Goal: Task Accomplishment & Management: Use online tool/utility

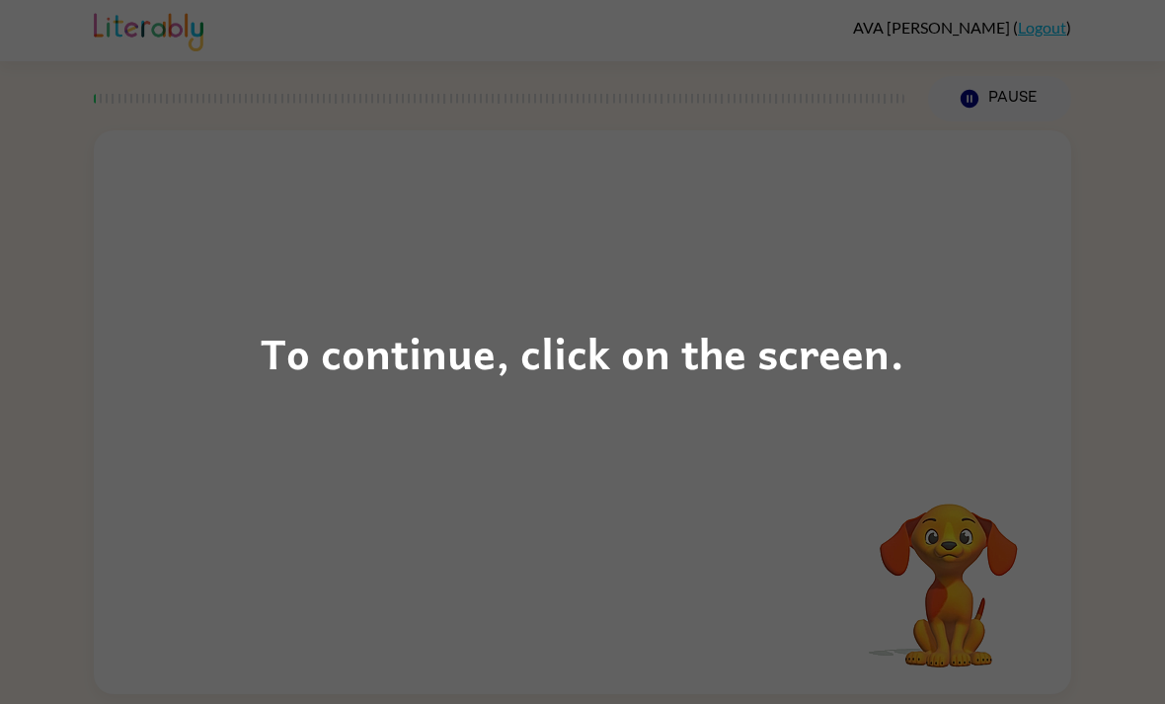
click at [1121, 422] on div "To continue, click on the screen." at bounding box center [582, 352] width 1165 height 704
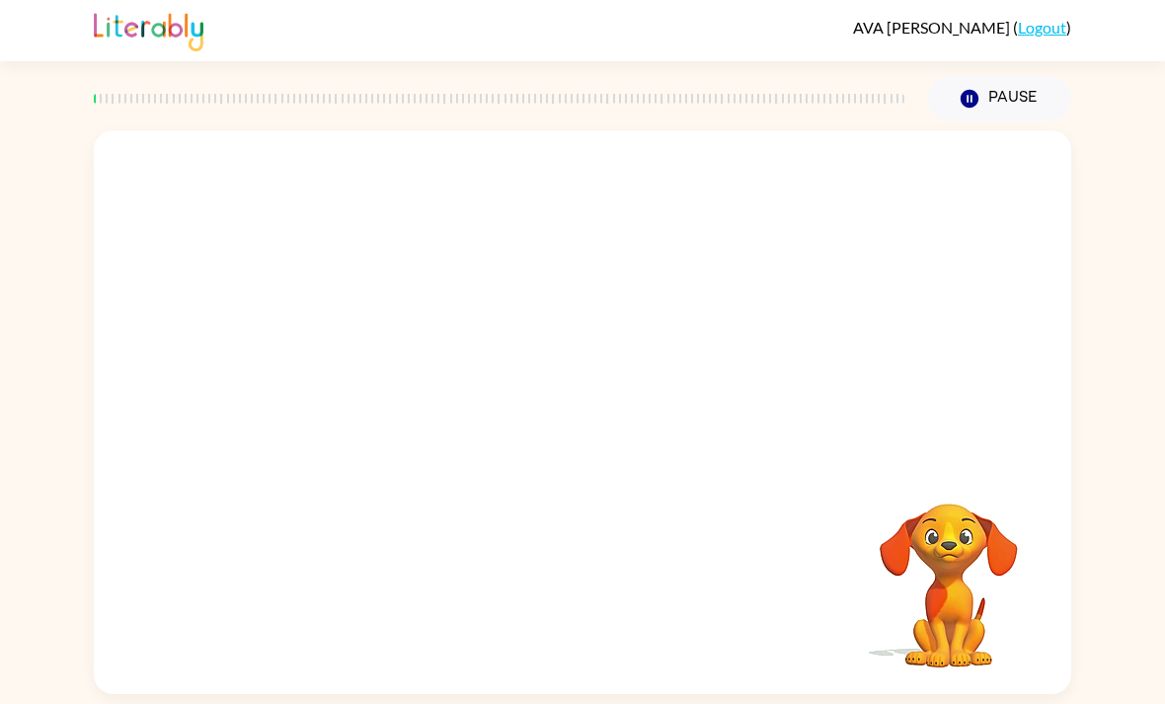
click at [977, 107] on icon "Pause" at bounding box center [970, 99] width 22 height 22
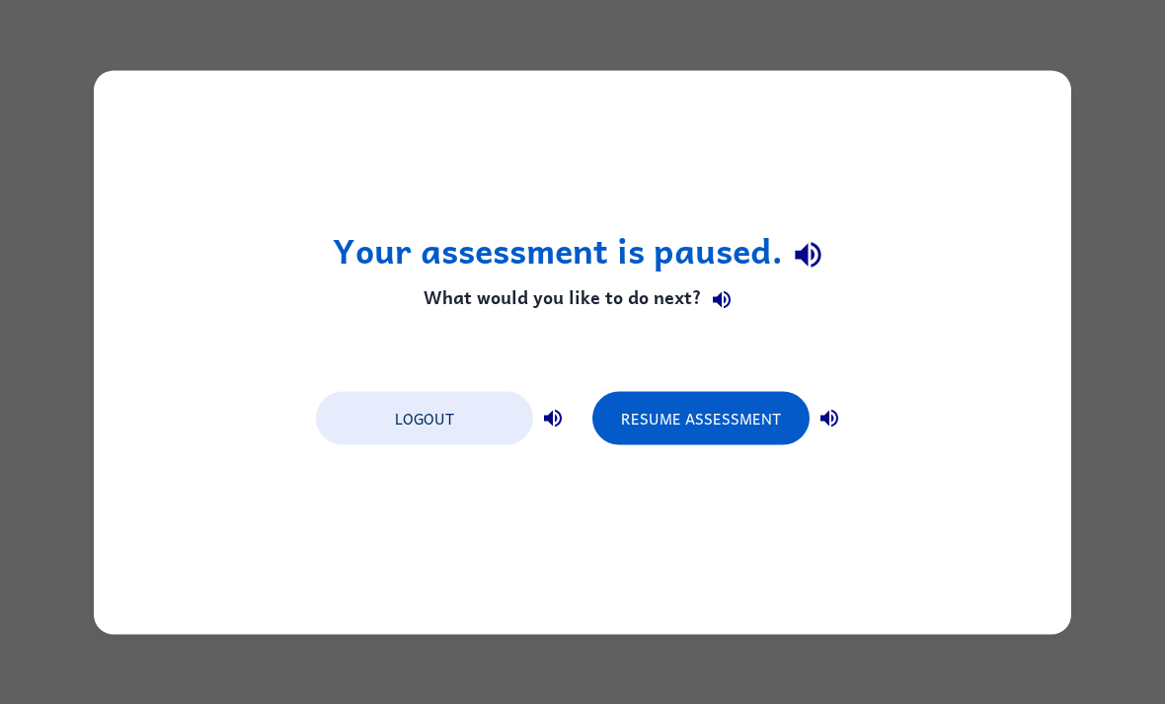
click at [760, 425] on button "Resume Assessment" at bounding box center [700, 417] width 217 height 53
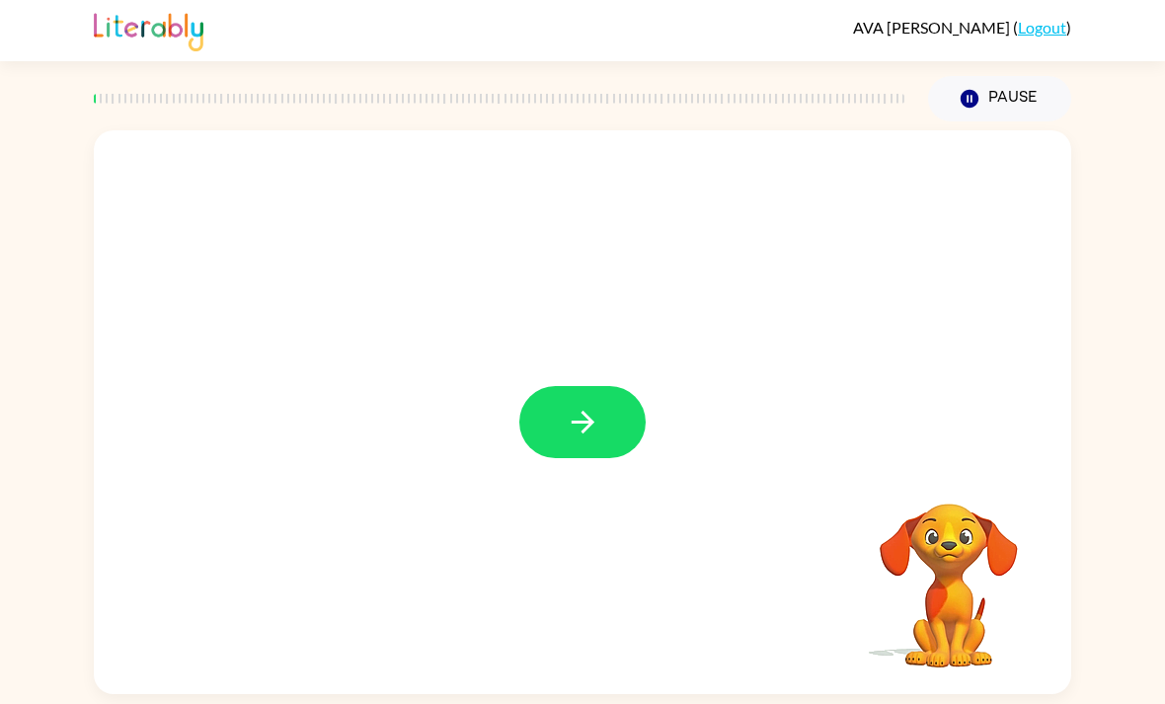
click at [588, 393] on button "button" at bounding box center [582, 422] width 126 height 72
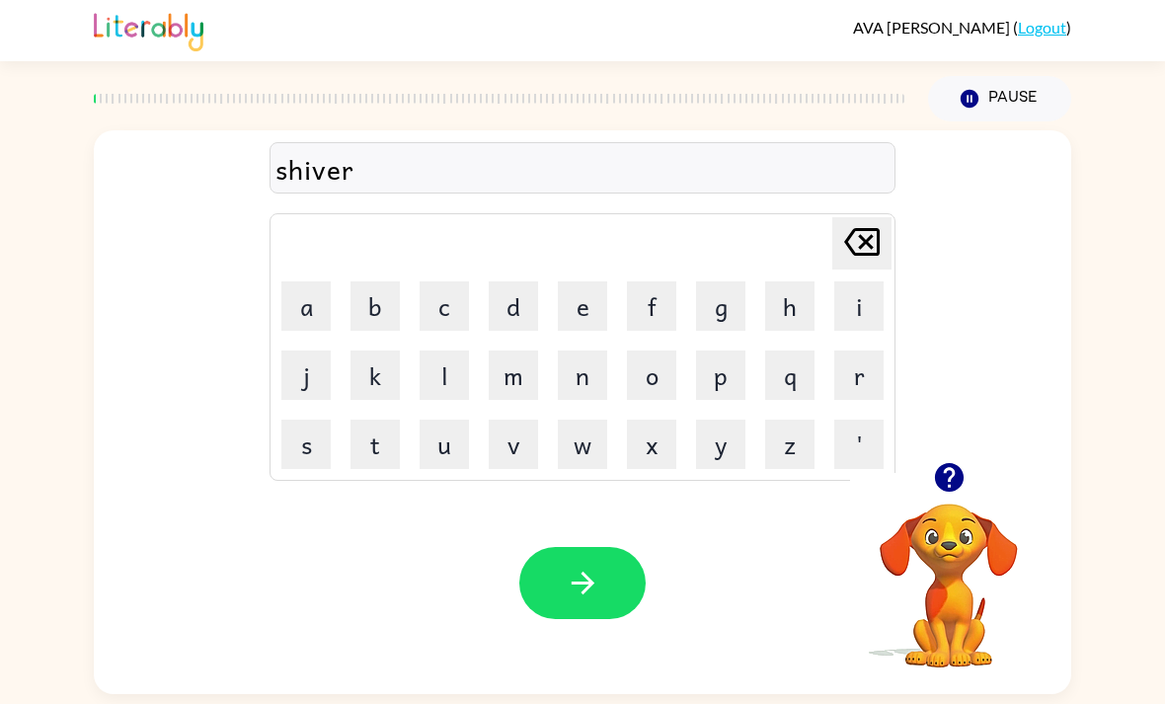
click at [580, 566] on icon "button" at bounding box center [583, 583] width 35 height 35
click at [588, 566] on icon "button" at bounding box center [583, 583] width 35 height 35
click at [585, 547] on button "button" at bounding box center [582, 583] width 126 height 72
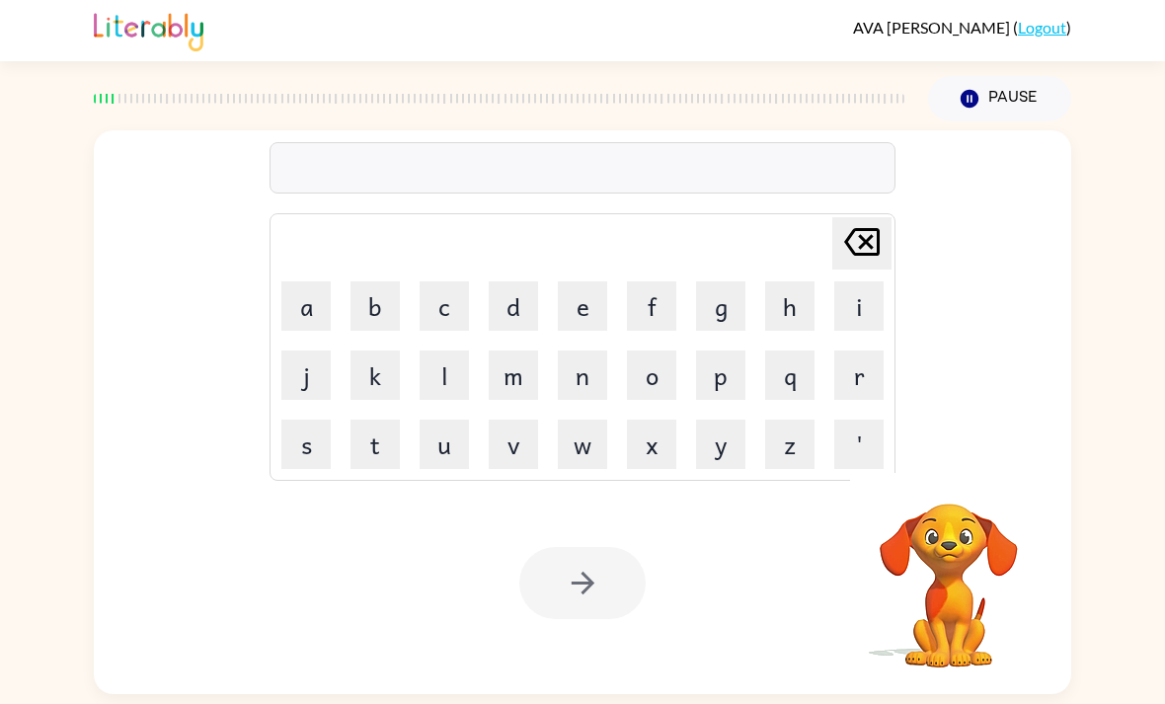
click at [312, 420] on button "s" at bounding box center [305, 444] width 49 height 49
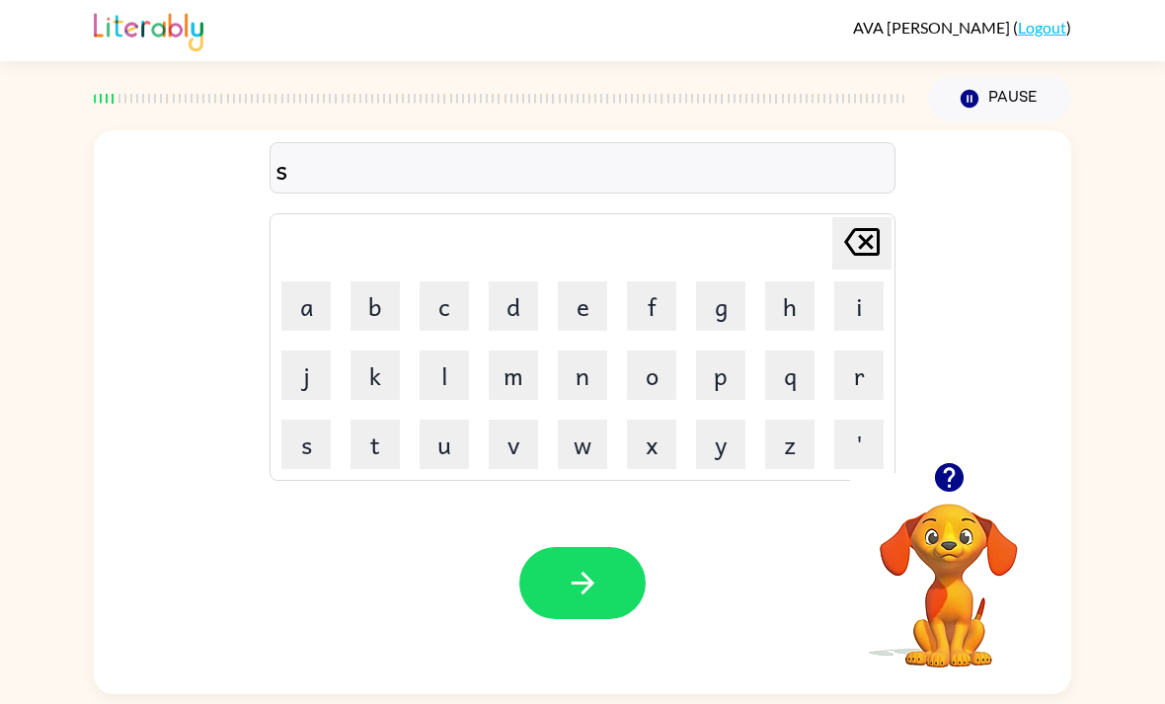
click at [797, 281] on button "h" at bounding box center [789, 305] width 49 height 49
click at [876, 281] on button "i" at bounding box center [858, 305] width 49 height 49
click at [862, 351] on button "r" at bounding box center [858, 375] width 49 height 49
click at [391, 420] on button "t" at bounding box center [375, 444] width 49 height 49
click at [589, 547] on button "button" at bounding box center [582, 583] width 126 height 72
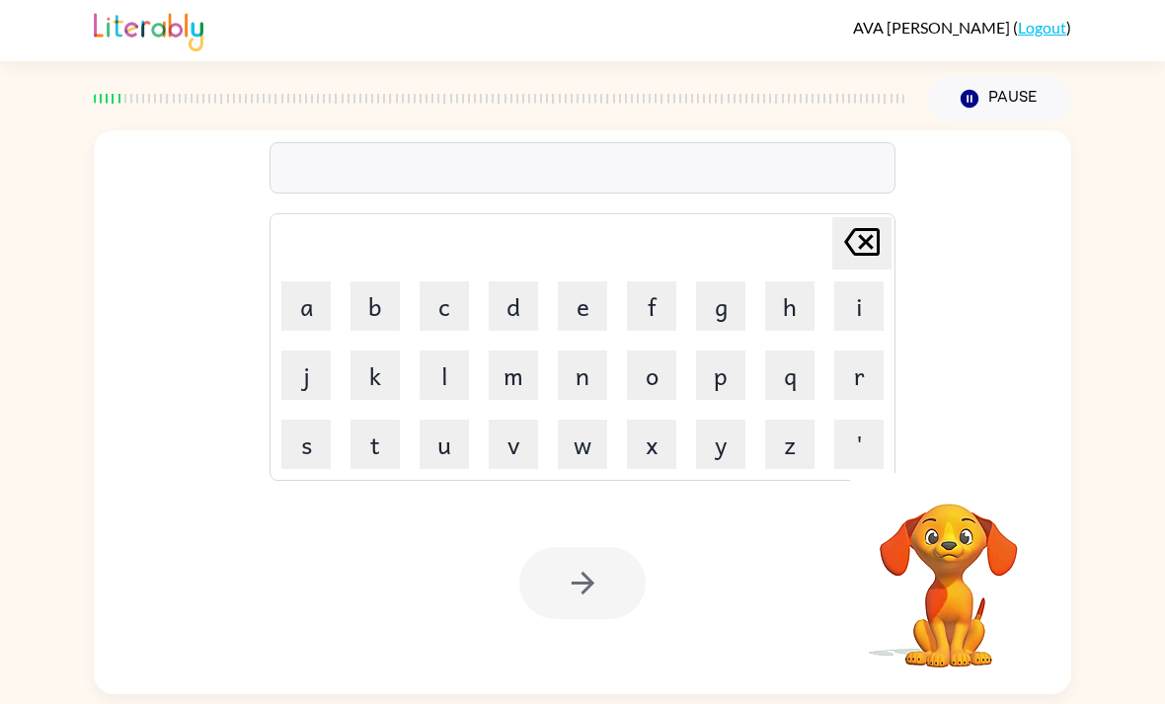
click at [561, 281] on button "e" at bounding box center [582, 305] width 49 height 49
click at [290, 281] on button "a" at bounding box center [305, 305] width 49 height 49
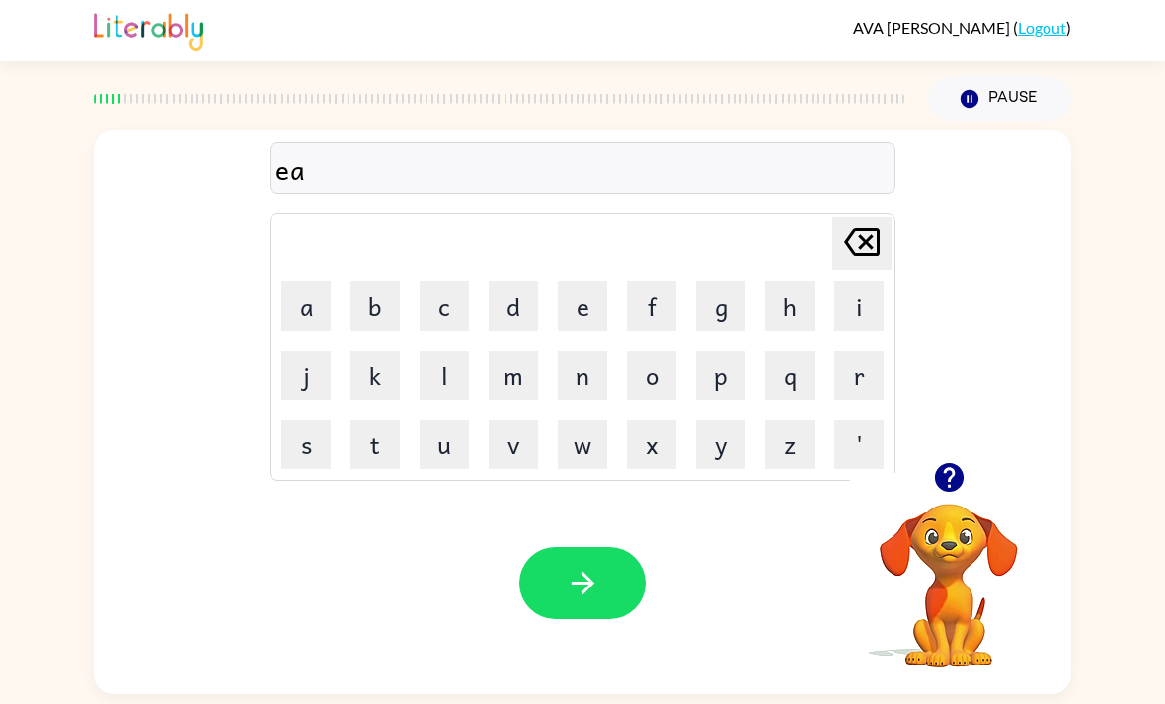
click at [860, 228] on icon at bounding box center [862, 242] width 36 height 28
click at [860, 218] on icon "[PERSON_NAME] last character input" at bounding box center [861, 241] width 47 height 47
click at [883, 218] on icon "[PERSON_NAME] last character input" at bounding box center [861, 241] width 47 height 47
click at [356, 420] on button "t" at bounding box center [375, 444] width 49 height 49
click at [809, 281] on button "h" at bounding box center [789, 305] width 49 height 49
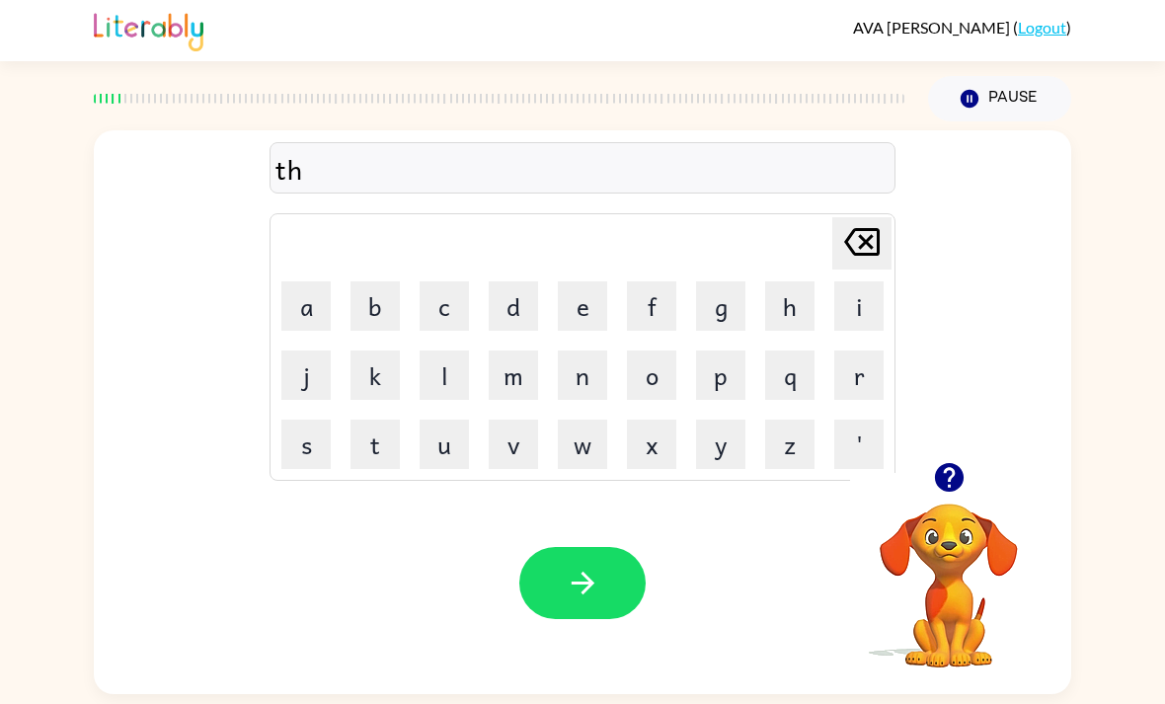
click at [877, 281] on button "i" at bounding box center [858, 305] width 49 height 49
click at [866, 351] on button "r" at bounding box center [858, 375] width 49 height 49
click at [303, 420] on button "s" at bounding box center [305, 444] width 49 height 49
click at [365, 420] on button "t" at bounding box center [375, 444] width 49 height 49
click at [581, 558] on button "button" at bounding box center [582, 583] width 126 height 72
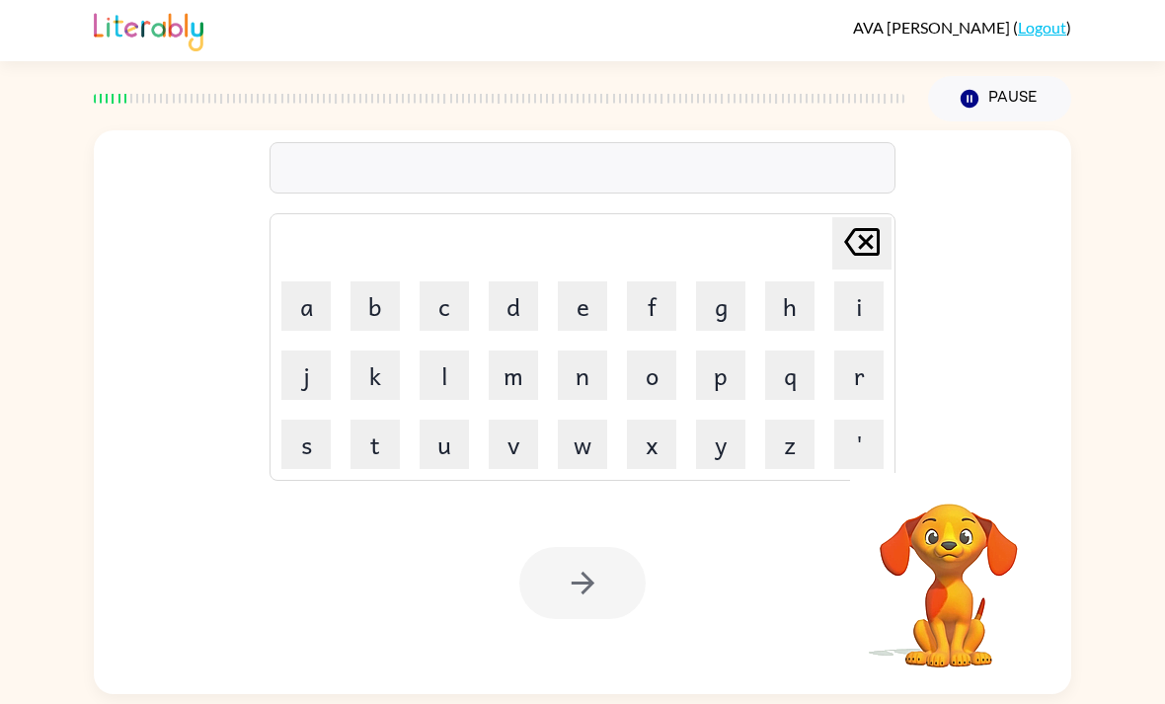
click at [353, 420] on button "t" at bounding box center [375, 444] width 49 height 49
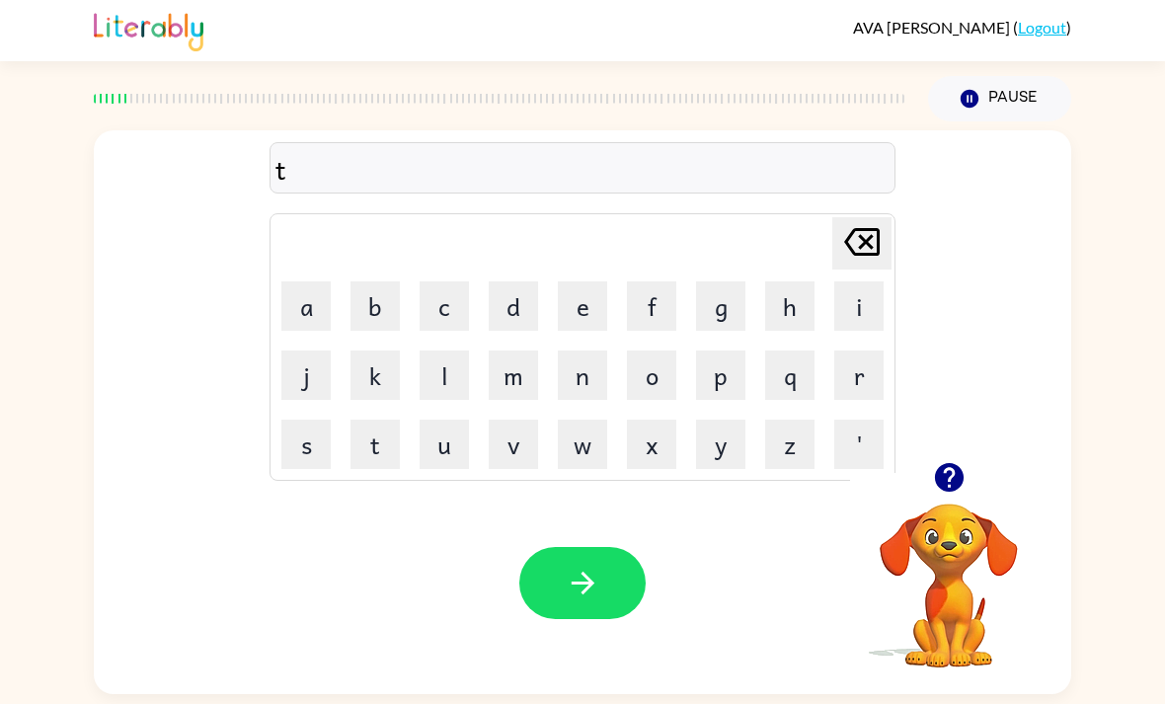
click at [800, 281] on button "h" at bounding box center [789, 305] width 49 height 49
click at [591, 281] on button "e" at bounding box center [582, 305] width 49 height 49
click at [867, 351] on button "r" at bounding box center [858, 375] width 49 height 49
click at [523, 351] on button "m" at bounding box center [513, 375] width 49 height 49
click at [650, 351] on button "o" at bounding box center [651, 375] width 49 height 49
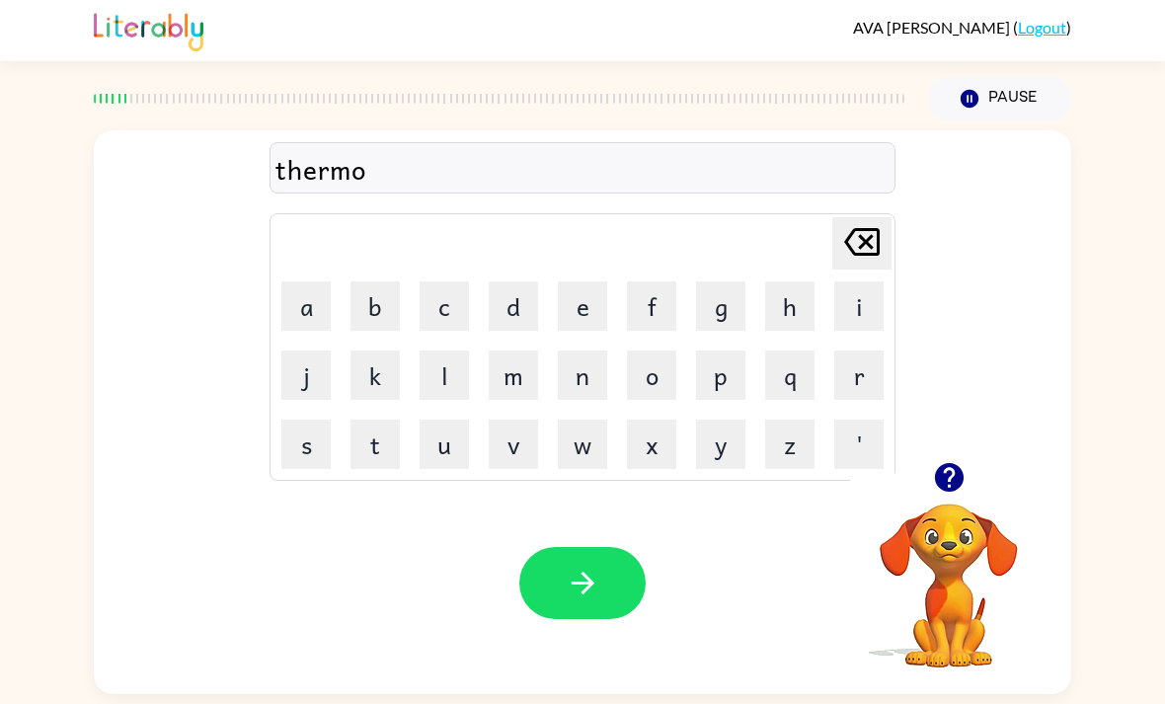
click at [523, 351] on button "m" at bounding box center [513, 375] width 49 height 49
click at [866, 281] on button "i" at bounding box center [858, 305] width 49 height 49
click at [847, 351] on button "r" at bounding box center [858, 375] width 49 height 49
click at [587, 547] on button "button" at bounding box center [582, 583] width 126 height 72
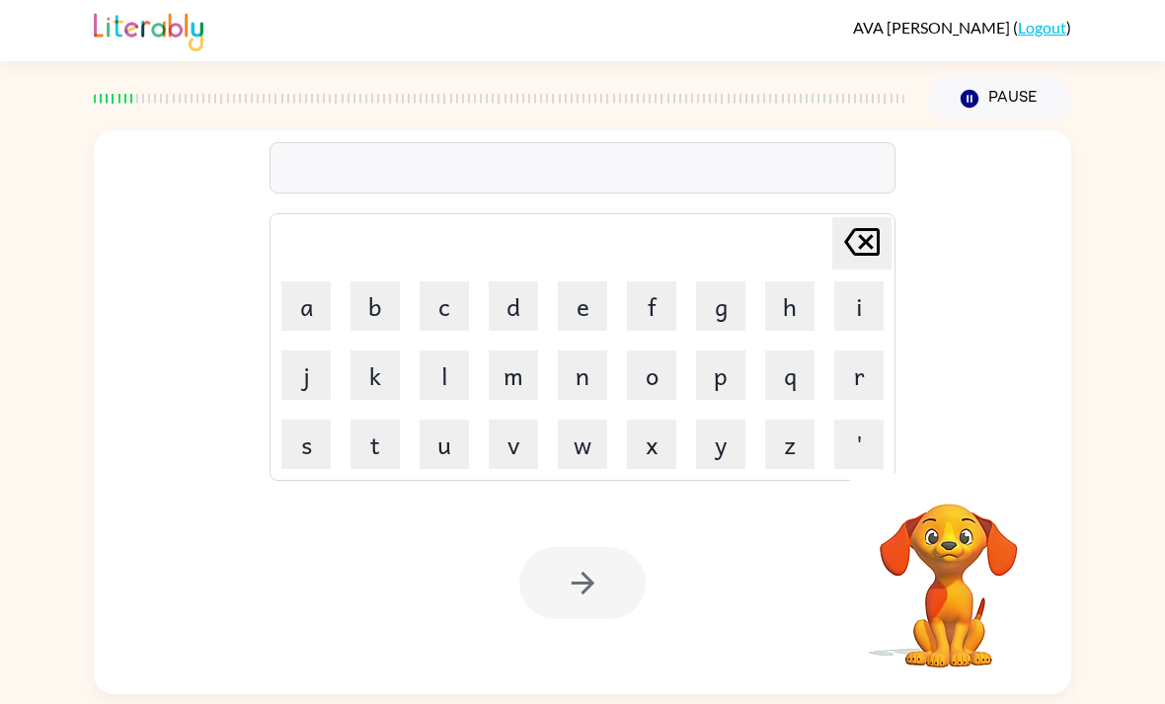
click at [596, 420] on button "w" at bounding box center [582, 444] width 49 height 49
click at [664, 351] on button "o" at bounding box center [651, 375] width 49 height 49
click at [867, 351] on button "r" at bounding box center [858, 375] width 49 height 49
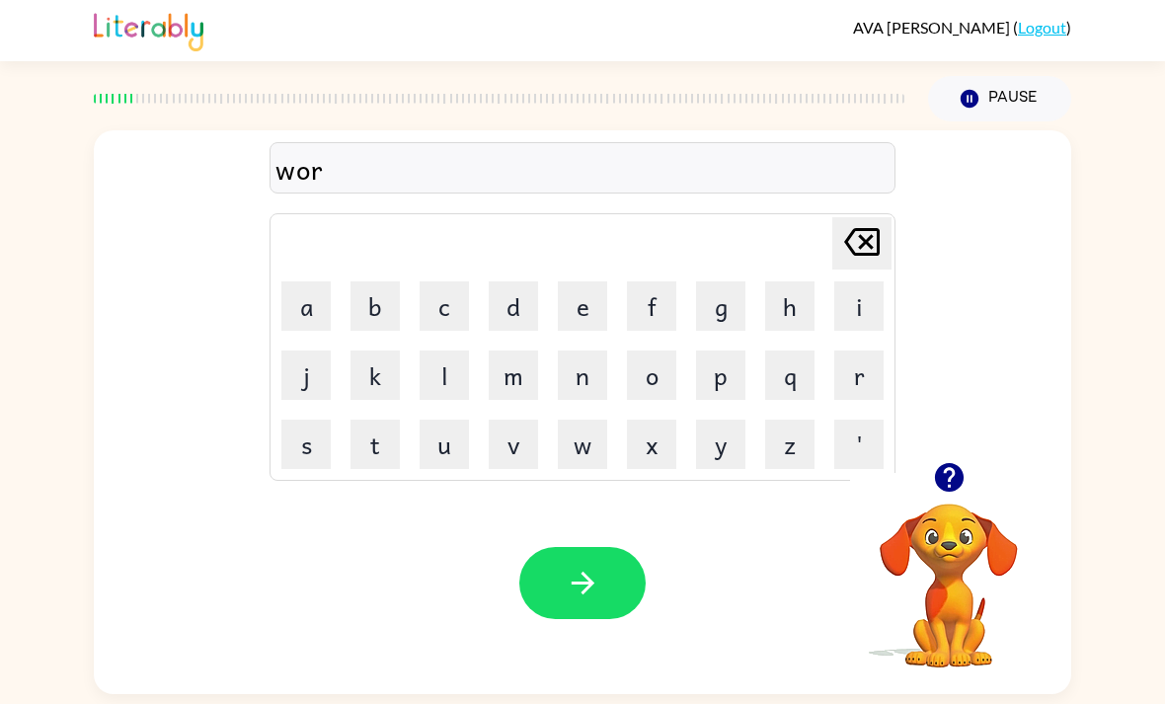
click at [432, 351] on button "l" at bounding box center [444, 375] width 49 height 49
click at [516, 281] on button "d" at bounding box center [513, 305] width 49 height 49
click at [805, 351] on button "q" at bounding box center [789, 375] width 49 height 49
click at [666, 351] on button "o" at bounding box center [651, 375] width 49 height 49
click at [659, 351] on button "o" at bounding box center [651, 375] width 49 height 49
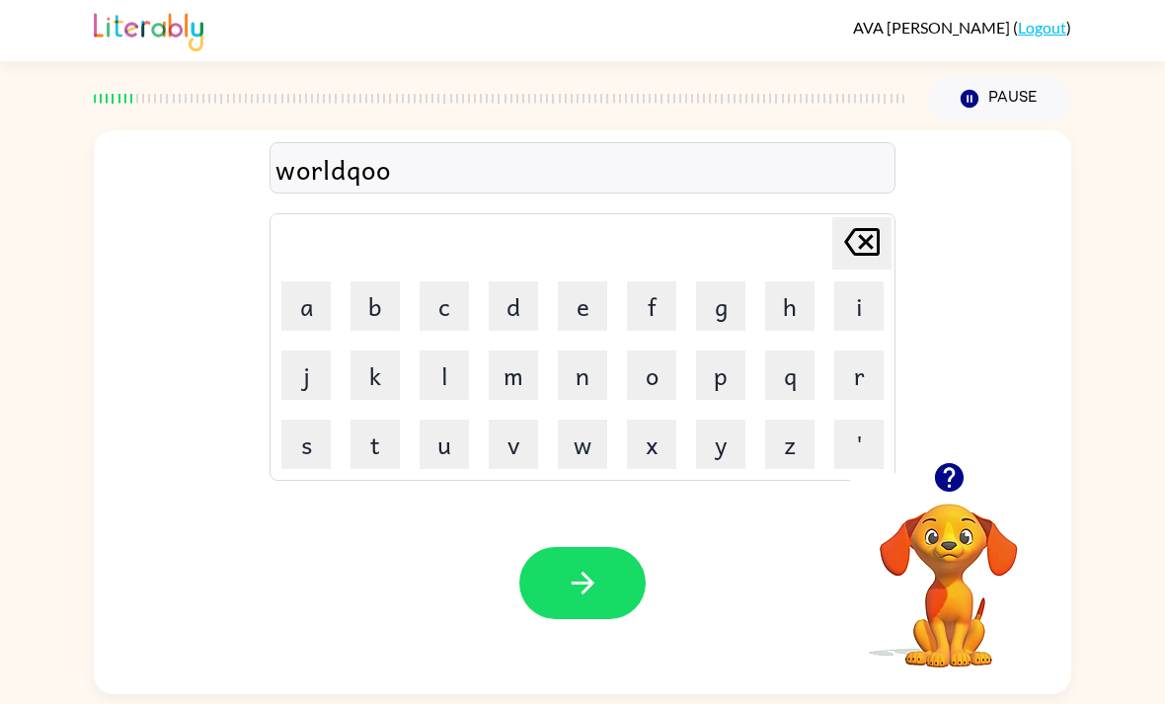
click at [468, 351] on button "l" at bounding box center [444, 375] width 49 height 49
click at [604, 547] on button "button" at bounding box center [582, 583] width 126 height 72
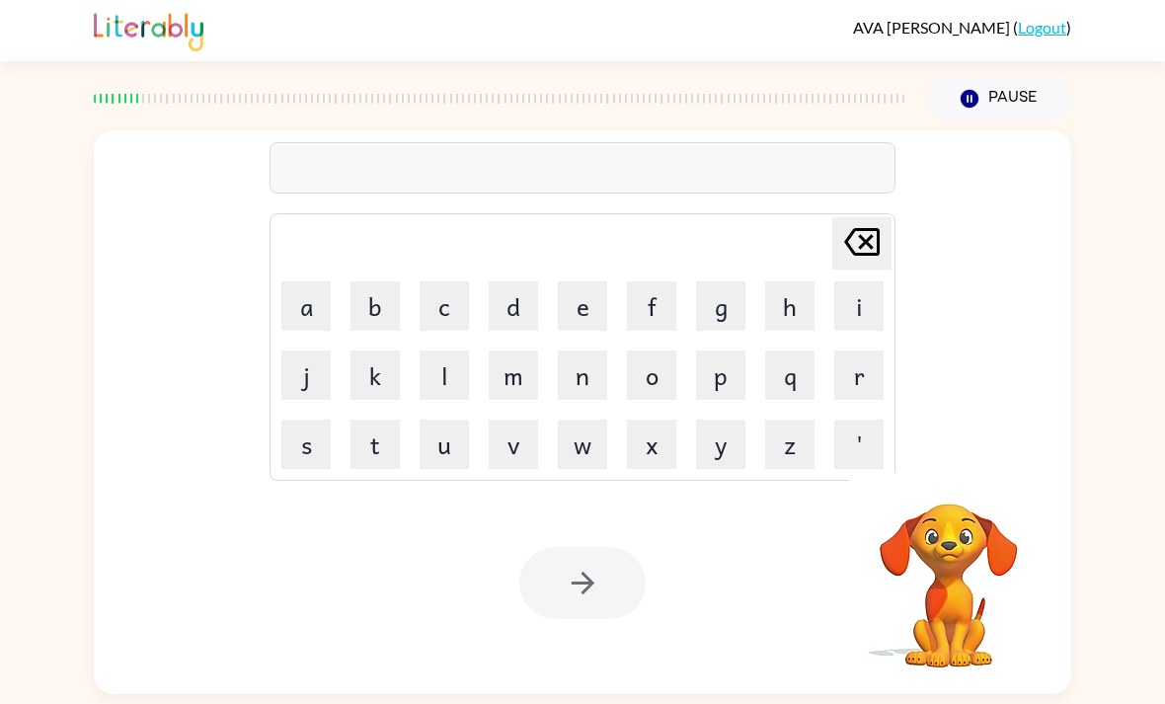
click at [296, 281] on button "a" at bounding box center [305, 305] width 49 height 49
click at [867, 351] on button "r" at bounding box center [858, 375] width 49 height 49
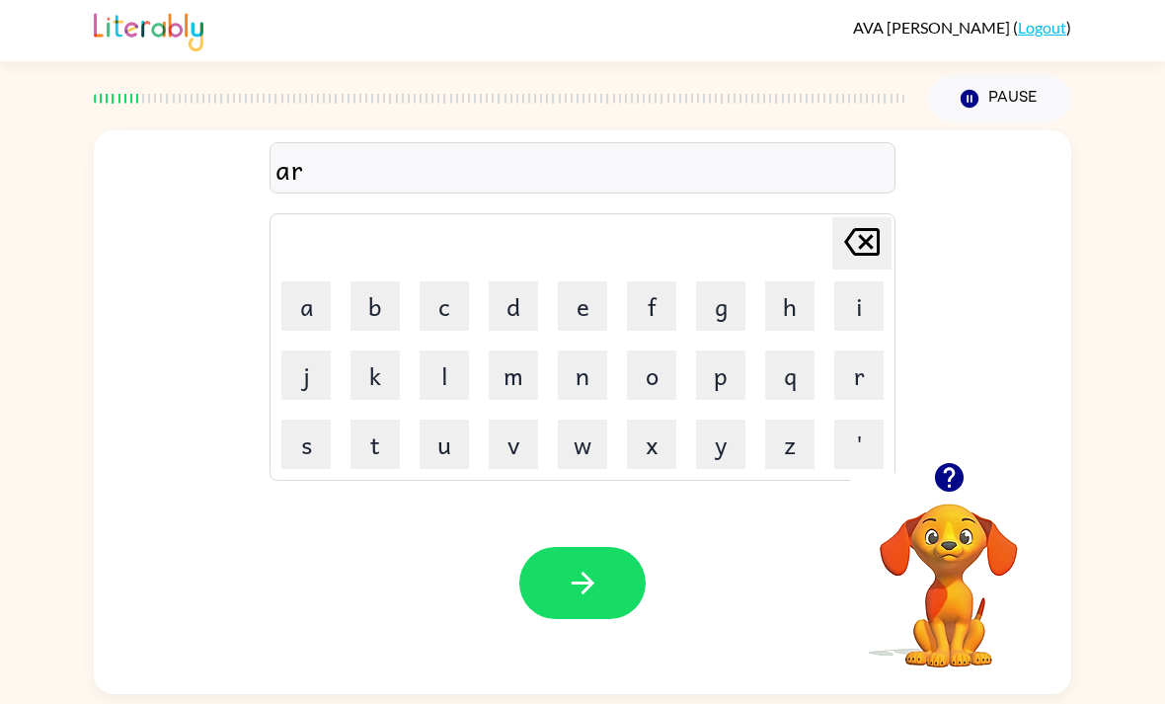
click at [805, 281] on button "h" at bounding box center [789, 305] width 49 height 49
click at [589, 564] on button "button" at bounding box center [582, 583] width 126 height 72
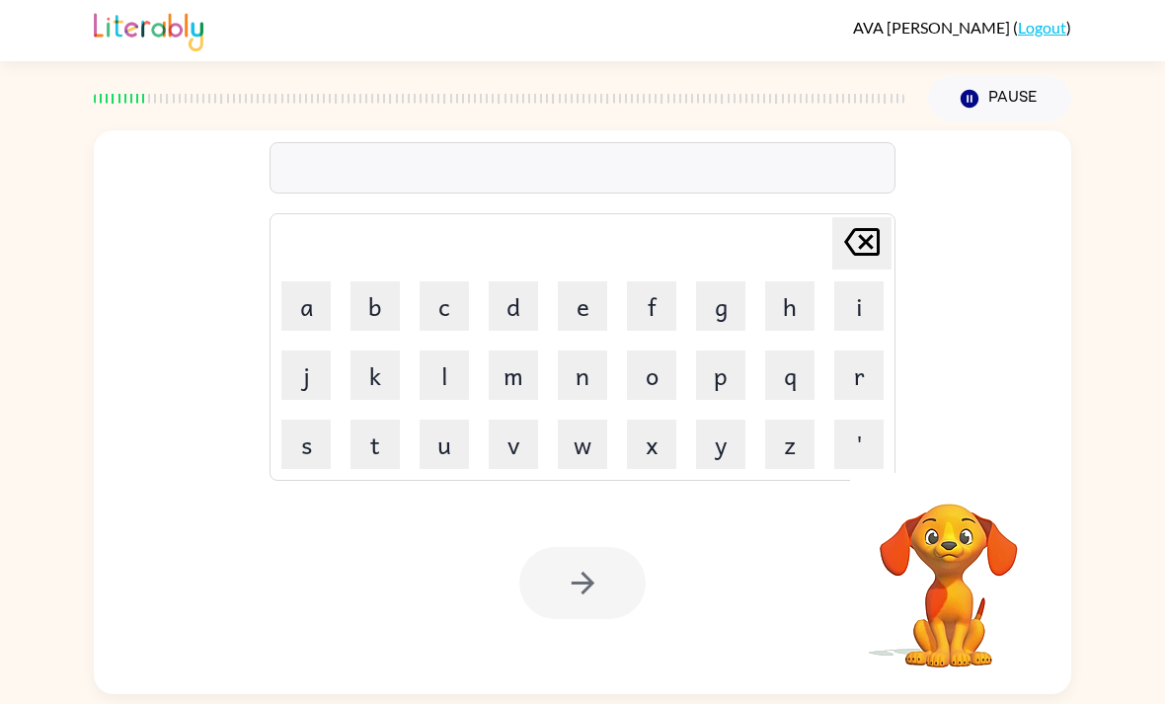
click at [324, 281] on button "a" at bounding box center [305, 305] width 49 height 49
click at [872, 351] on button "r" at bounding box center [858, 375] width 49 height 49
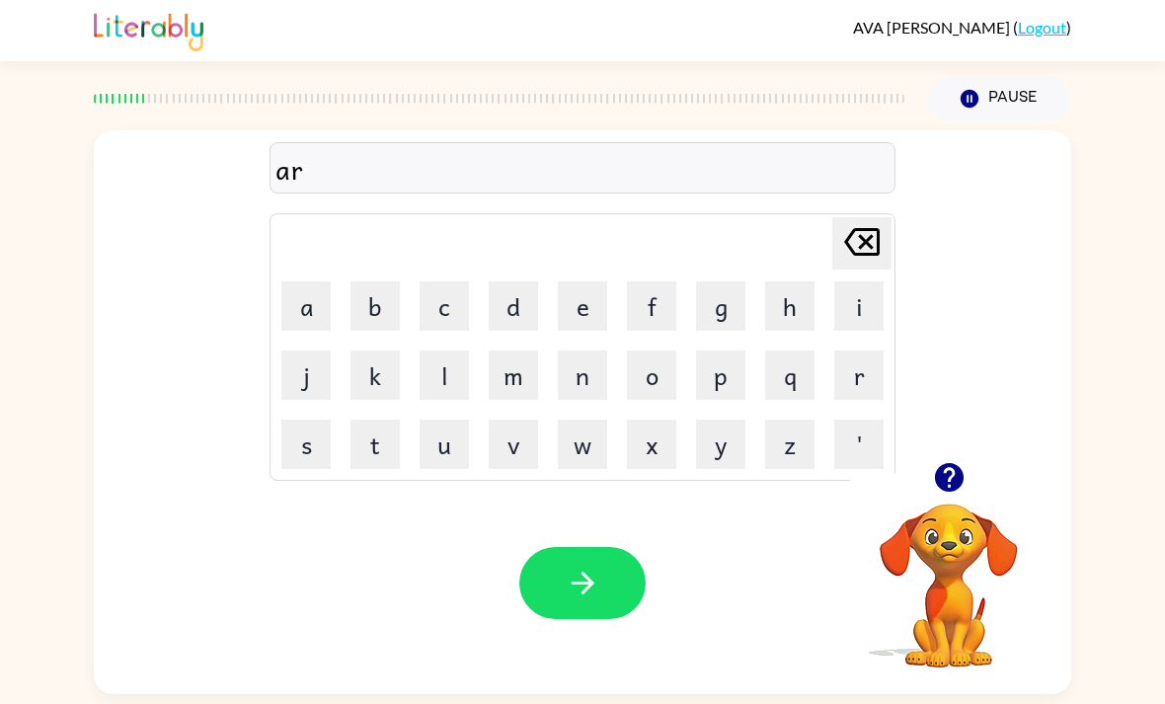
click at [438, 281] on button "c" at bounding box center [444, 305] width 49 height 49
click at [778, 281] on button "h" at bounding box center [789, 305] width 49 height 49
click at [588, 420] on button "w" at bounding box center [582, 444] width 49 height 49
click at [321, 281] on button "a" at bounding box center [305, 305] width 49 height 49
click at [589, 420] on button "w" at bounding box center [582, 444] width 49 height 49
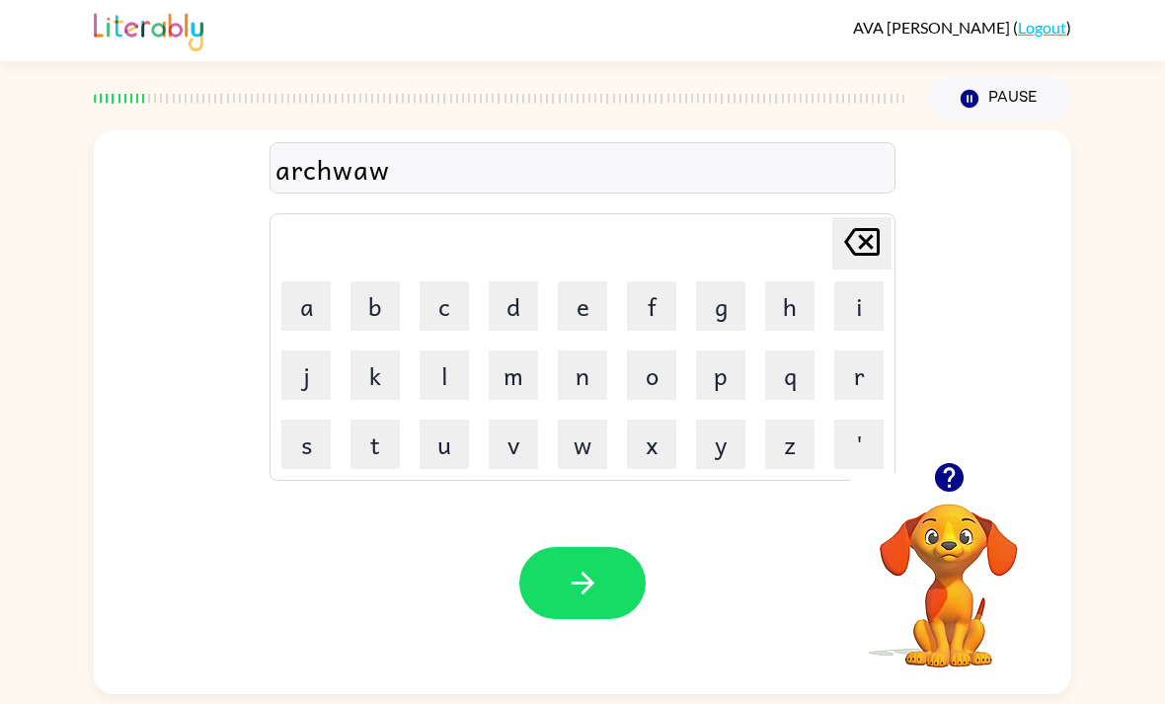
click at [875, 218] on icon "[PERSON_NAME] last character input" at bounding box center [861, 241] width 47 height 47
click at [734, 420] on button "y" at bounding box center [720, 444] width 49 height 49
click at [566, 566] on icon "button" at bounding box center [583, 583] width 35 height 35
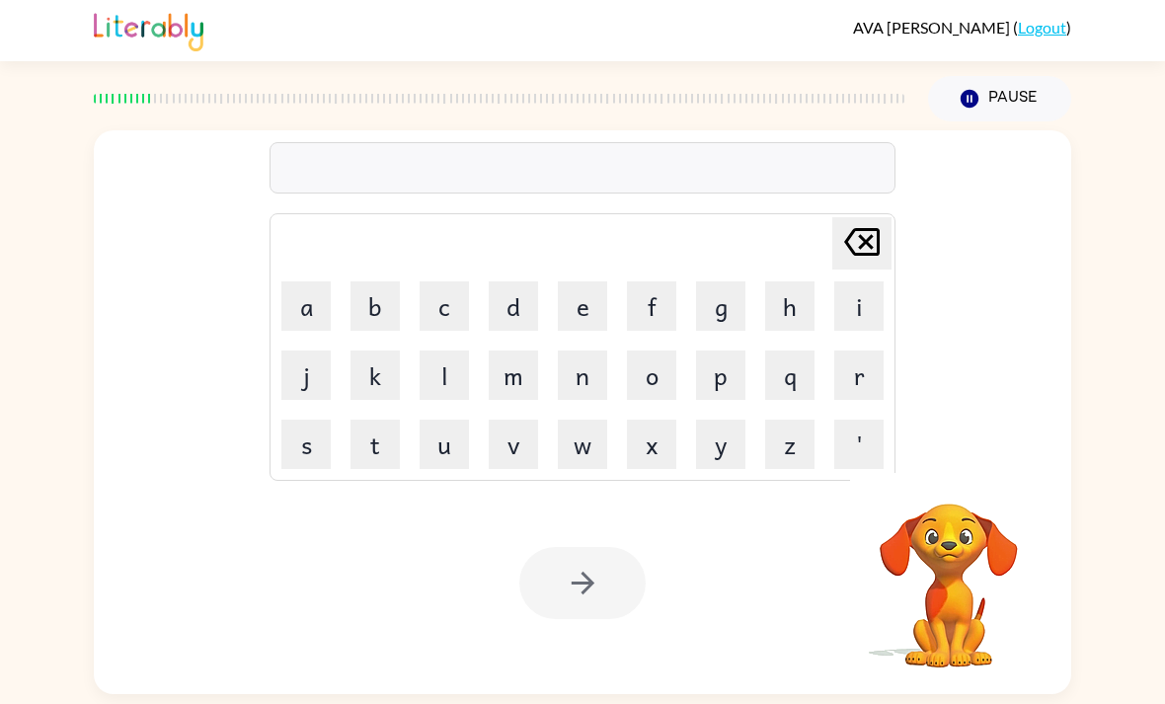
click at [310, 281] on button "a" at bounding box center [305, 305] width 49 height 49
click at [444, 281] on button "c" at bounding box center [444, 305] width 49 height 49
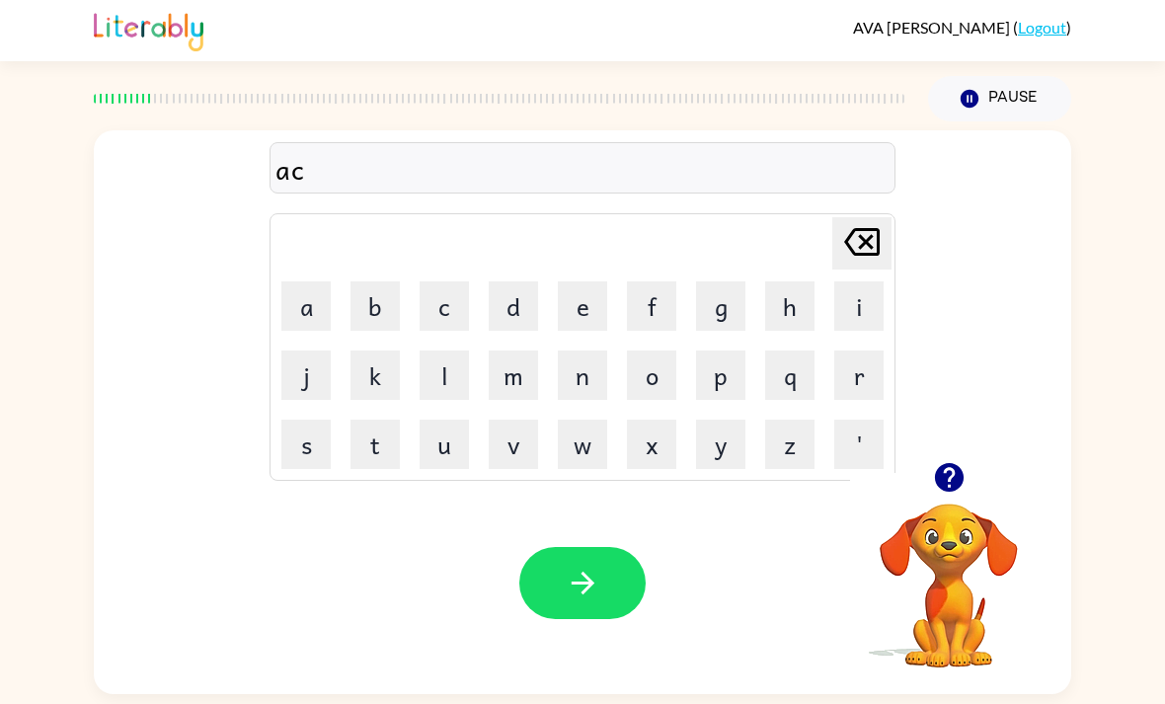
click at [322, 281] on button "a" at bounding box center [305, 305] width 49 height 49
click at [385, 420] on button "t" at bounding box center [375, 444] width 49 height 49
click at [327, 281] on button "a" at bounding box center [305, 305] width 49 height 49
click at [446, 281] on button "c" at bounding box center [444, 305] width 49 height 49
click at [576, 547] on button "button" at bounding box center [582, 583] width 126 height 72
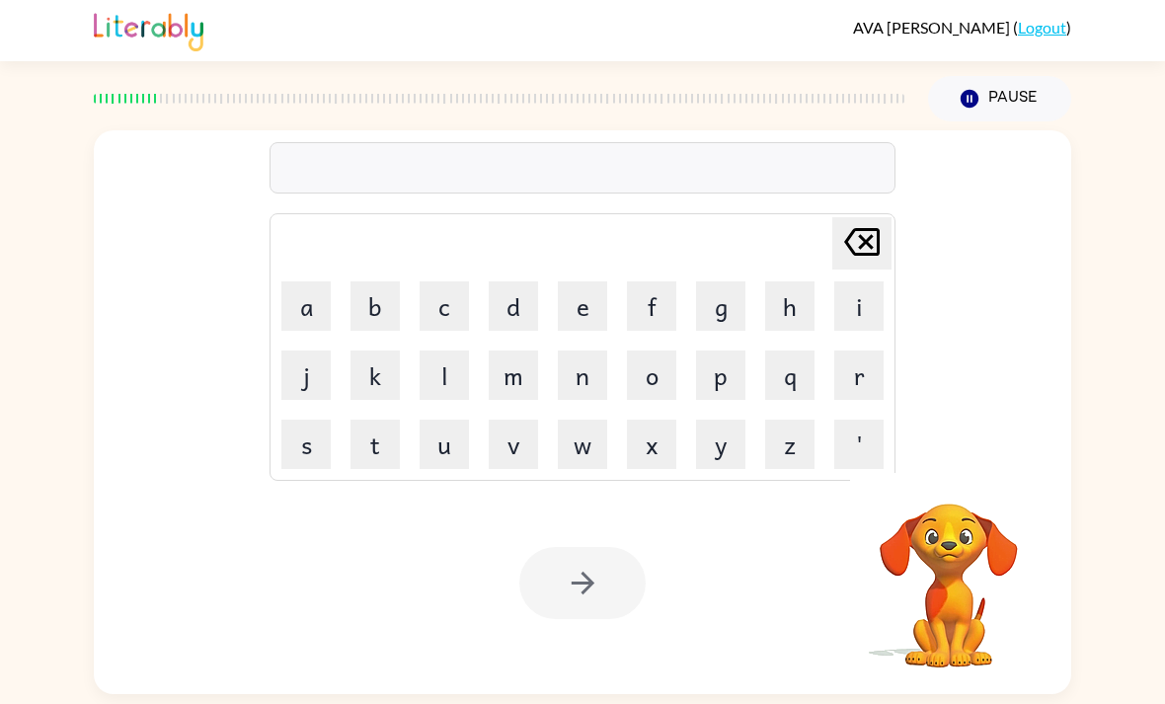
click at [580, 281] on button "e" at bounding box center [582, 305] width 49 height 49
click at [318, 281] on button "a" at bounding box center [305, 305] width 49 height 49
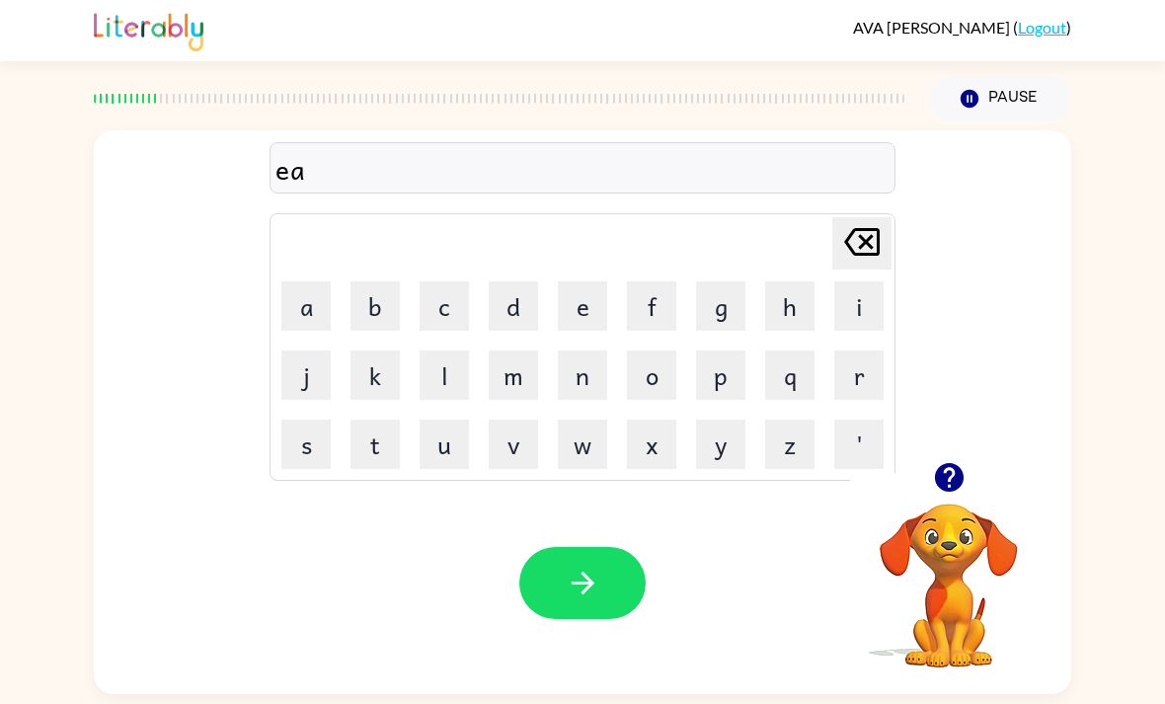
click at [869, 218] on icon "[PERSON_NAME] last character input" at bounding box center [861, 241] width 47 height 47
click at [304, 281] on button "a" at bounding box center [305, 305] width 49 height 49
click at [384, 420] on button "t" at bounding box center [375, 444] width 49 height 49
click at [797, 281] on button "h" at bounding box center [789, 305] width 49 height 49
click at [591, 572] on icon "button" at bounding box center [582, 583] width 23 height 23
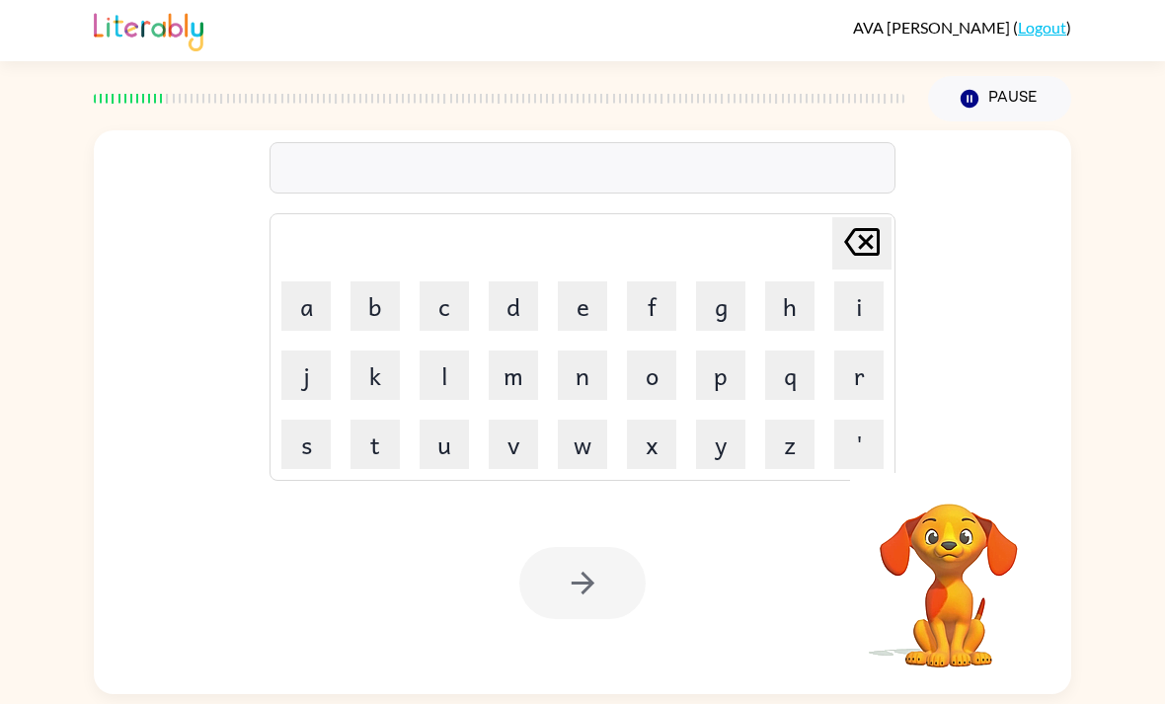
click at [659, 351] on button "o" at bounding box center [651, 375] width 49 height 49
click at [872, 351] on button "r" at bounding box center [858, 375] width 49 height 49
click at [729, 281] on button "g" at bounding box center [720, 305] width 49 height 49
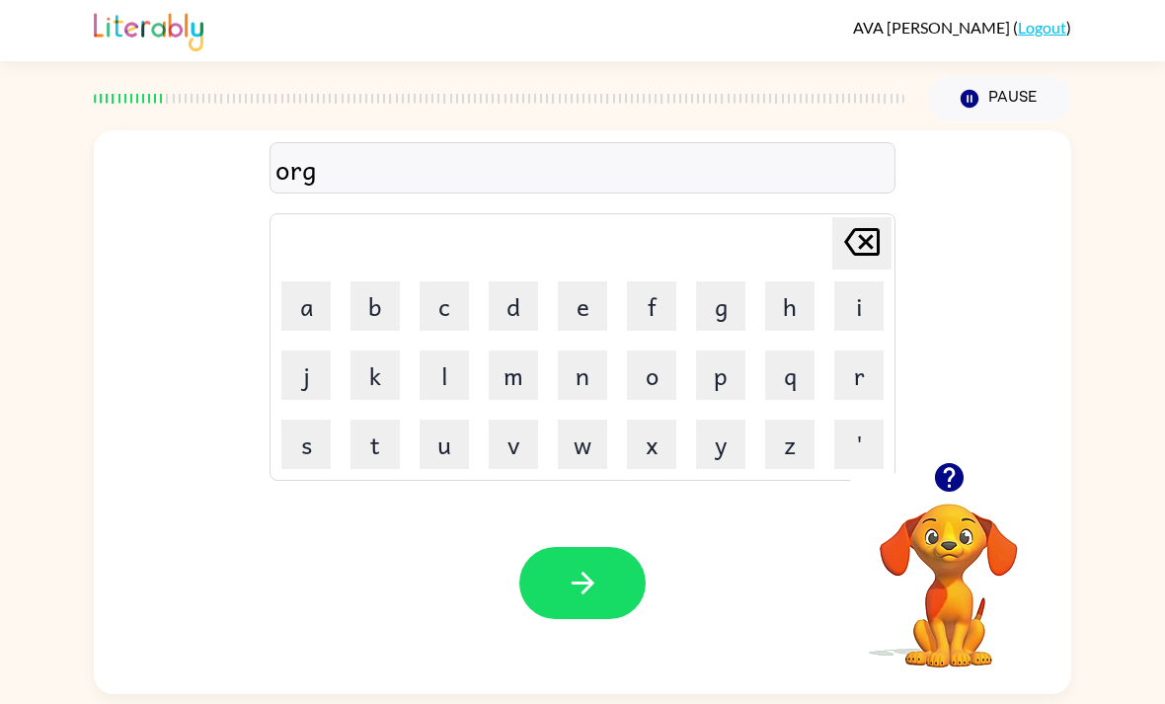
click at [310, 281] on button "a" at bounding box center [305, 305] width 49 height 49
click at [596, 351] on button "n" at bounding box center [582, 375] width 49 height 49
click at [854, 281] on button "i" at bounding box center [858, 305] width 49 height 49
click at [391, 420] on button "t" at bounding box center [375, 444] width 49 height 49
click at [601, 547] on button "button" at bounding box center [582, 583] width 126 height 72
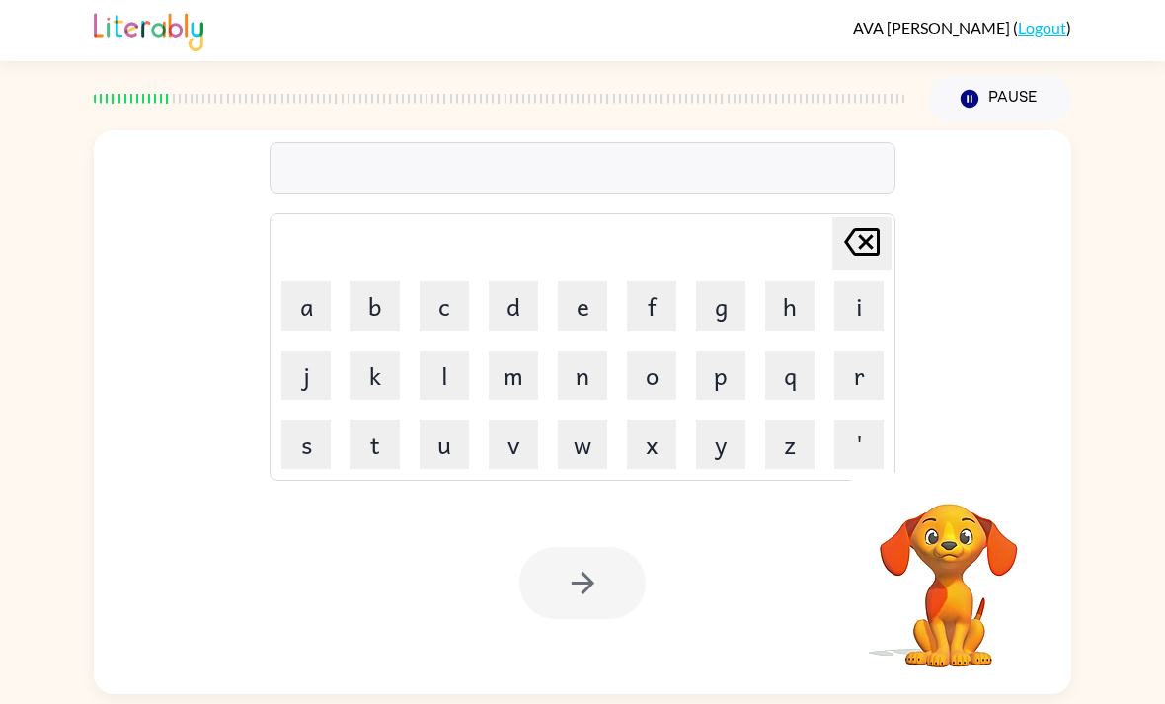
click at [646, 351] on button "o" at bounding box center [651, 375] width 49 height 49
click at [867, 351] on button "r" at bounding box center [858, 375] width 49 height 49
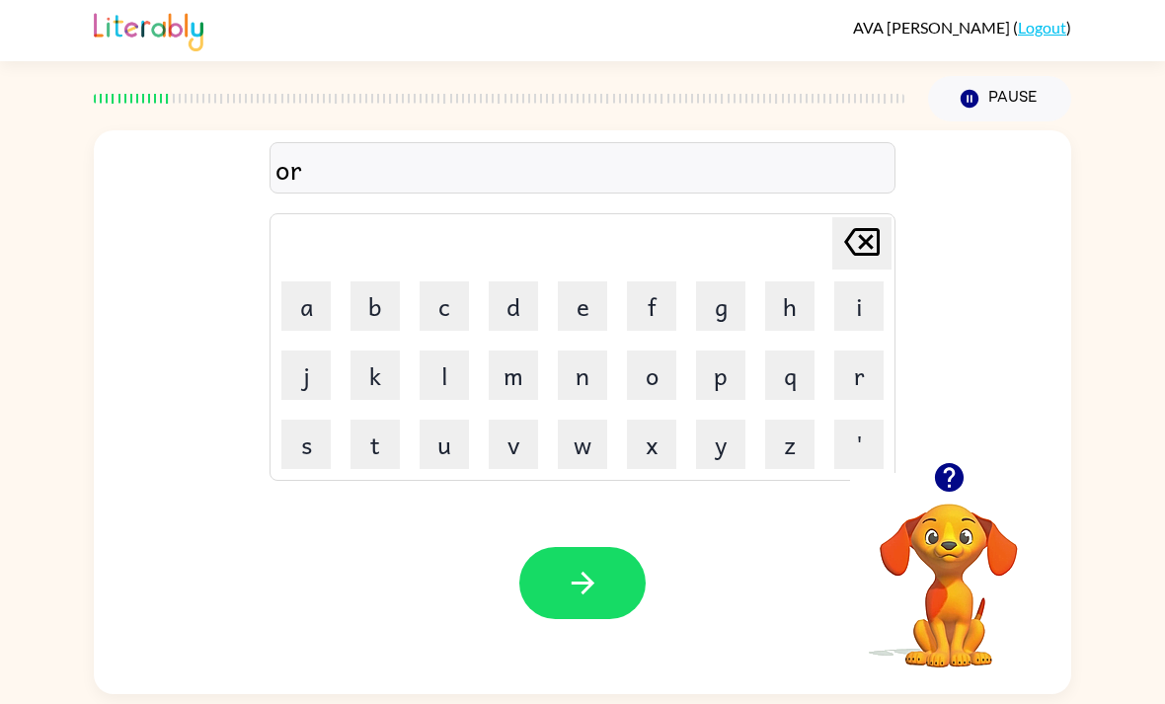
click at [385, 281] on button "b" at bounding box center [375, 305] width 49 height 49
click at [879, 281] on button "i" at bounding box center [858, 305] width 49 height 49
click at [399, 420] on button "t" at bounding box center [375, 444] width 49 height 49
click at [594, 548] on button "button" at bounding box center [582, 583] width 126 height 72
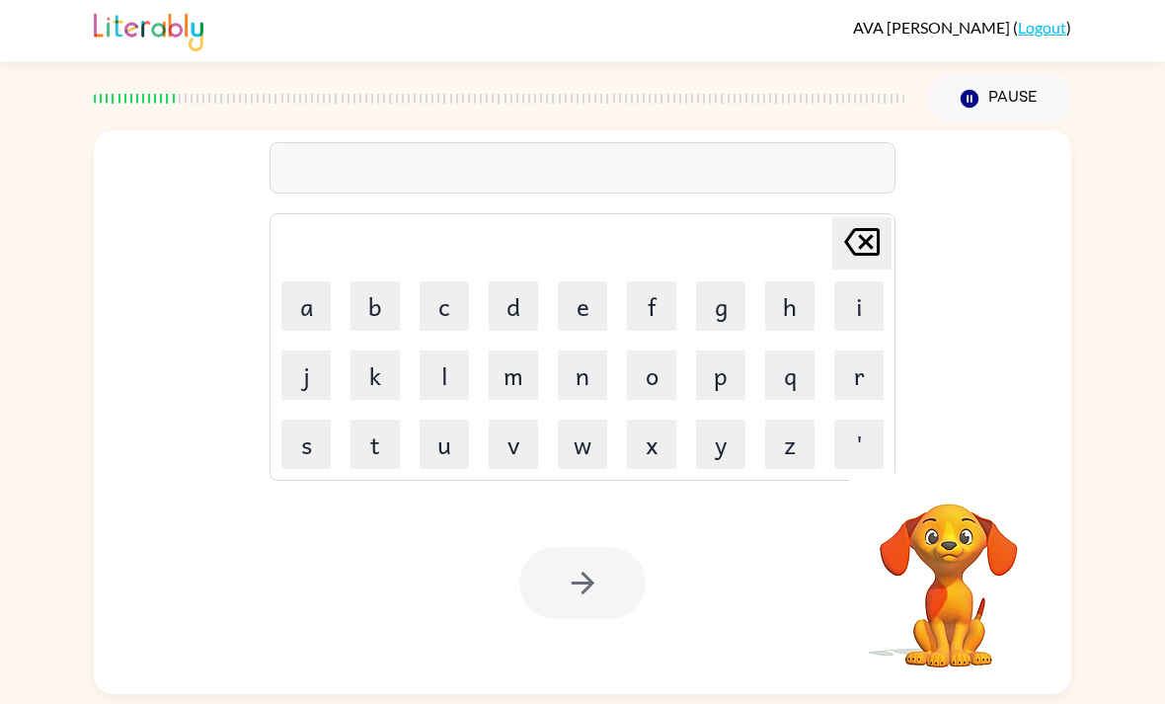
click at [521, 351] on button "m" at bounding box center [513, 375] width 49 height 49
click at [305, 281] on button "a" at bounding box center [305, 305] width 49 height 49
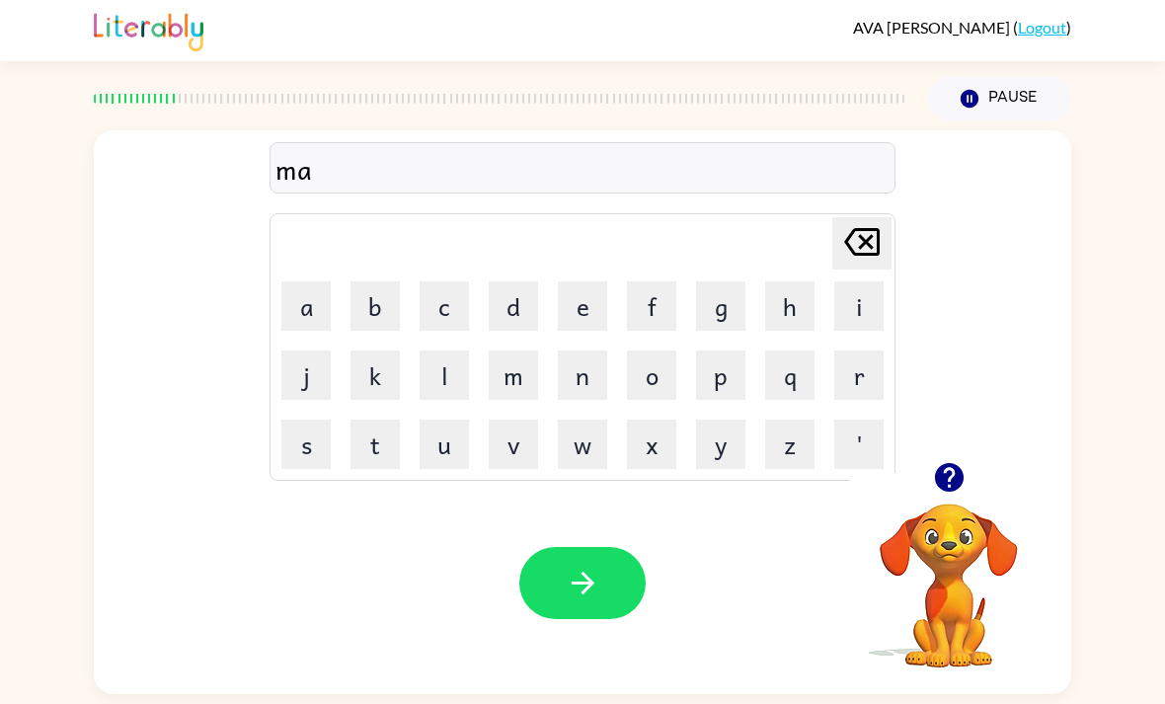
click at [870, 218] on icon "[PERSON_NAME] last character input" at bounding box center [861, 241] width 47 height 47
click at [871, 228] on icon at bounding box center [862, 242] width 36 height 28
click at [786, 351] on button "q" at bounding box center [789, 375] width 49 height 49
click at [303, 281] on button "a" at bounding box center [305, 305] width 49 height 49
click at [861, 351] on button "r" at bounding box center [858, 375] width 49 height 49
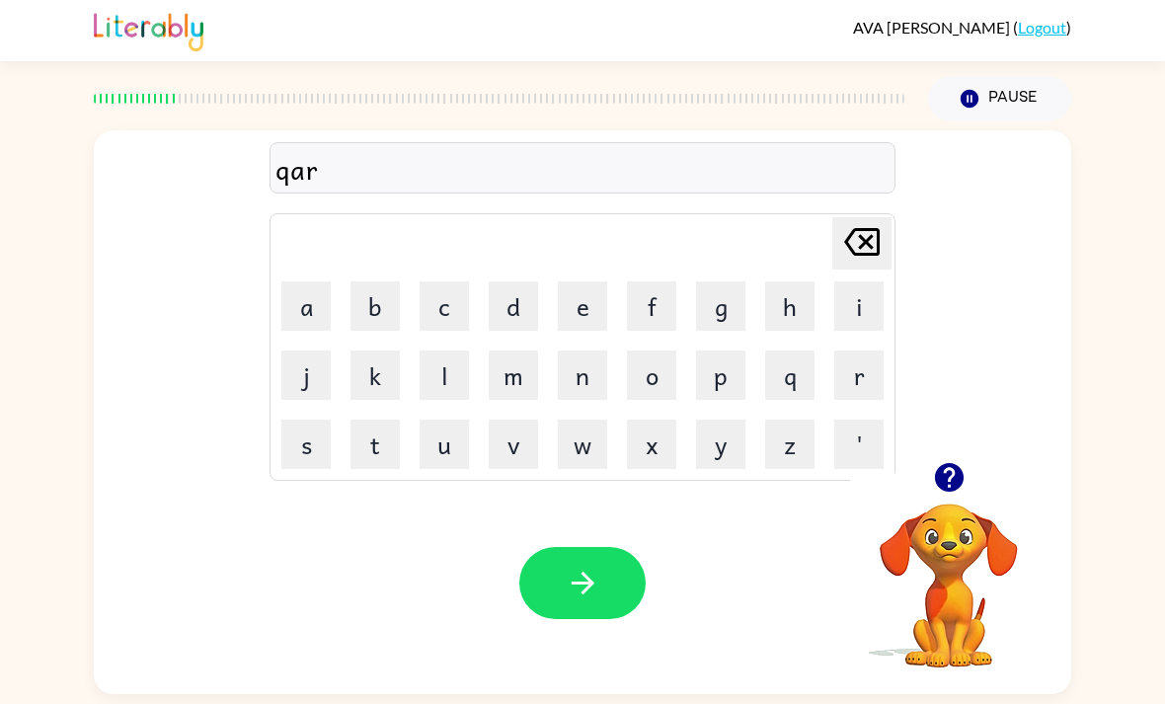
click at [398, 351] on button "k" at bounding box center [375, 375] width 49 height 49
click at [580, 566] on icon "button" at bounding box center [583, 583] width 35 height 35
click at [566, 420] on button "w" at bounding box center [582, 444] width 49 height 49
click at [574, 281] on button "e" at bounding box center [582, 305] width 49 height 49
click at [655, 281] on button "f" at bounding box center [651, 305] width 49 height 49
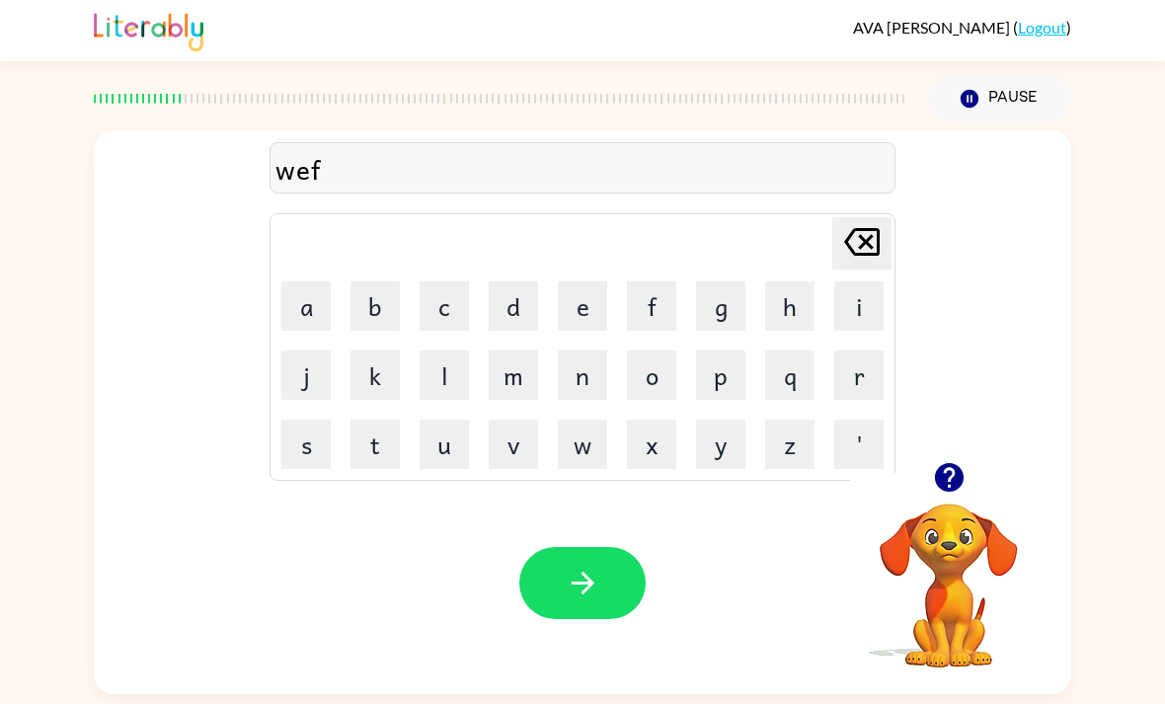
click at [659, 351] on button "o" at bounding box center [651, 375] width 49 height 49
click at [853, 351] on button "r" at bounding box center [858, 375] width 49 height 49
click at [869, 281] on button "i" at bounding box center [858, 305] width 49 height 49
click at [322, 420] on button "s" at bounding box center [305, 444] width 49 height 49
click at [368, 420] on button "t" at bounding box center [375, 444] width 49 height 49
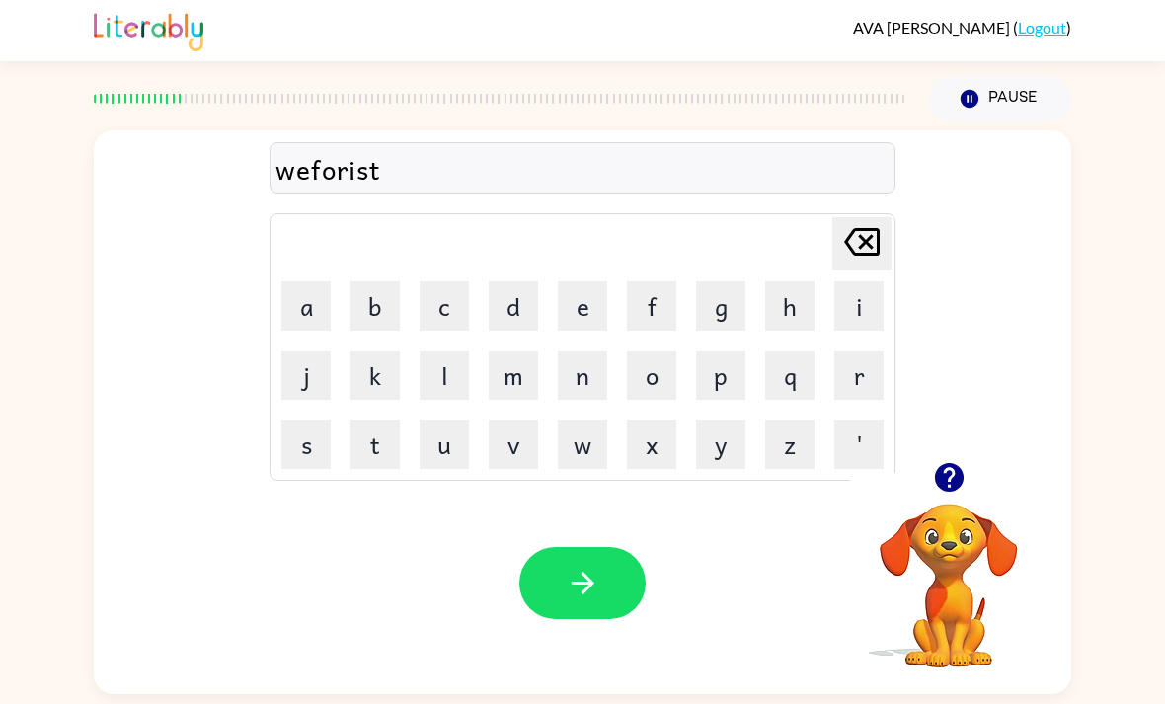
click at [572, 566] on icon "button" at bounding box center [583, 583] width 35 height 35
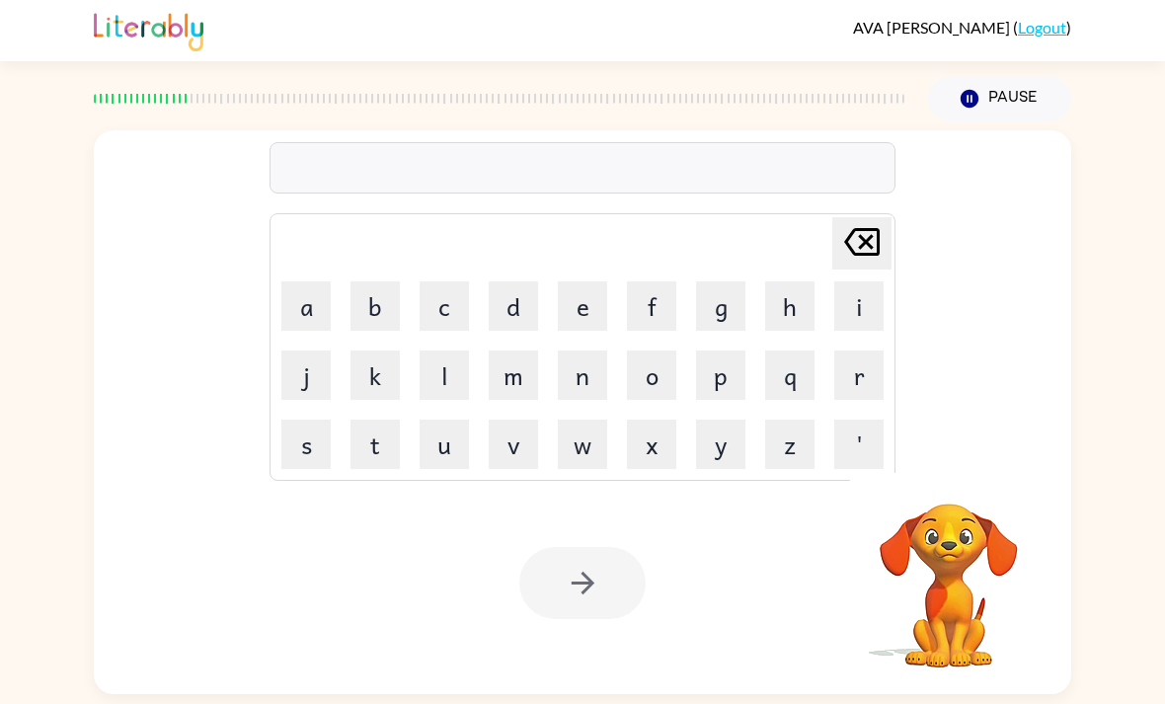
click at [836, 351] on button "r" at bounding box center [858, 375] width 49 height 49
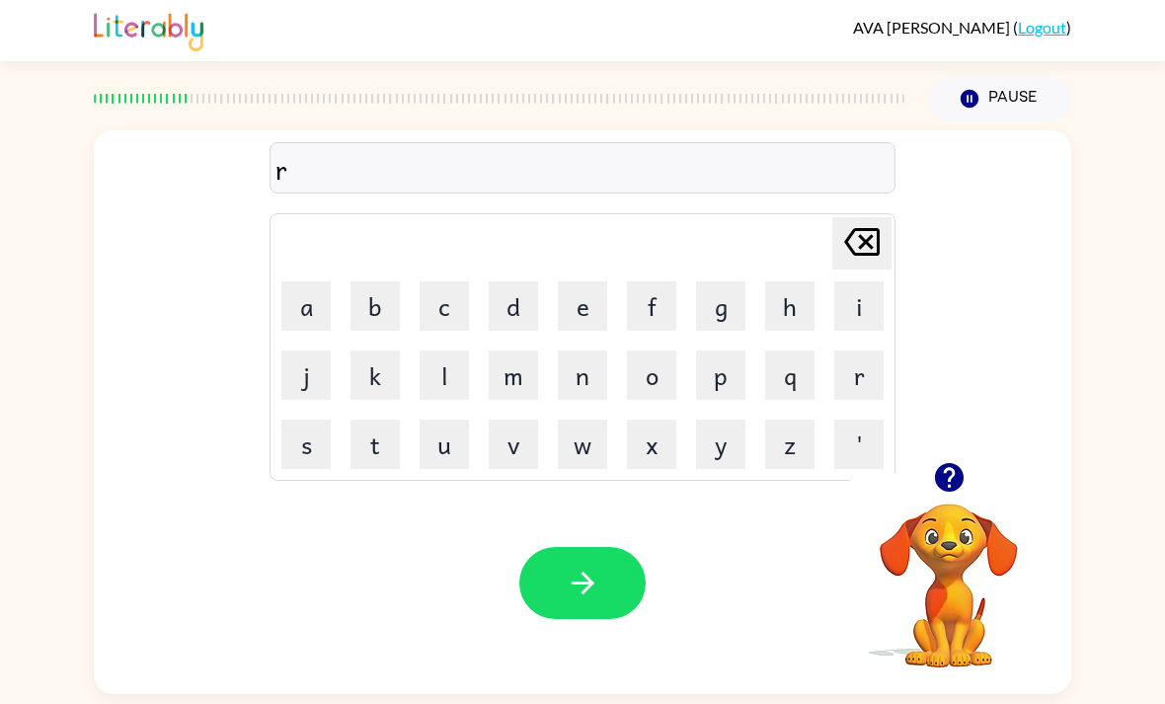
click at [593, 281] on button "e" at bounding box center [582, 305] width 49 height 49
click at [793, 351] on button "q" at bounding box center [789, 375] width 49 height 49
click at [651, 351] on button "o" at bounding box center [651, 375] width 49 height 49
click at [857, 351] on button "r" at bounding box center [858, 375] width 49 height 49
click at [373, 420] on button "t" at bounding box center [375, 444] width 49 height 49
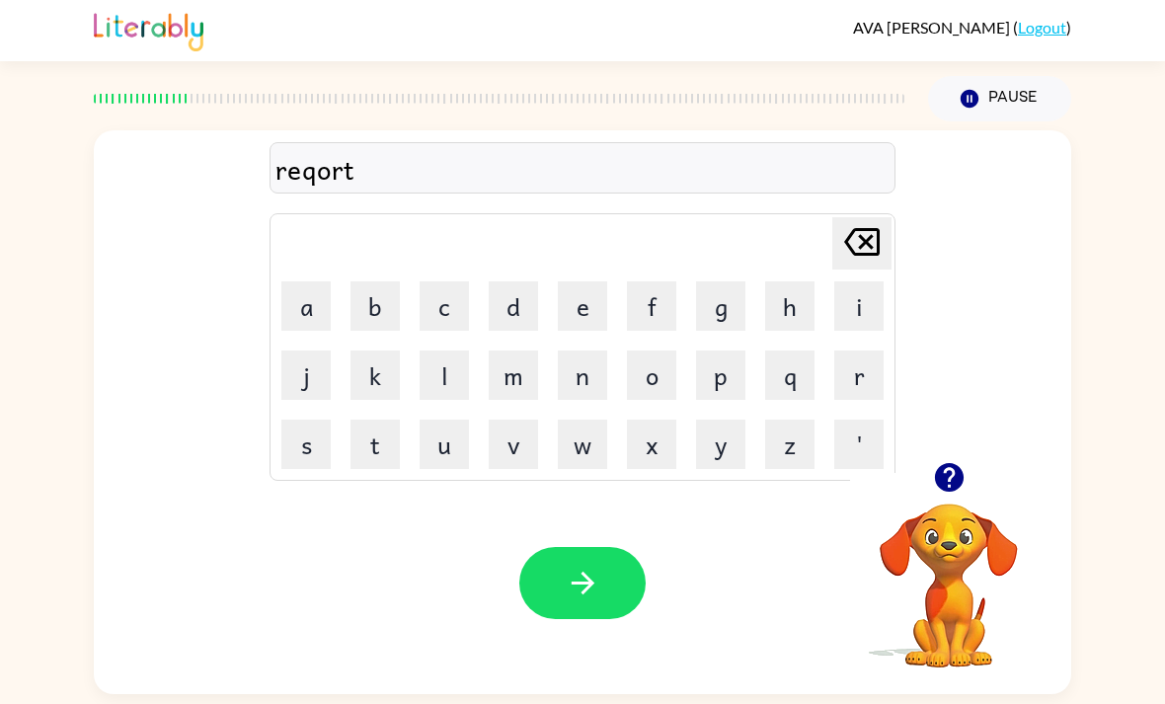
scroll to position [0, 0]
click at [867, 312] on button "i" at bounding box center [858, 305] width 49 height 49
click at [507, 460] on button "v" at bounding box center [513, 444] width 49 height 49
click at [568, 583] on icon "button" at bounding box center [583, 583] width 35 height 35
click at [867, 374] on button "r" at bounding box center [858, 375] width 49 height 49
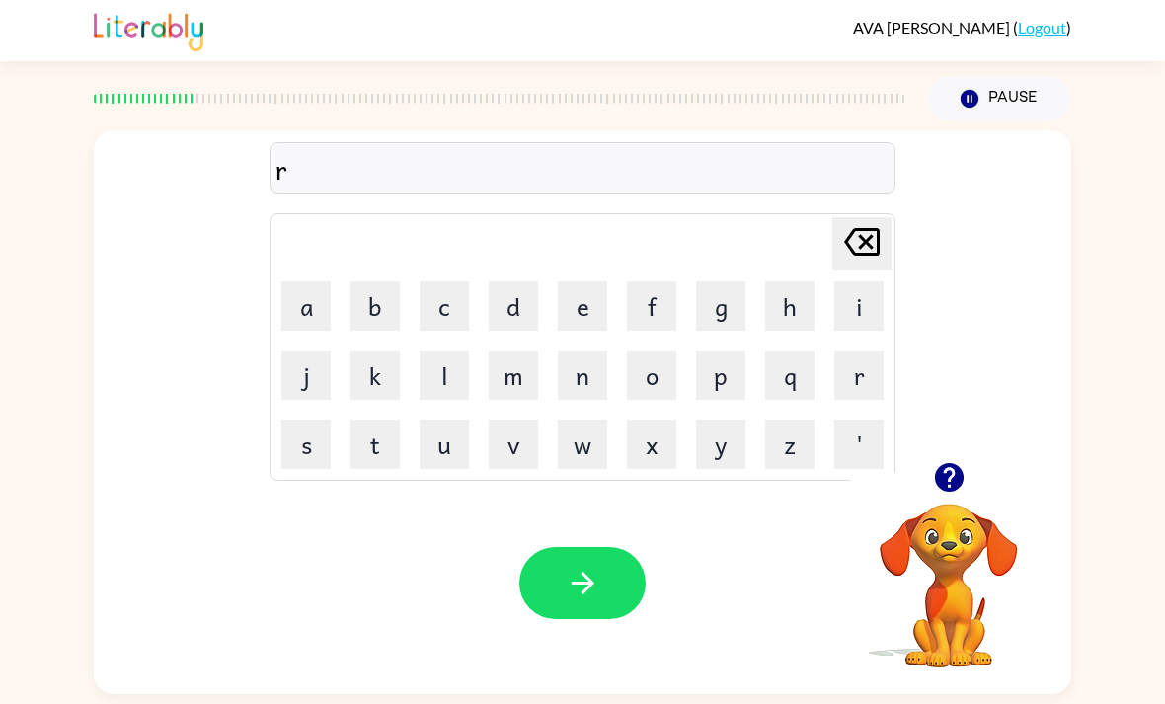
click at [605, 602] on button "button" at bounding box center [582, 583] width 126 height 72
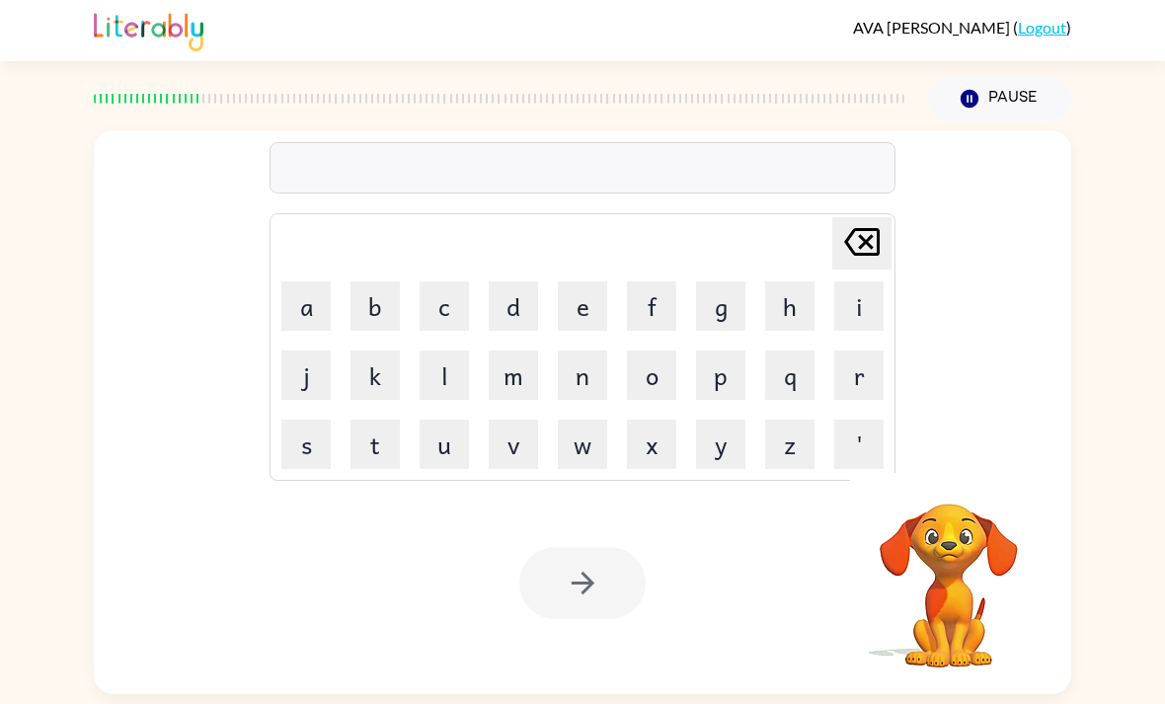
click at [604, 315] on button "e" at bounding box center [582, 305] width 49 height 49
click at [728, 305] on button "g" at bounding box center [720, 305] width 49 height 49
click at [598, 315] on button "e" at bounding box center [582, 305] width 49 height 49
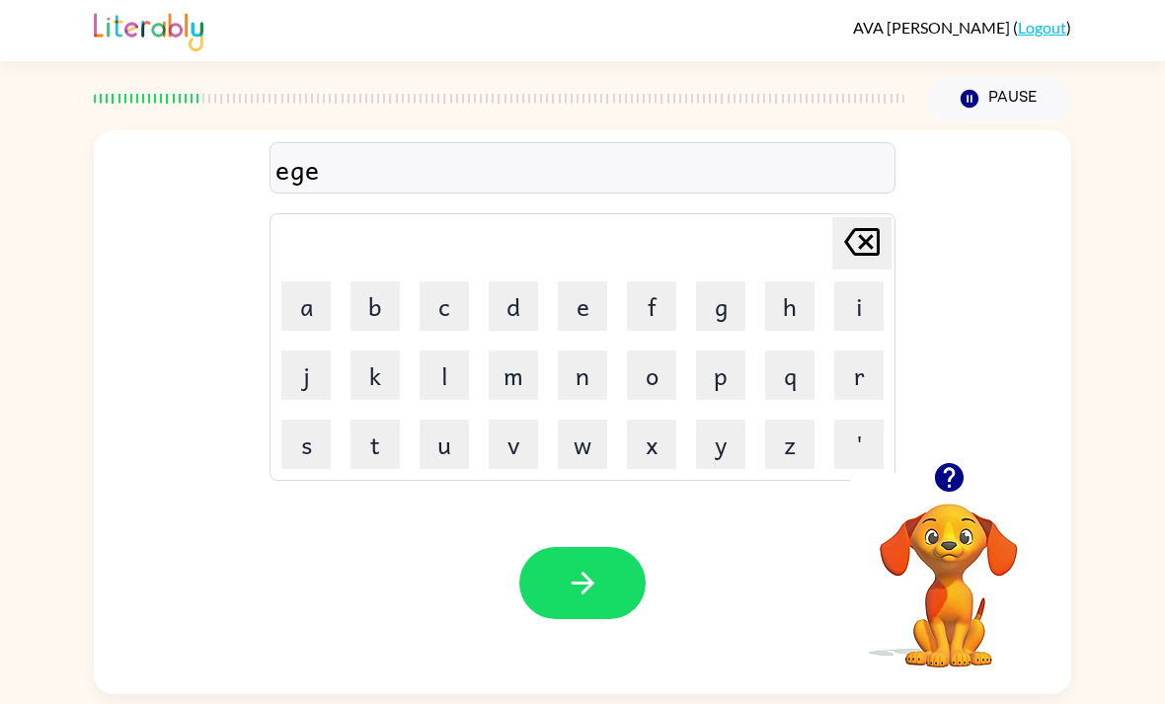
click at [857, 373] on button "r" at bounding box center [858, 375] width 49 height 49
click at [607, 615] on button "button" at bounding box center [582, 583] width 126 height 72
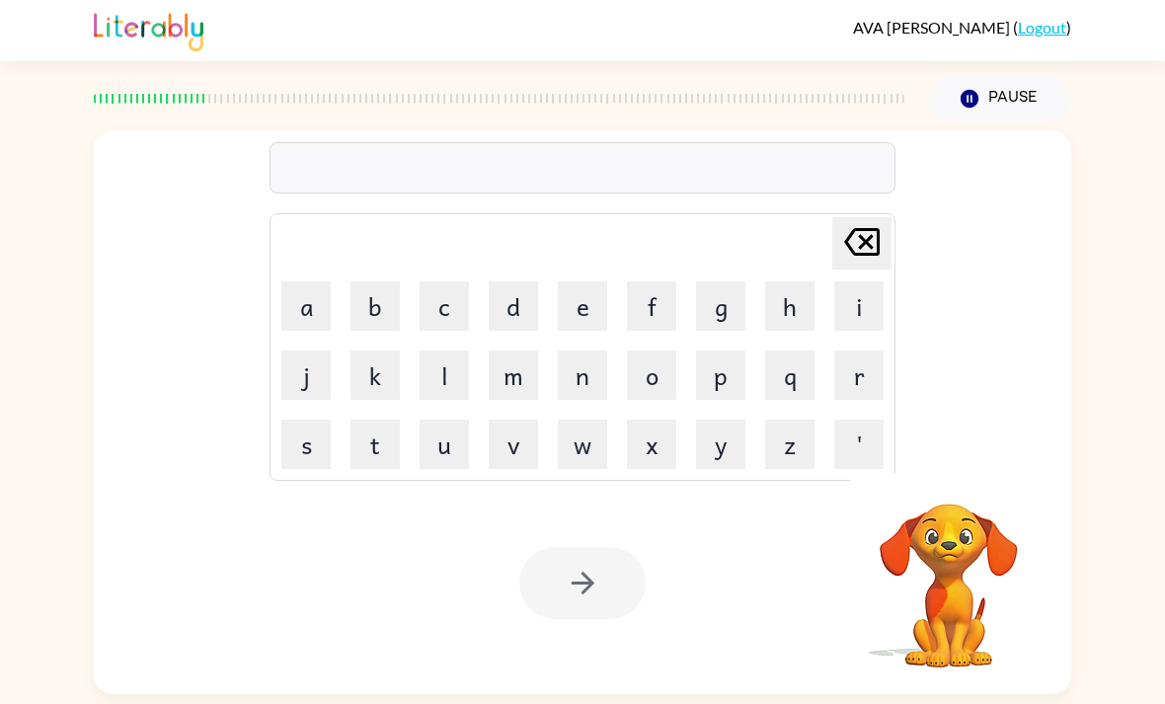
click at [317, 320] on button "a" at bounding box center [305, 305] width 49 height 49
click at [795, 387] on button "q" at bounding box center [789, 375] width 49 height 49
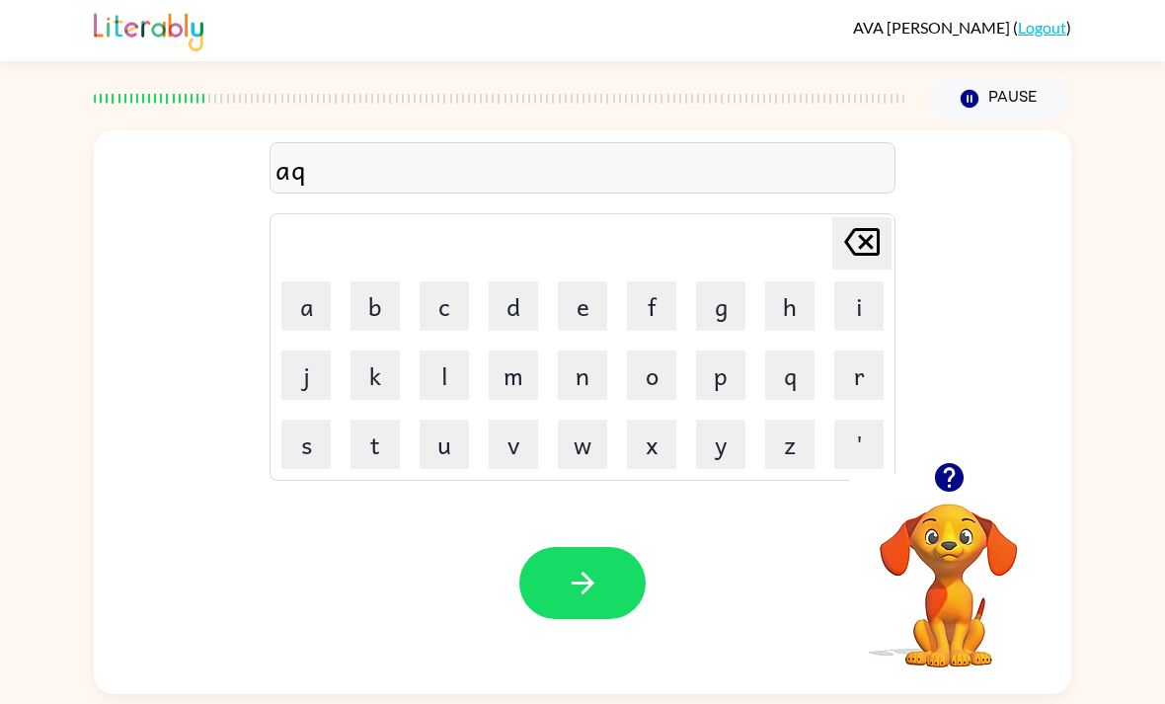
click at [463, 464] on button "u" at bounding box center [444, 444] width 49 height 49
click at [593, 567] on button "button" at bounding box center [582, 583] width 126 height 72
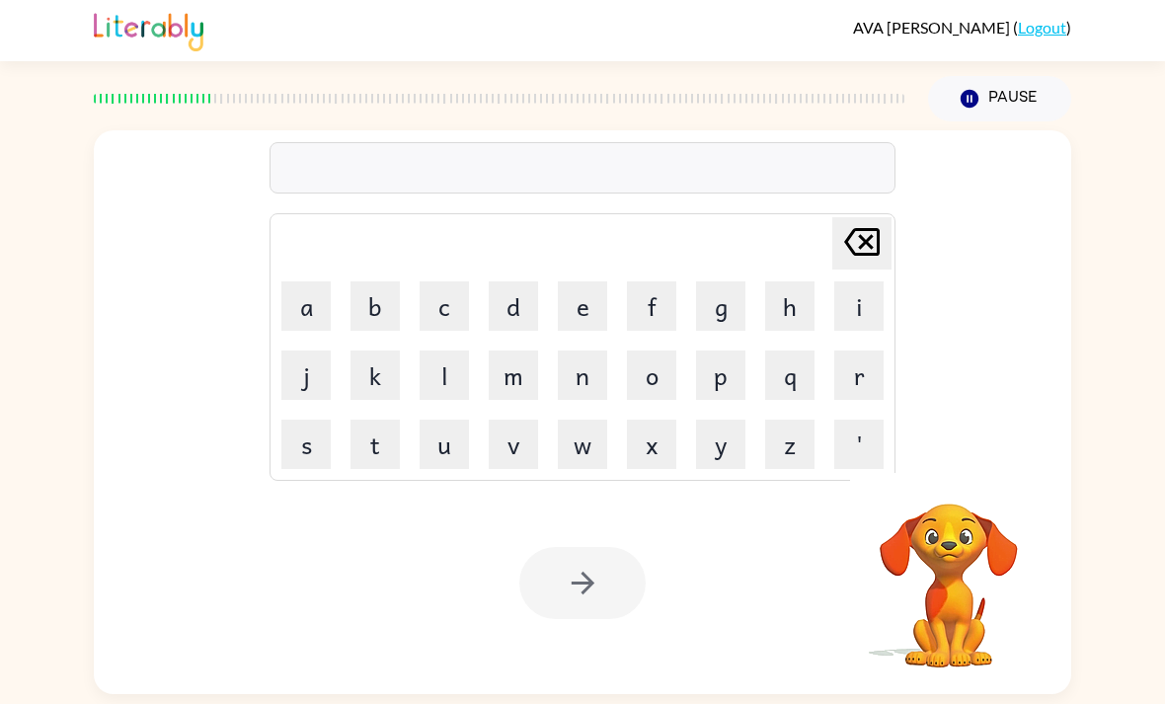
click at [320, 297] on button "a" at bounding box center [305, 305] width 49 height 49
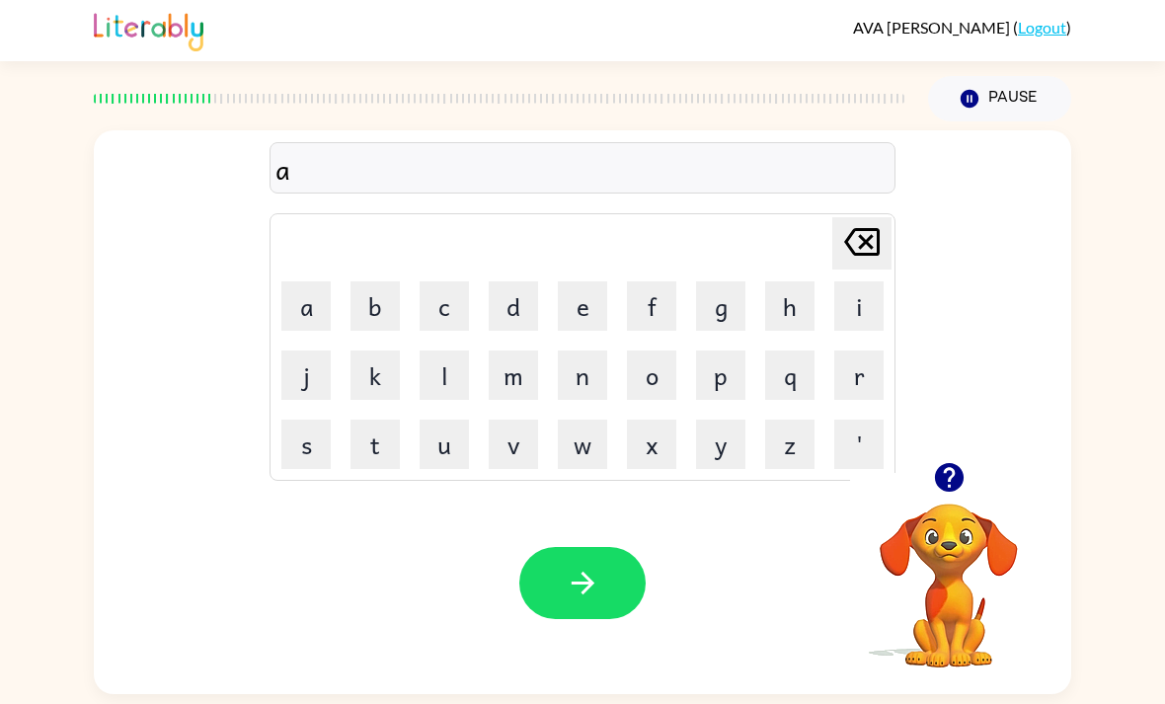
click at [439, 293] on button "c" at bounding box center [444, 305] width 49 height 49
click at [599, 310] on button "e" at bounding box center [582, 305] width 49 height 49
click at [900, 382] on div "ace [PERSON_NAME] last character input a b c d e f g h i j k l m n o p q r s t …" at bounding box center [583, 296] width 978 height 332
click at [850, 380] on button "r" at bounding box center [858, 375] width 49 height 49
click at [594, 594] on icon "button" at bounding box center [583, 583] width 35 height 35
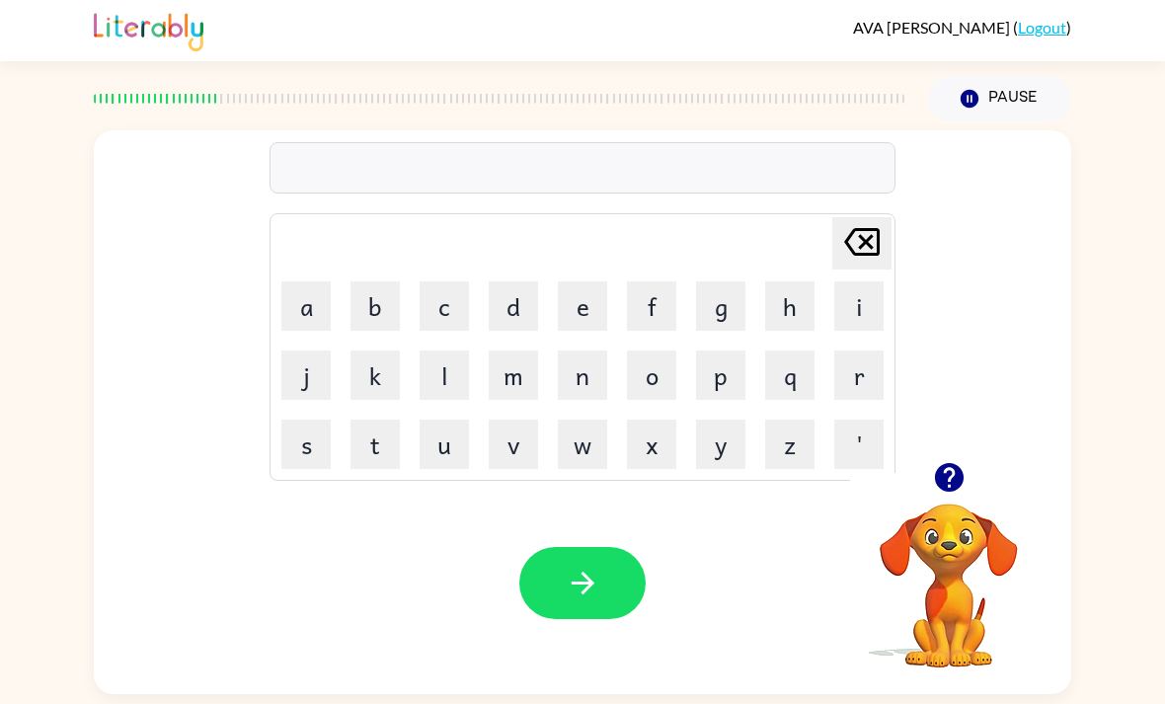
click at [584, 594] on icon "button" at bounding box center [582, 583] width 23 height 23
click at [648, 381] on button "o" at bounding box center [651, 375] width 49 height 49
click at [509, 456] on button "v" at bounding box center [513, 444] width 49 height 49
click at [580, 317] on button "e" at bounding box center [582, 305] width 49 height 49
click at [880, 383] on button "r" at bounding box center [858, 375] width 49 height 49
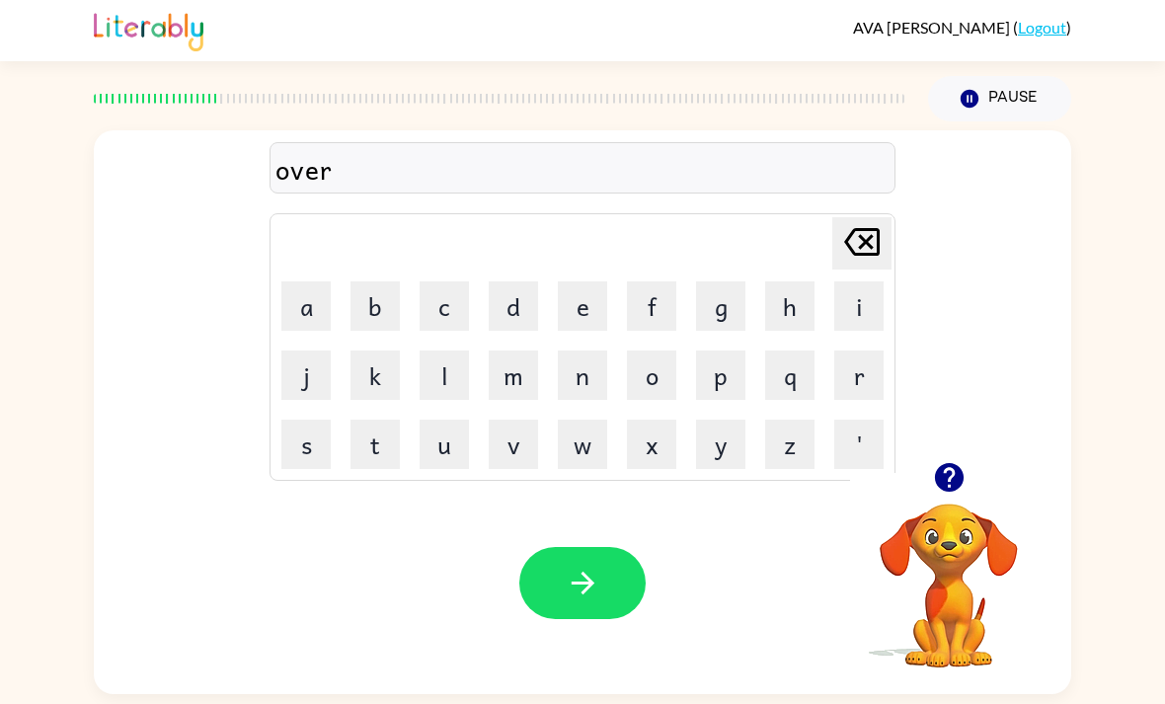
click at [741, 371] on button "p" at bounding box center [720, 375] width 49 height 49
click at [654, 382] on button "o" at bounding box center [651, 375] width 49 height 49
click at [567, 448] on button "w" at bounding box center [582, 444] width 49 height 49
click at [583, 319] on button "e" at bounding box center [582, 305] width 49 height 49
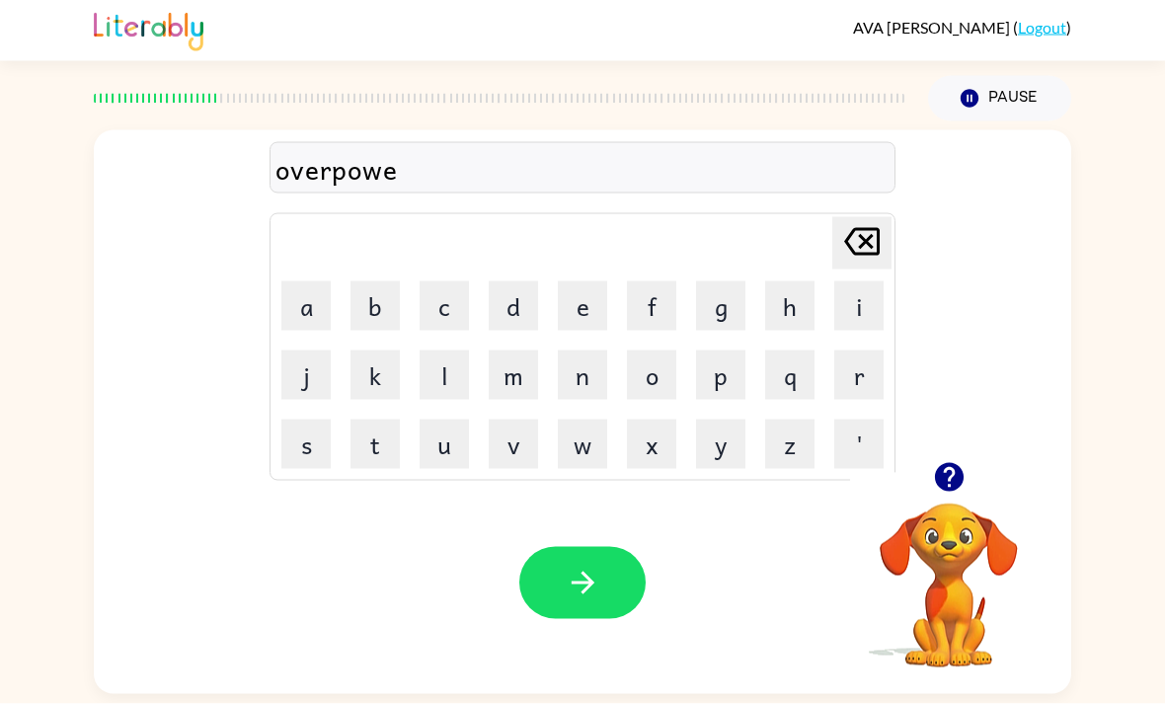
click at [612, 554] on button "button" at bounding box center [582, 583] width 126 height 72
click at [654, 420] on button "x" at bounding box center [651, 444] width 49 height 49
click at [647, 351] on button "o" at bounding box center [651, 375] width 49 height 49
click at [624, 547] on button "button" at bounding box center [582, 583] width 126 height 72
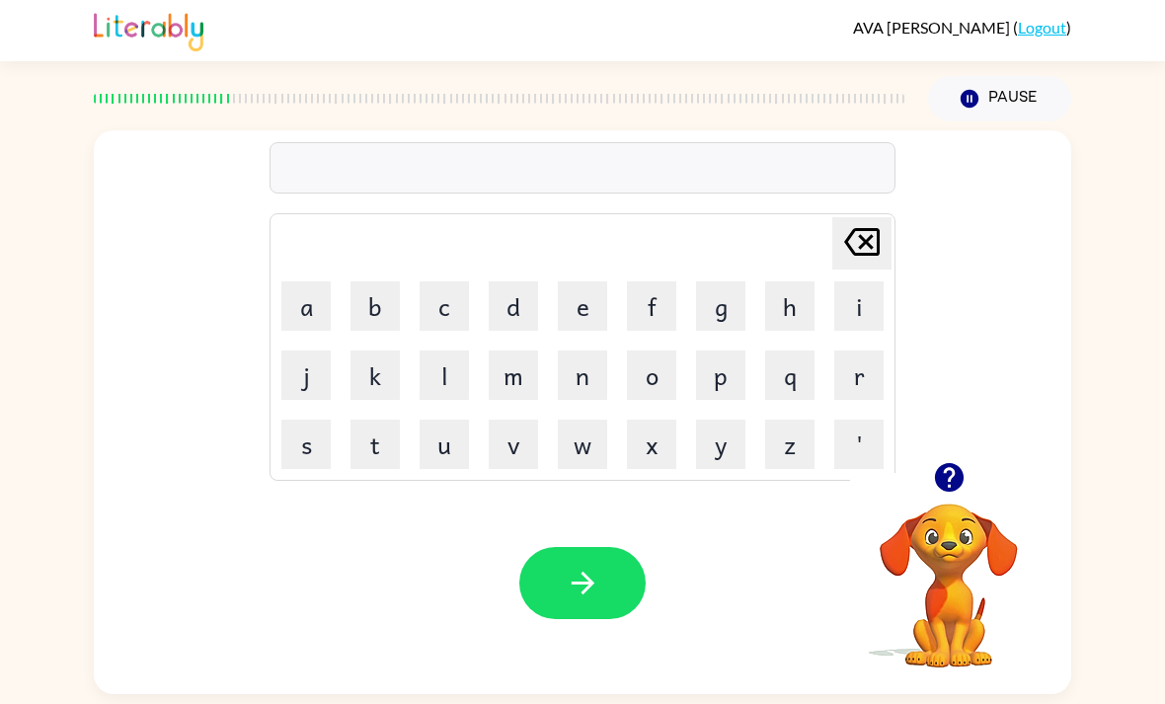
click at [443, 429] on button "u" at bounding box center [444, 444] width 49 height 49
click at [578, 356] on button "n" at bounding box center [582, 375] width 49 height 49
click at [300, 281] on button "a" at bounding box center [305, 305] width 49 height 49
click at [856, 218] on icon "[PERSON_NAME] last character input" at bounding box center [861, 241] width 47 height 47
click at [444, 420] on button "u" at bounding box center [444, 444] width 49 height 49
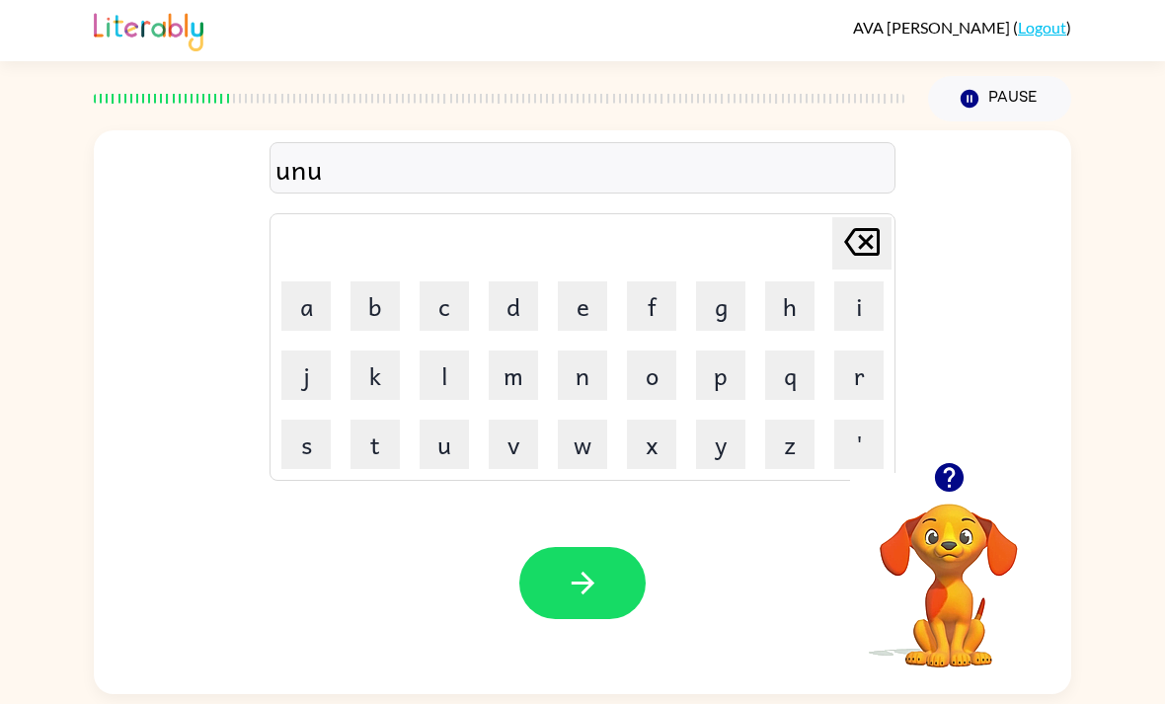
click at [650, 281] on button "f" at bounding box center [651, 305] width 49 height 49
click at [654, 354] on button "o" at bounding box center [651, 375] width 49 height 49
click at [864, 361] on button "r" at bounding box center [858, 375] width 49 height 49
click at [499, 354] on button "m" at bounding box center [513, 375] width 49 height 49
click at [590, 572] on icon "button" at bounding box center [582, 583] width 23 height 23
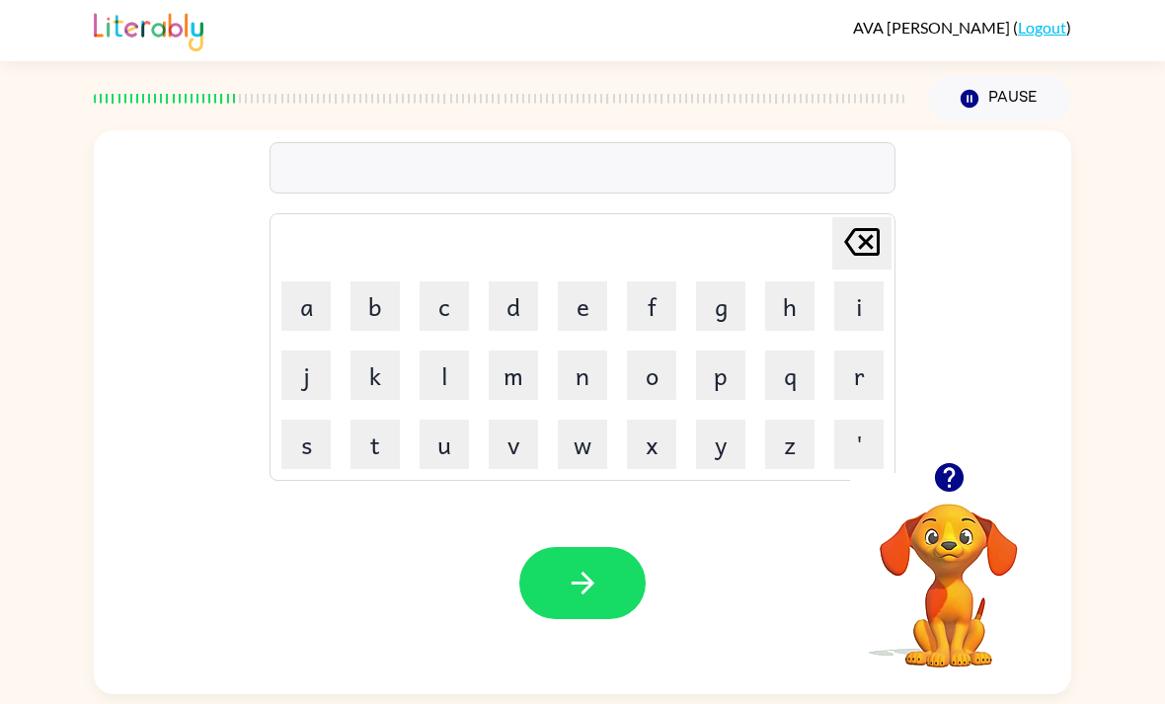
click at [461, 420] on button "u" at bounding box center [444, 444] width 49 height 49
click at [465, 426] on button "u" at bounding box center [444, 444] width 49 height 49
click at [873, 228] on icon at bounding box center [862, 242] width 36 height 28
click at [596, 351] on button "n" at bounding box center [582, 375] width 49 height 49
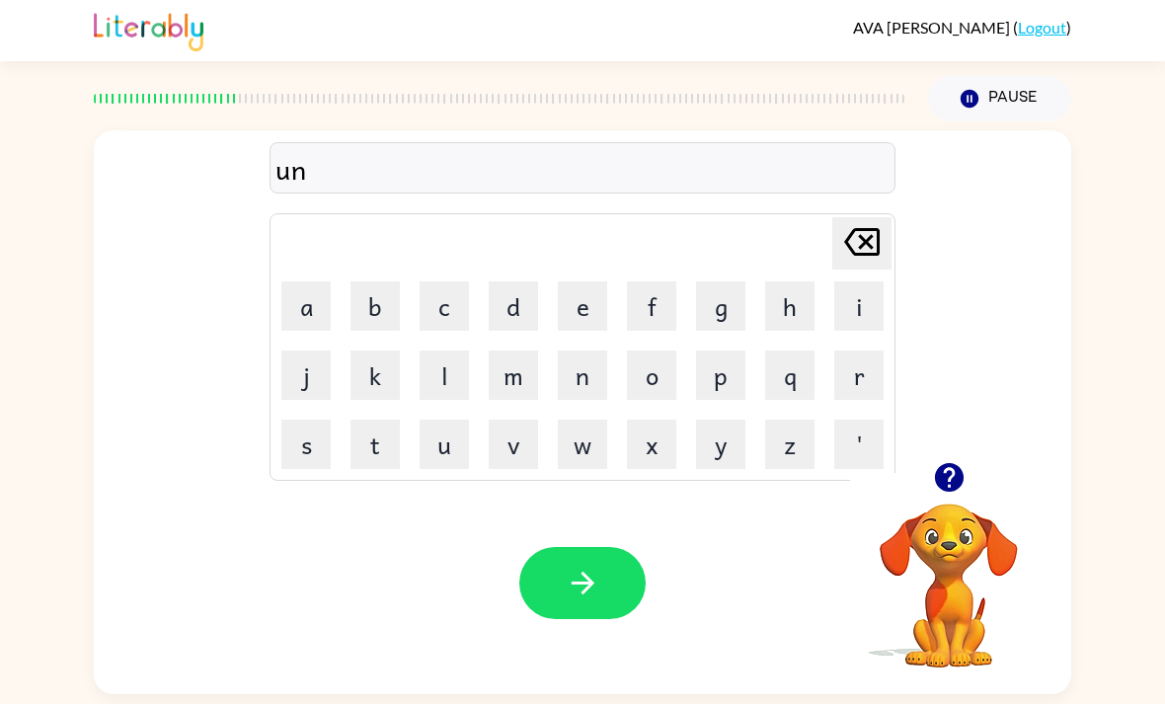
click at [443, 420] on button "u" at bounding box center [444, 444] width 49 height 49
click at [520, 420] on button "v" at bounding box center [513, 444] width 49 height 49
click at [580, 281] on button "e" at bounding box center [582, 305] width 49 height 49
click at [851, 351] on button "r" at bounding box center [858, 375] width 49 height 49
click at [320, 420] on button "s" at bounding box center [305, 444] width 49 height 49
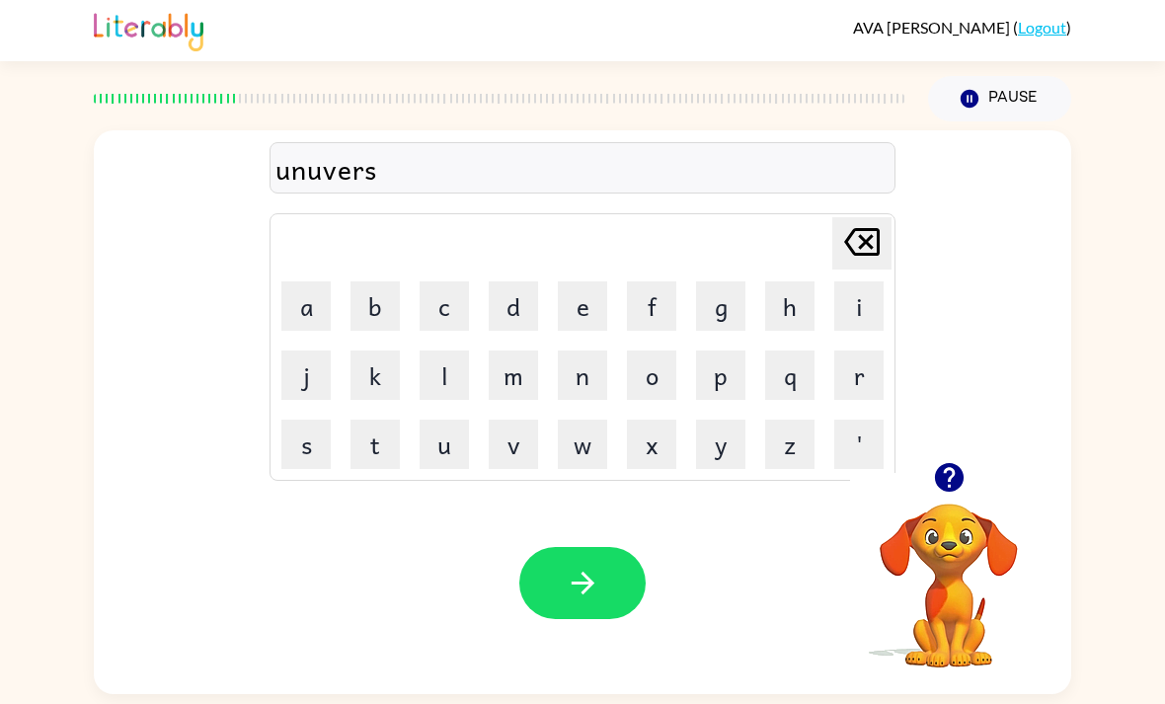
click at [867, 281] on button "i" at bounding box center [858, 305] width 49 height 49
click at [562, 547] on button "button" at bounding box center [582, 583] width 126 height 72
click at [297, 281] on button "a" at bounding box center [305, 305] width 49 height 49
click at [327, 420] on button "s" at bounding box center [305, 444] width 49 height 49
click at [390, 420] on button "t" at bounding box center [375, 444] width 49 height 49
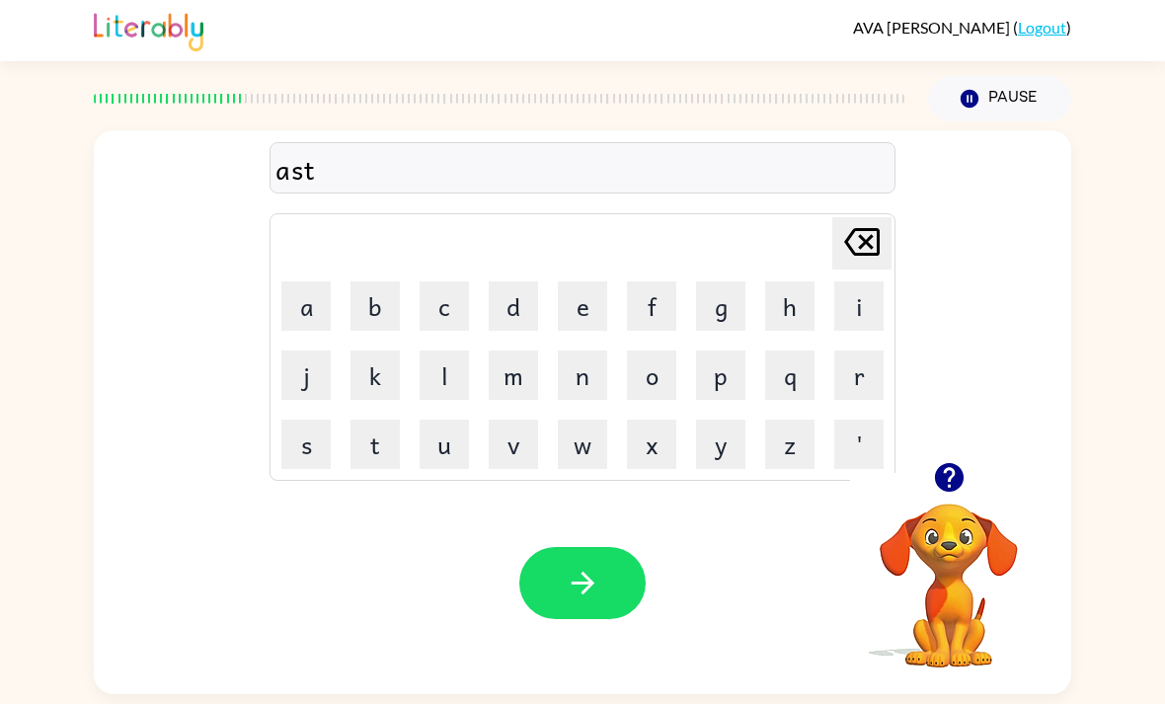
click at [855, 351] on button "r" at bounding box center [858, 375] width 49 height 49
click at [665, 351] on button "o" at bounding box center [651, 375] width 49 height 49
click at [871, 351] on button "r" at bounding box center [858, 375] width 49 height 49
click at [525, 281] on button "d" at bounding box center [513, 305] width 49 height 49
click at [581, 547] on button "button" at bounding box center [582, 583] width 126 height 72
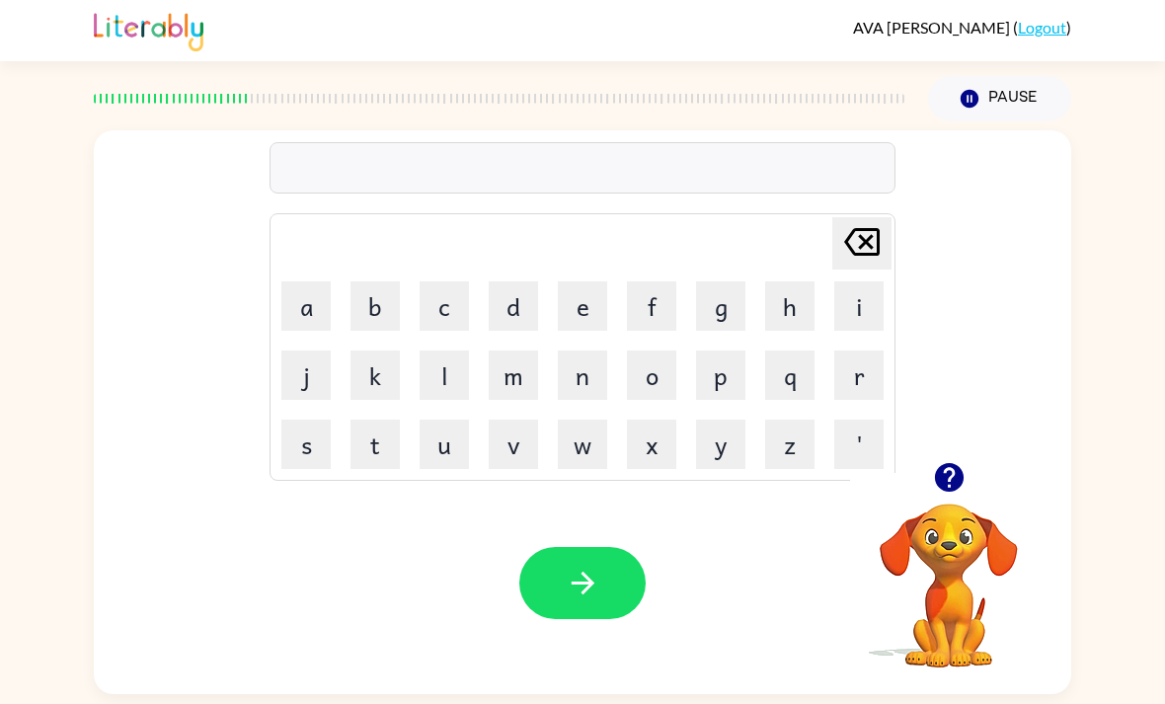
click at [324, 281] on button "a" at bounding box center [305, 305] width 49 height 49
click at [583, 351] on button "n" at bounding box center [582, 375] width 49 height 49
click at [319, 420] on button "s" at bounding box center [305, 444] width 49 height 49
click at [593, 420] on button "w" at bounding box center [582, 444] width 49 height 49
click at [595, 281] on button "e" at bounding box center [582, 305] width 49 height 49
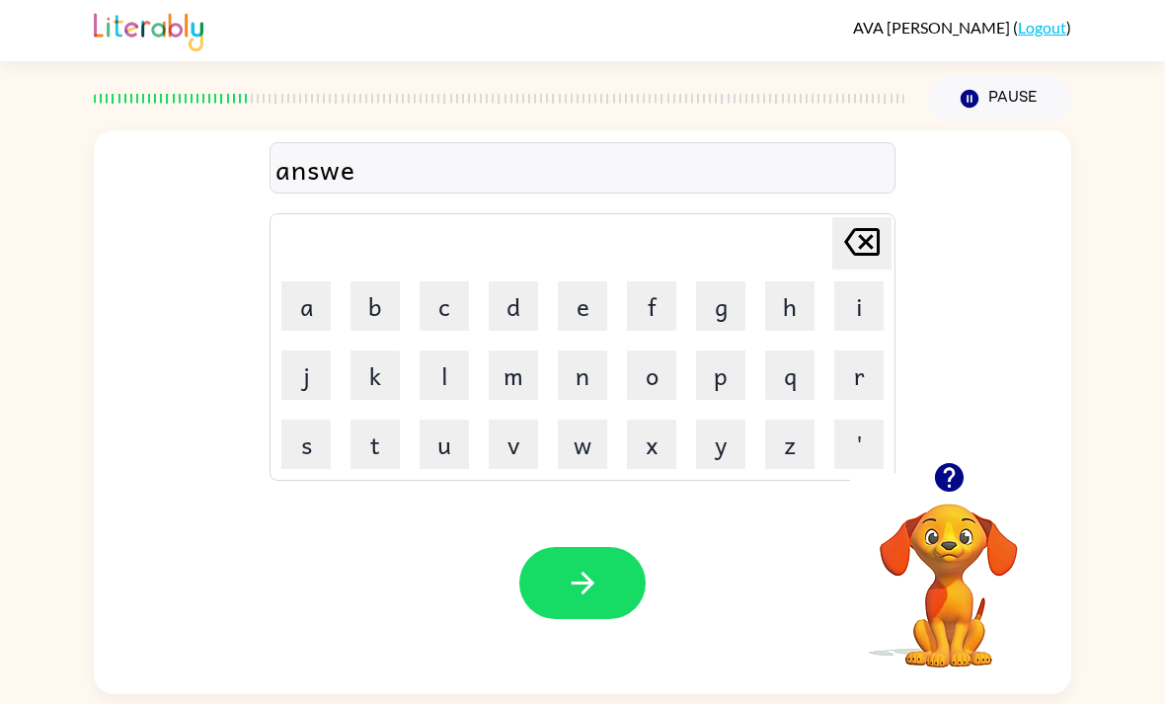
click at [861, 351] on button "r" at bounding box center [858, 375] width 49 height 49
click at [553, 547] on button "button" at bounding box center [582, 583] width 126 height 72
click at [643, 547] on div at bounding box center [582, 583] width 126 height 72
click at [597, 566] on icon "button" at bounding box center [583, 583] width 35 height 35
click at [321, 281] on button "a" at bounding box center [305, 305] width 49 height 49
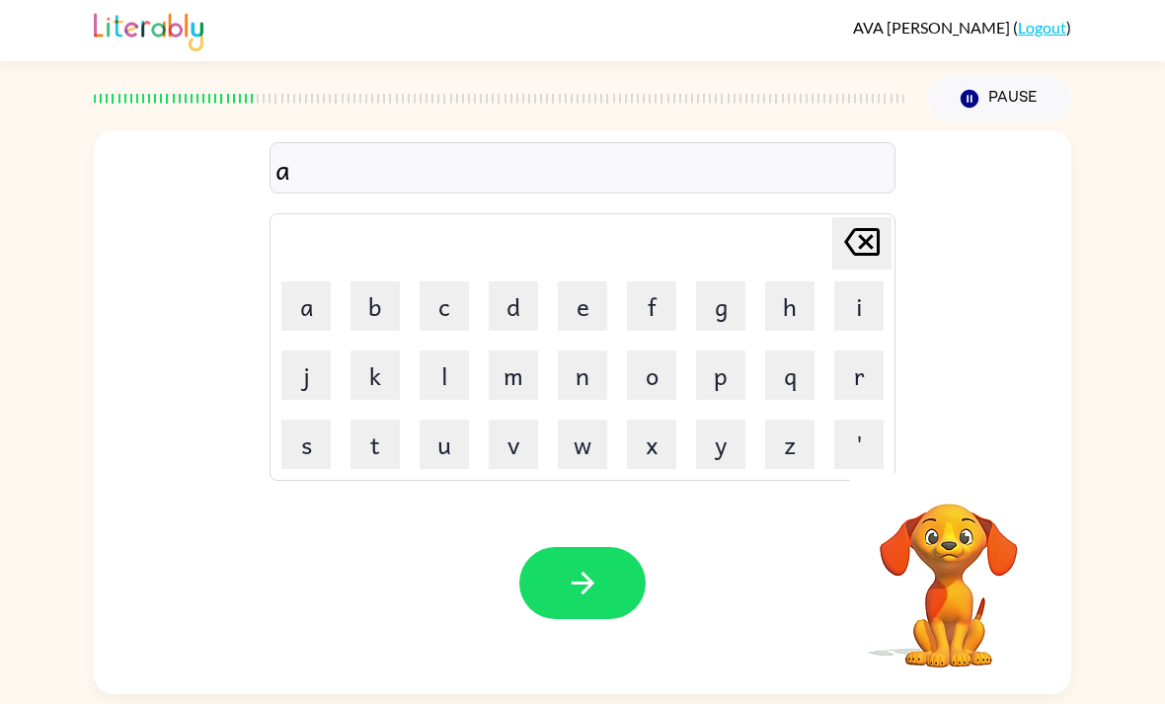
click at [667, 281] on button "f" at bounding box center [651, 305] width 49 height 49
click at [585, 281] on button "e" at bounding box center [582, 305] width 49 height 49
click at [869, 218] on icon "[PERSON_NAME] last character input" at bounding box center [861, 241] width 47 height 47
click at [386, 420] on button "t" at bounding box center [375, 444] width 49 height 49
click at [601, 281] on button "e" at bounding box center [582, 305] width 49 height 49
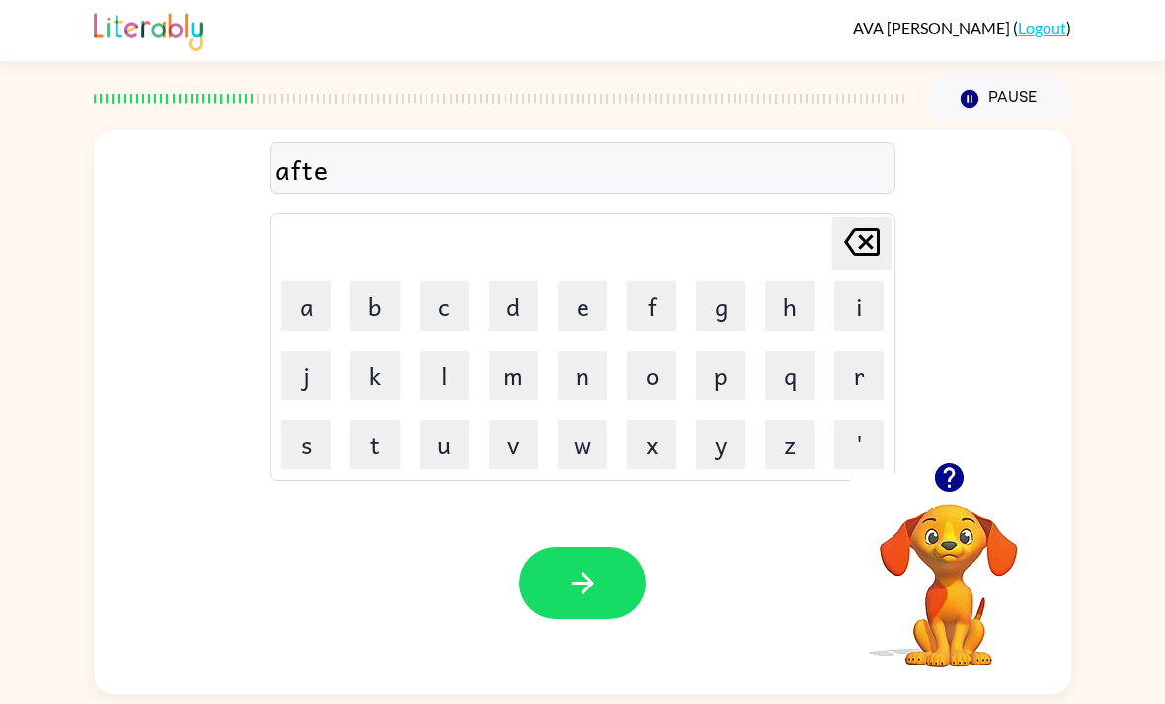
click at [857, 351] on button "r" at bounding box center [858, 375] width 49 height 49
click at [589, 351] on button "n" at bounding box center [582, 375] width 49 height 49
click at [655, 351] on button "o" at bounding box center [651, 375] width 49 height 49
click at [600, 351] on button "n" at bounding box center [582, 375] width 49 height 49
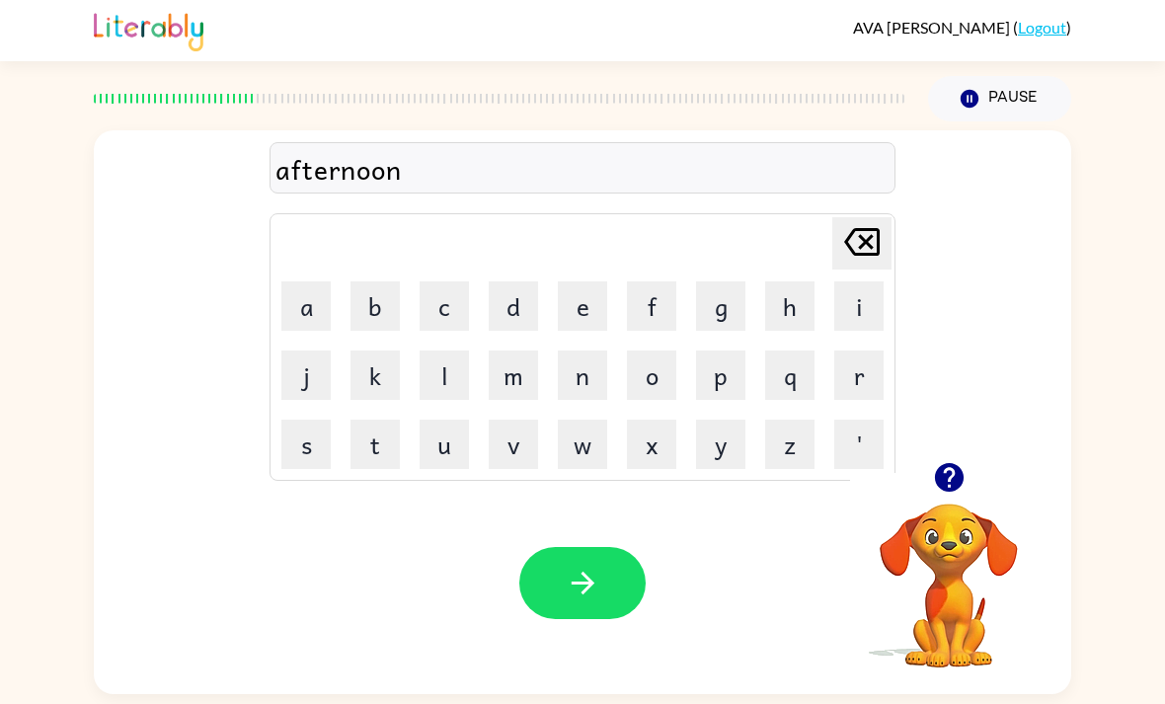
click at [589, 561] on button "button" at bounding box center [582, 583] width 126 height 72
click at [805, 420] on button "z" at bounding box center [789, 444] width 49 height 49
click at [649, 351] on button "o" at bounding box center [651, 375] width 49 height 49
click at [877, 351] on button "r" at bounding box center [858, 375] width 49 height 49
click at [590, 547] on button "button" at bounding box center [582, 583] width 126 height 72
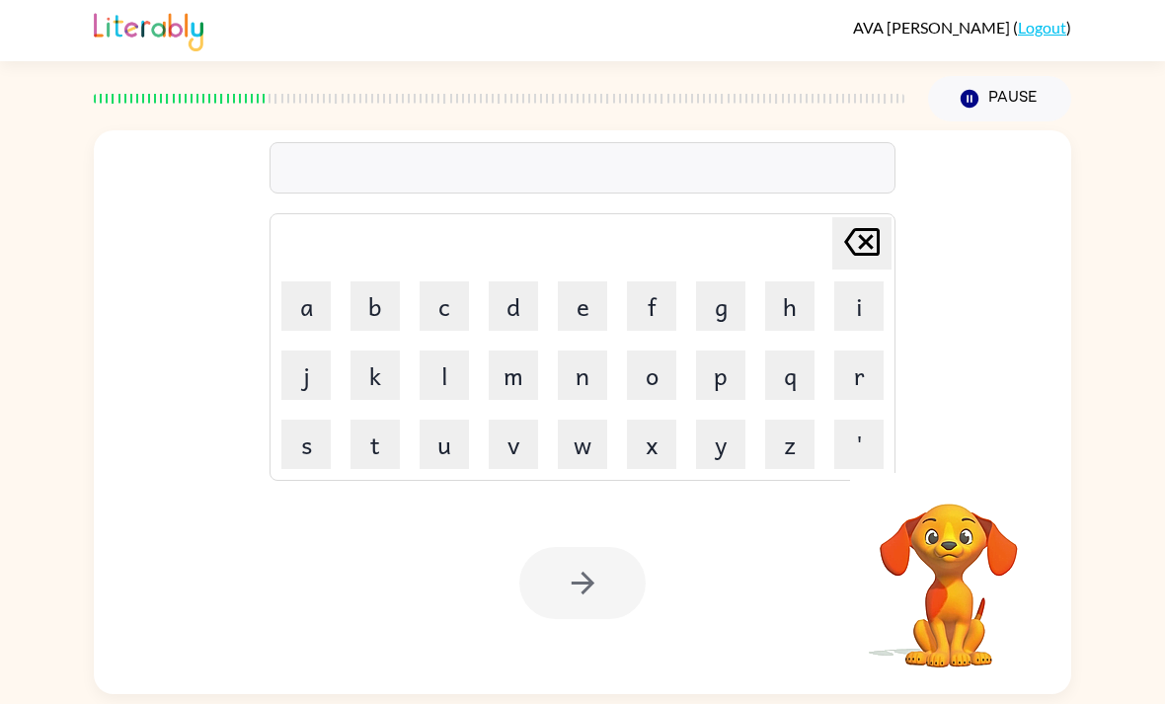
click at [594, 281] on button "e" at bounding box center [582, 305] width 49 height 49
click at [592, 351] on button "n" at bounding box center [582, 375] width 49 height 49
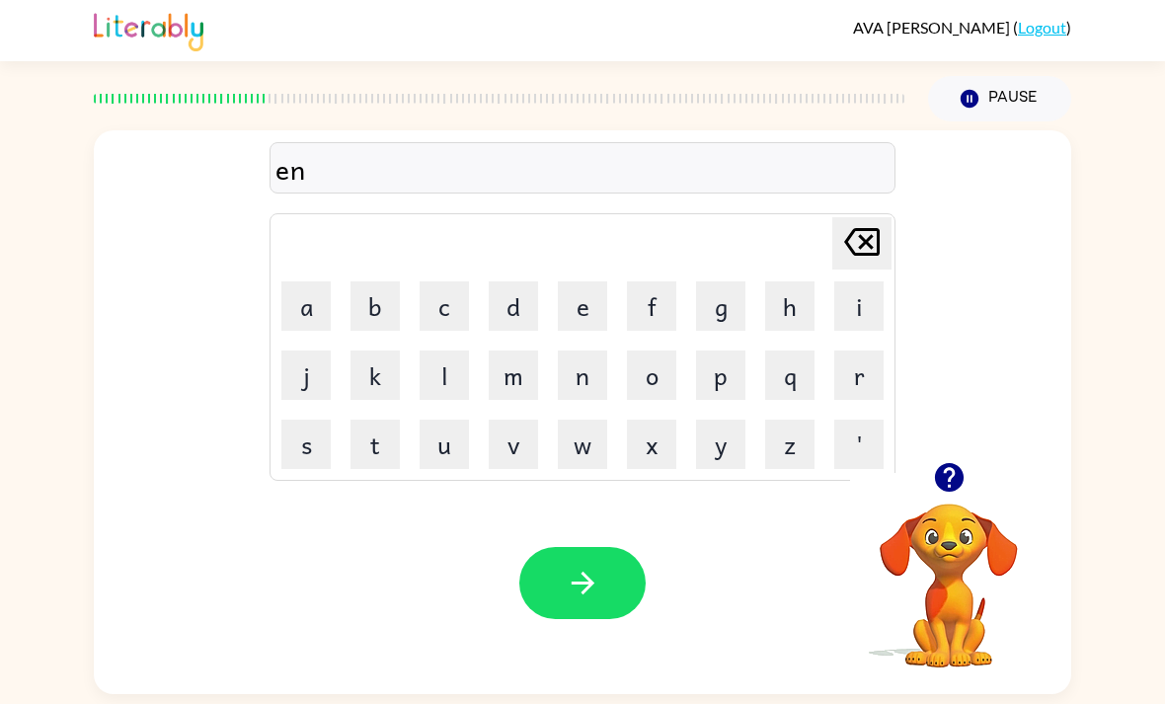
click at [360, 420] on button "t" at bounding box center [375, 444] width 49 height 49
click at [598, 281] on button "e" at bounding box center [582, 305] width 49 height 49
click at [389, 420] on button "t" at bounding box center [375, 444] width 49 height 49
click at [330, 281] on button "a" at bounding box center [305, 305] width 49 height 49
click at [584, 351] on button "n" at bounding box center [582, 375] width 49 height 49
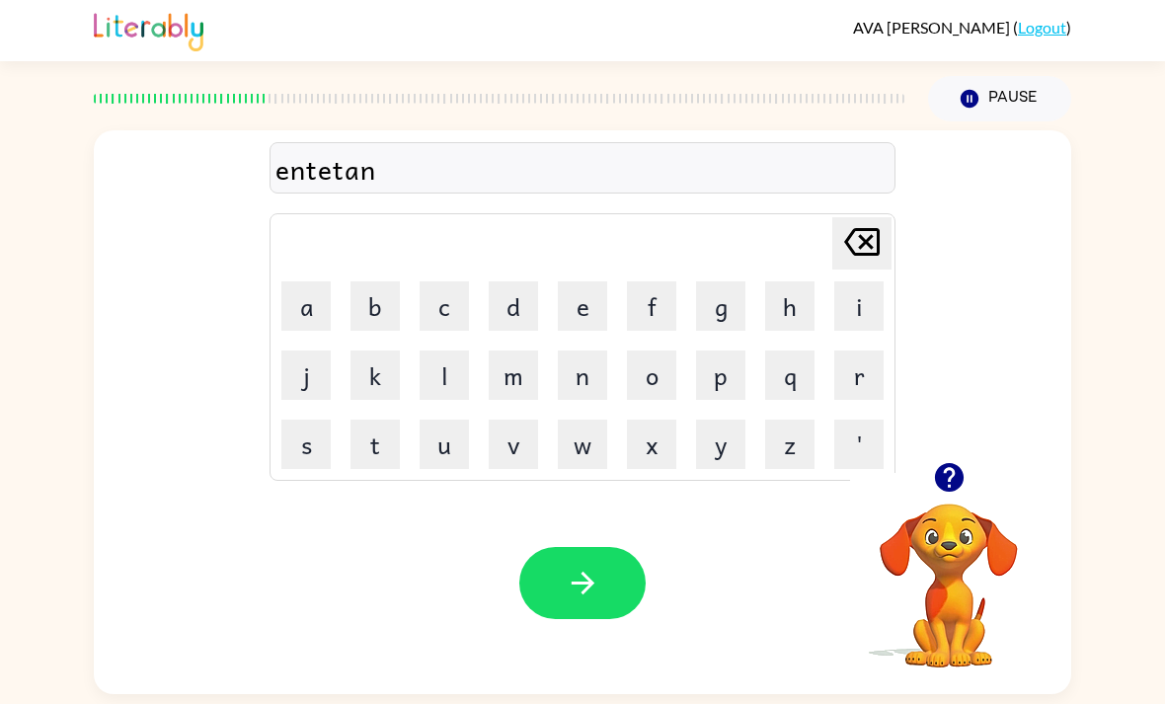
click at [519, 351] on button "m" at bounding box center [513, 375] width 49 height 49
click at [592, 281] on button "e" at bounding box center [582, 305] width 49 height 49
click at [579, 351] on button "n" at bounding box center [582, 375] width 49 height 49
click at [382, 420] on button "t" at bounding box center [375, 444] width 49 height 49
click at [594, 566] on icon "button" at bounding box center [583, 583] width 35 height 35
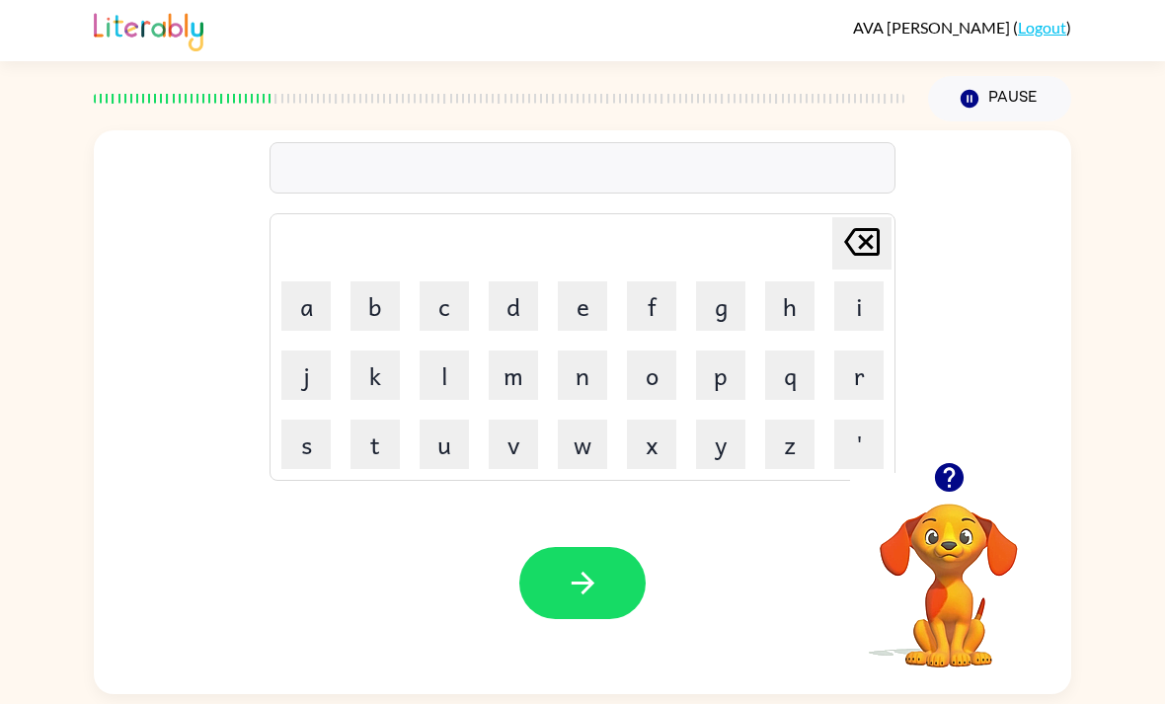
click at [863, 351] on button "r" at bounding box center [858, 375] width 49 height 49
click at [662, 351] on button "o" at bounding box center [651, 375] width 49 height 49
click at [675, 351] on button "o" at bounding box center [651, 375] width 49 height 49
click at [877, 351] on button "r" at bounding box center [858, 375] width 49 height 49
click at [574, 566] on icon "button" at bounding box center [583, 583] width 35 height 35
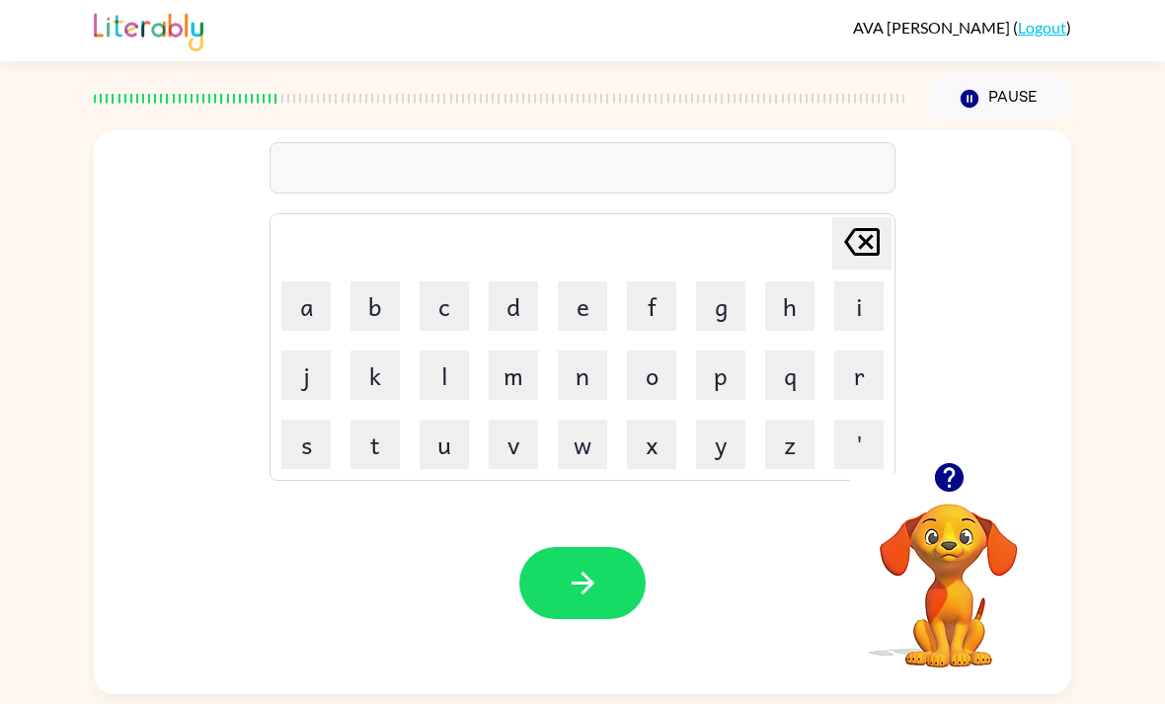
click at [455, 281] on button "c" at bounding box center [444, 305] width 49 height 49
click at [657, 351] on button "o" at bounding box center [651, 375] width 49 height 49
click at [453, 420] on button "u" at bounding box center [444, 444] width 49 height 49
click at [596, 351] on button "n" at bounding box center [582, 375] width 49 height 49
click at [382, 420] on button "t" at bounding box center [375, 444] width 49 height 49
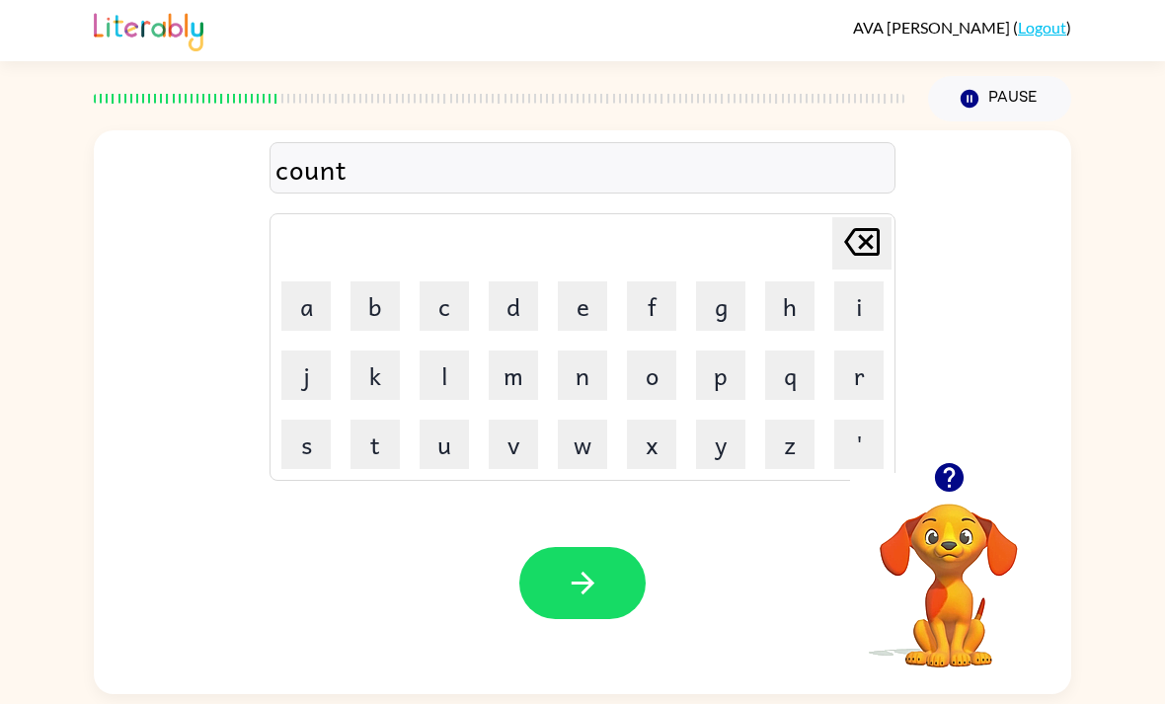
click at [599, 281] on button "e" at bounding box center [582, 305] width 49 height 49
click at [853, 351] on button "r" at bounding box center [858, 375] width 49 height 49
click at [559, 547] on button "button" at bounding box center [582, 583] width 126 height 72
click at [597, 281] on button "e" at bounding box center [582, 305] width 49 height 49
click at [595, 351] on button "n" at bounding box center [582, 375] width 49 height 49
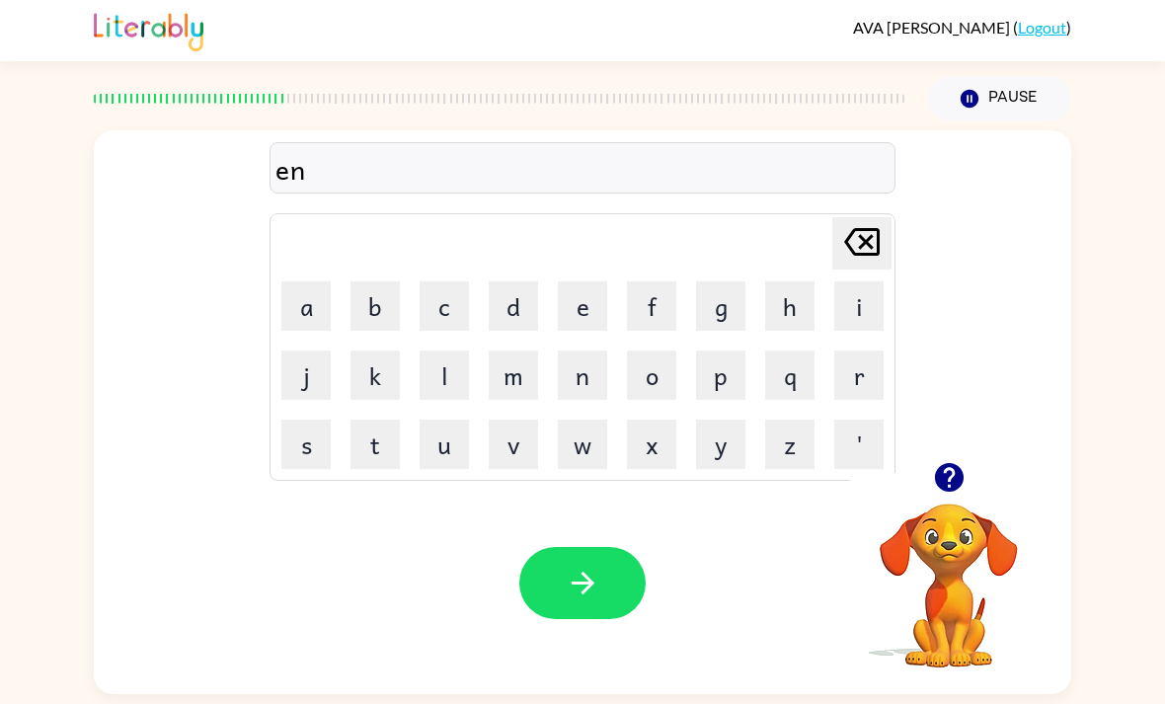
click at [665, 351] on button "o" at bounding box center [651, 375] width 49 height 49
click at [879, 351] on button "r" at bounding box center [858, 375] width 49 height 49
click at [516, 351] on button "m" at bounding box center [513, 375] width 49 height 49
click at [452, 420] on button "u" at bounding box center [444, 444] width 49 height 49
click at [325, 420] on button "s" at bounding box center [305, 444] width 49 height 49
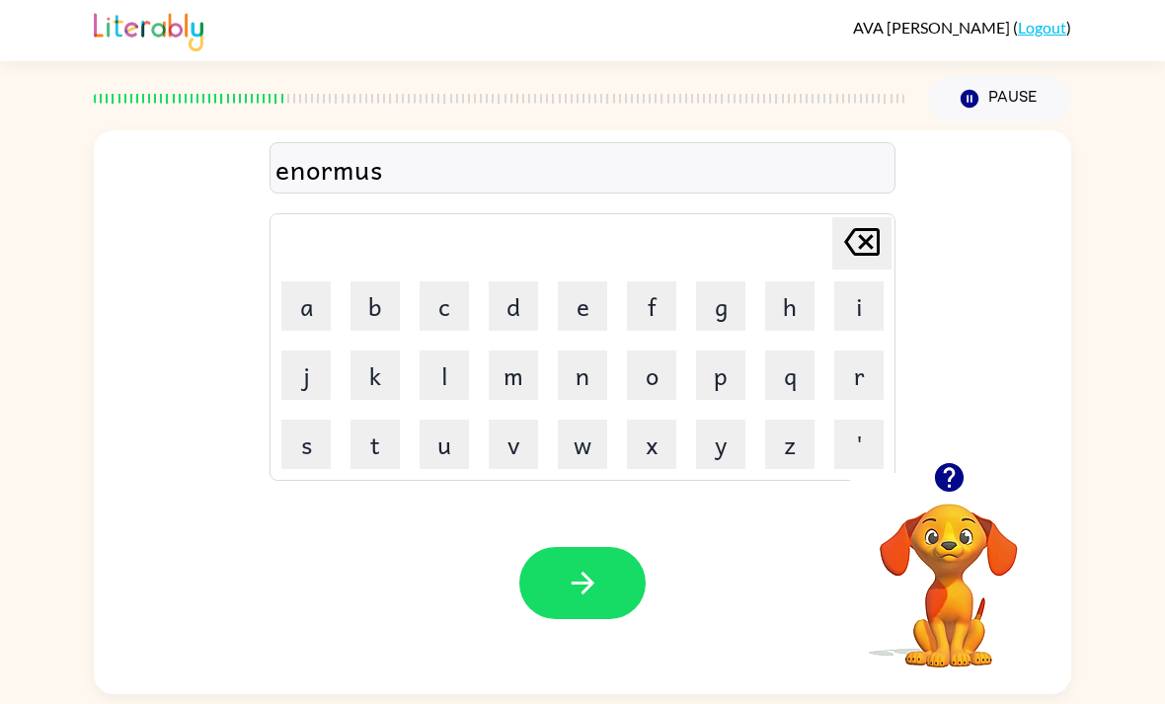
click at [598, 566] on icon "button" at bounding box center [583, 583] width 35 height 35
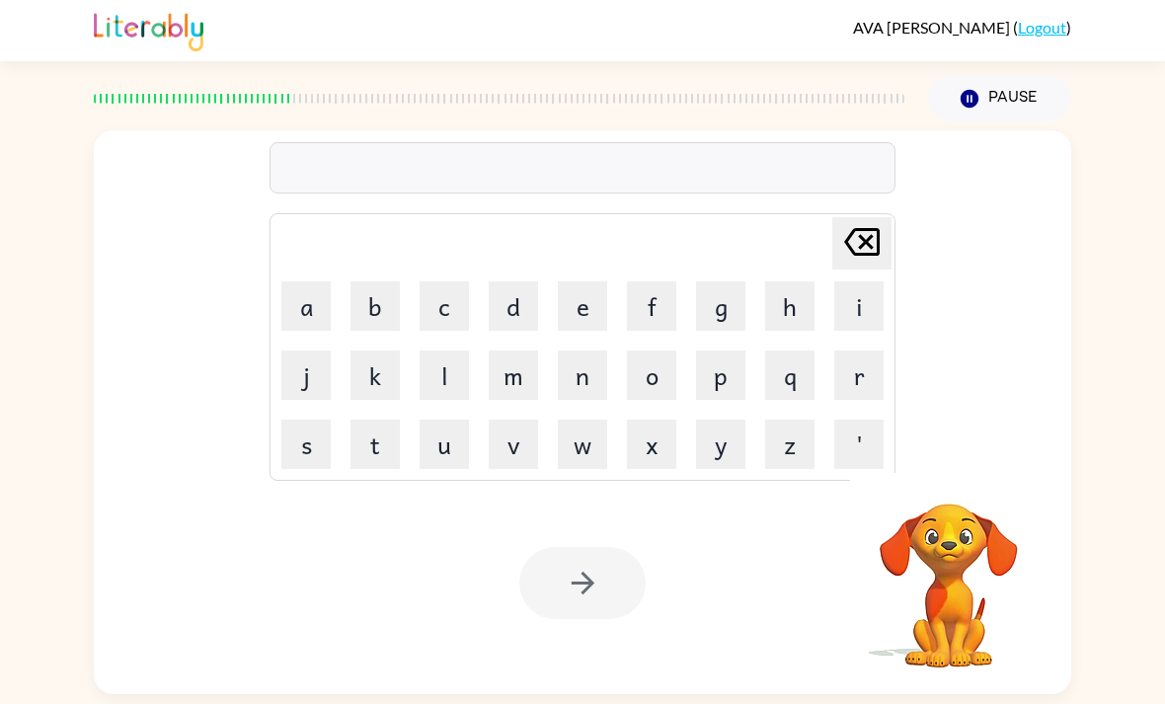
click at [315, 420] on button "s" at bounding box center [305, 444] width 49 height 49
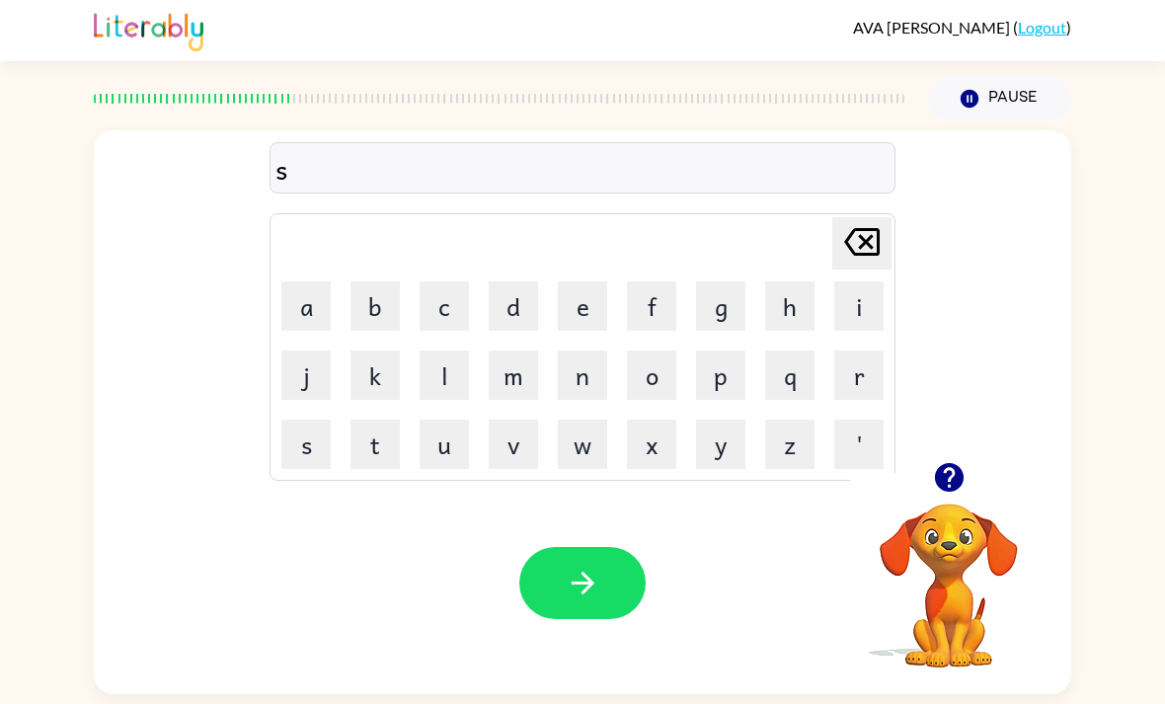
click at [590, 281] on button "e" at bounding box center [582, 305] width 49 height 49
click at [875, 351] on button "r" at bounding box center [858, 375] width 49 height 49
click at [377, 420] on button "t" at bounding box center [375, 444] width 49 height 49
click at [631, 547] on button "button" at bounding box center [582, 583] width 126 height 72
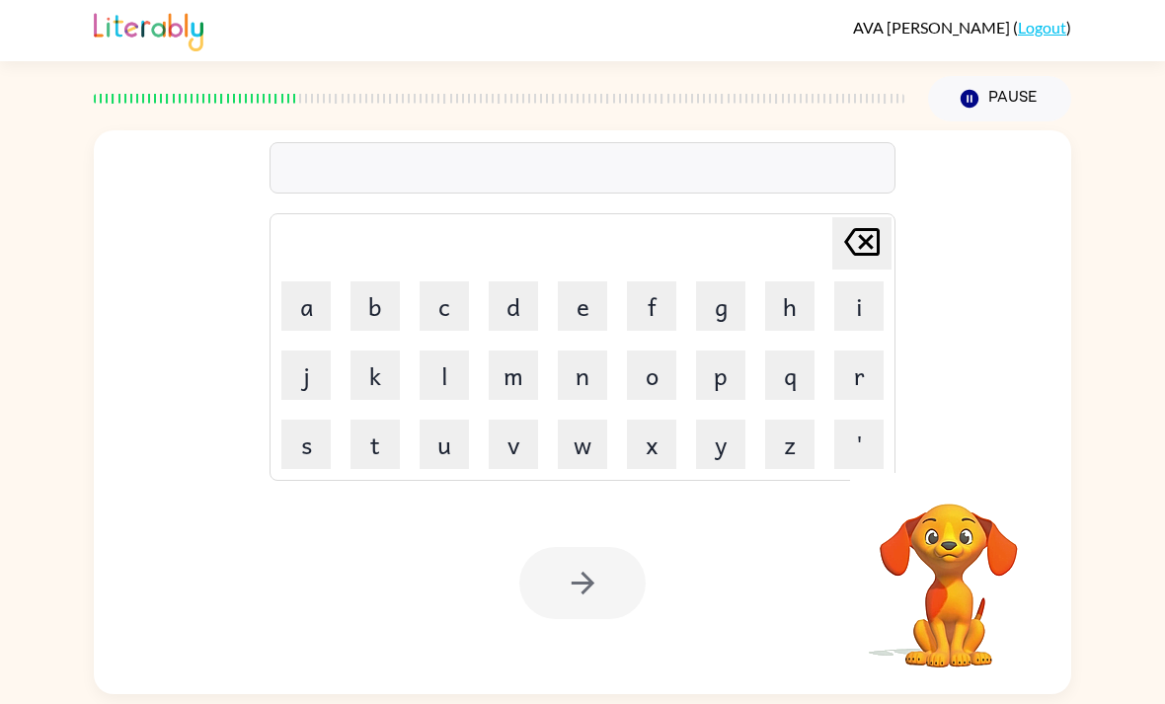
click at [663, 351] on button "o" at bounding box center [651, 375] width 49 height 49
click at [664, 281] on button "f" at bounding box center [651, 305] width 49 height 49
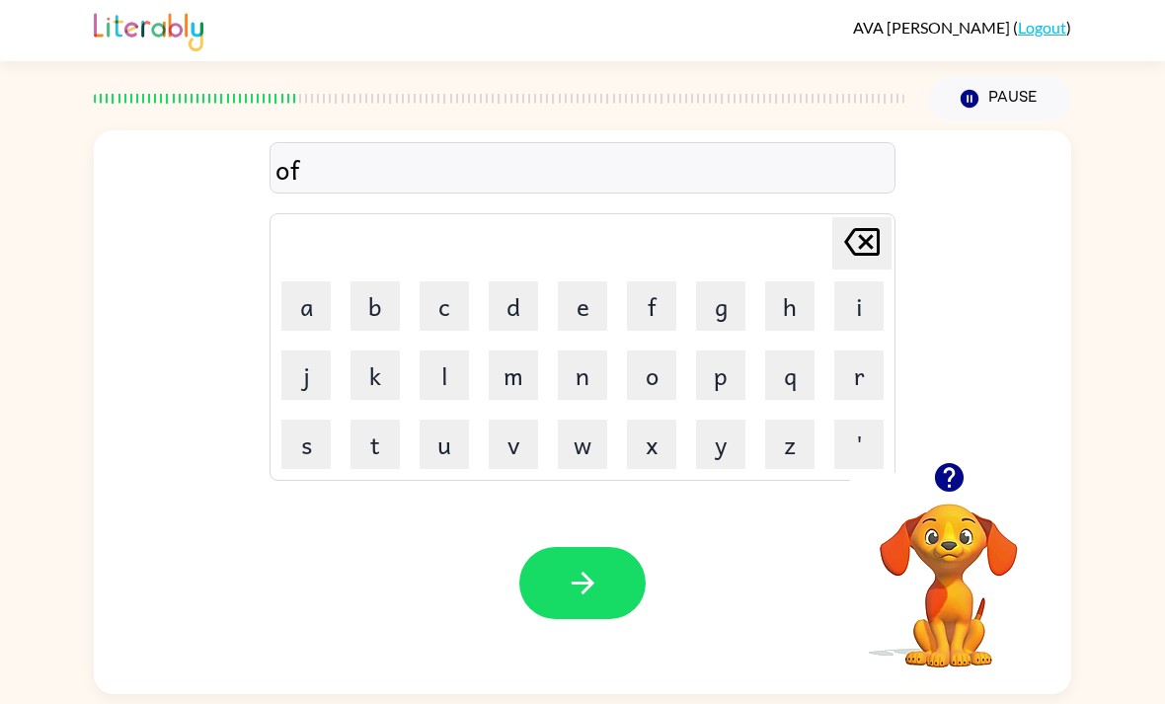
click at [591, 281] on button "e" at bounding box center [582, 305] width 49 height 49
click at [872, 351] on button "r" at bounding box center [858, 375] width 49 height 49
click at [613, 547] on button "button" at bounding box center [582, 583] width 126 height 72
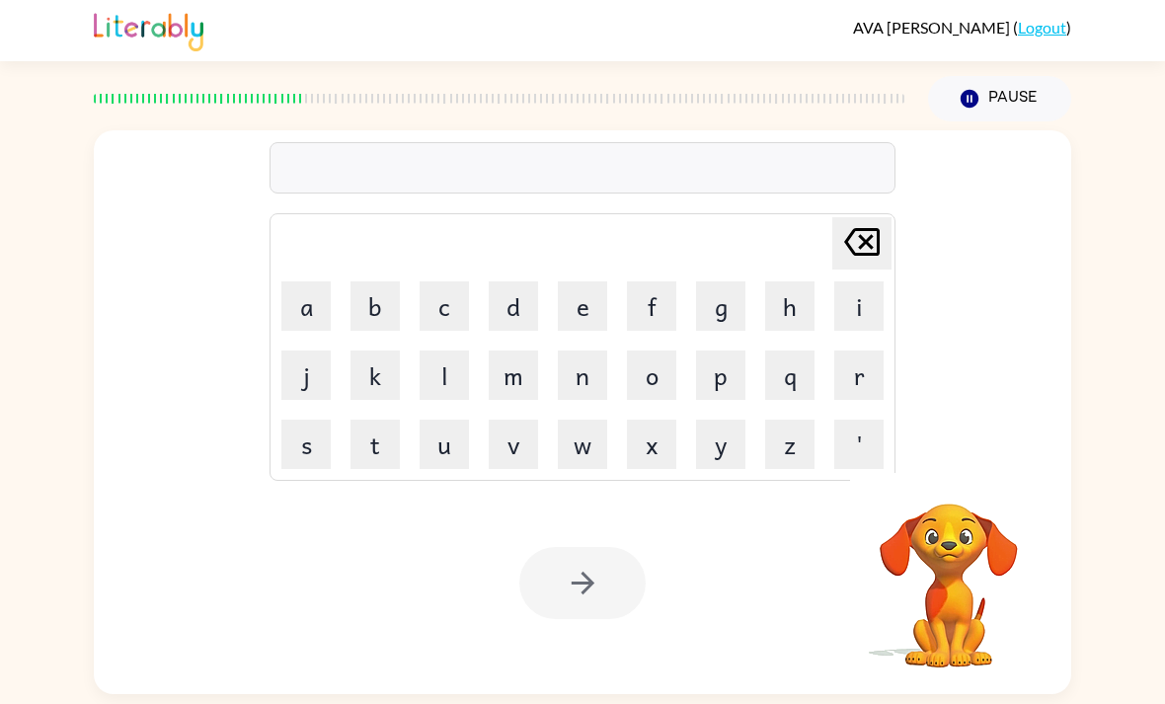
click at [459, 420] on button "u" at bounding box center [444, 444] width 49 height 49
click at [526, 420] on button "v" at bounding box center [513, 444] width 49 height 49
click at [880, 228] on icon at bounding box center [862, 242] width 36 height 28
click at [589, 351] on button "n" at bounding box center [582, 375] width 49 height 49
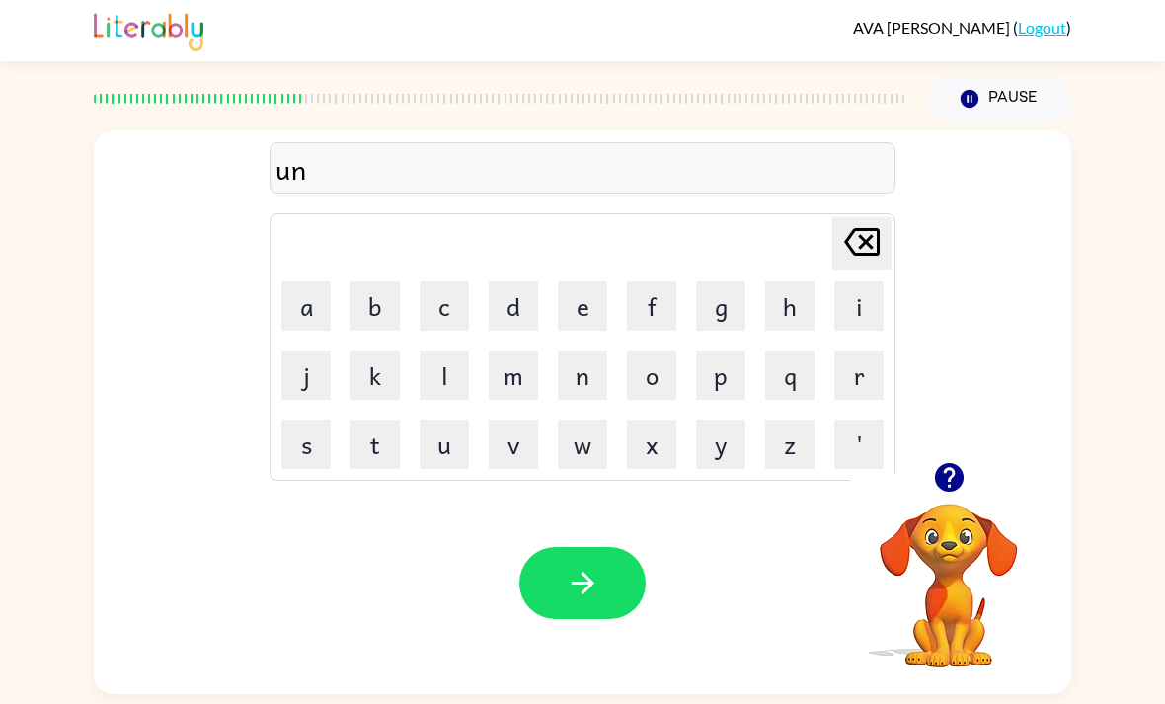
click at [530, 281] on button "d" at bounding box center [513, 305] width 49 height 49
click at [585, 281] on button "e" at bounding box center [582, 305] width 49 height 49
click at [869, 351] on button "r" at bounding box center [858, 375] width 49 height 49
click at [610, 547] on button "button" at bounding box center [582, 583] width 126 height 72
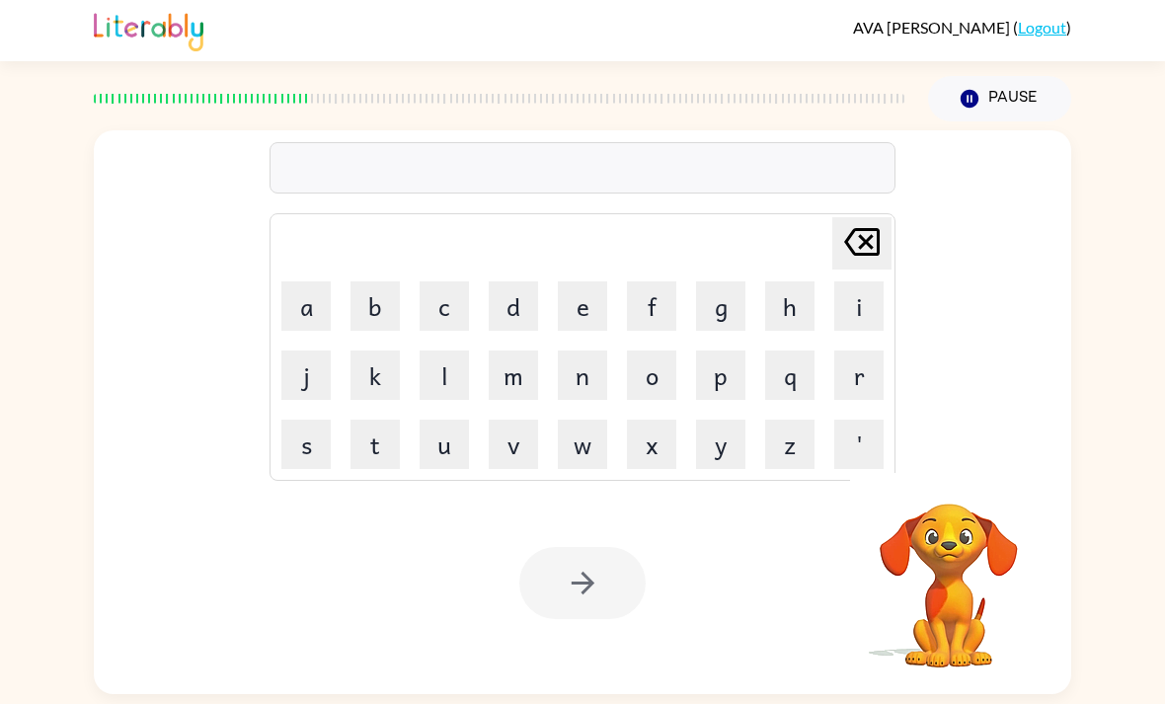
click at [320, 281] on button "a" at bounding box center [305, 305] width 49 height 49
click at [523, 281] on button "d" at bounding box center [513, 305] width 49 height 49
click at [662, 351] on button "o" at bounding box center [651, 375] width 49 height 49
click at [883, 351] on button "r" at bounding box center [858, 375] width 49 height 49
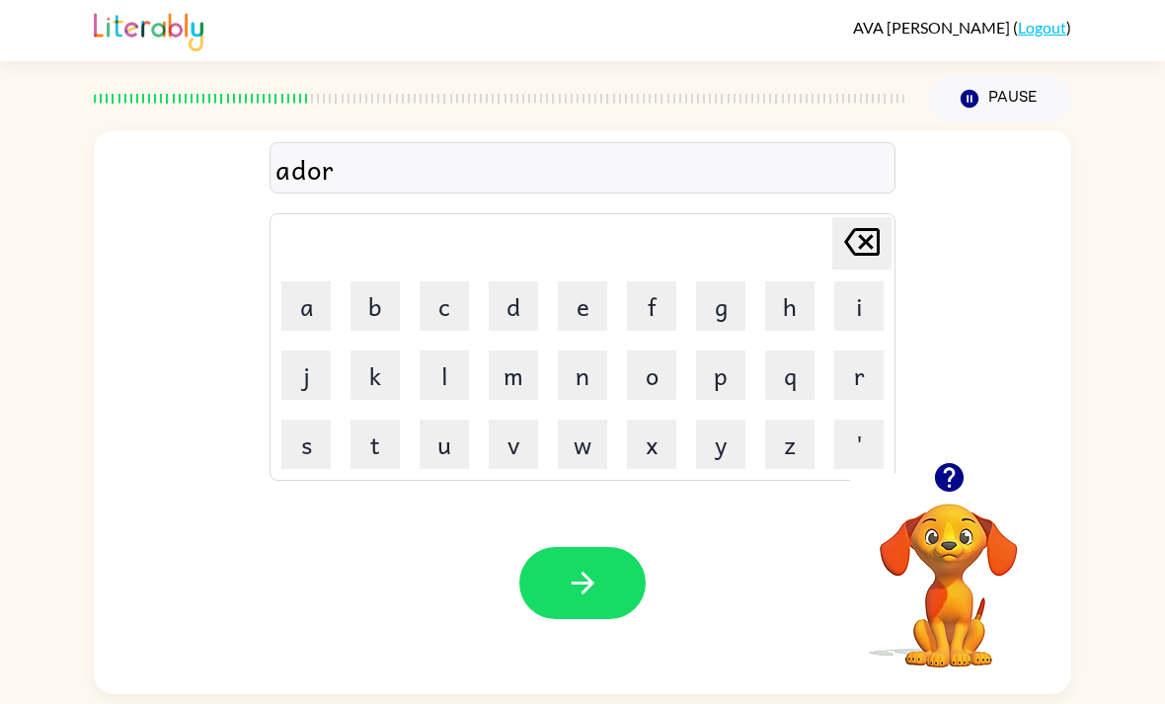
click at [595, 566] on icon "button" at bounding box center [583, 583] width 35 height 35
click at [386, 281] on button "b" at bounding box center [375, 305] width 49 height 49
click at [443, 351] on button "l" at bounding box center [444, 375] width 49 height 49
click at [581, 281] on button "e" at bounding box center [582, 305] width 49 height 49
click at [871, 351] on button "r" at bounding box center [858, 375] width 49 height 49
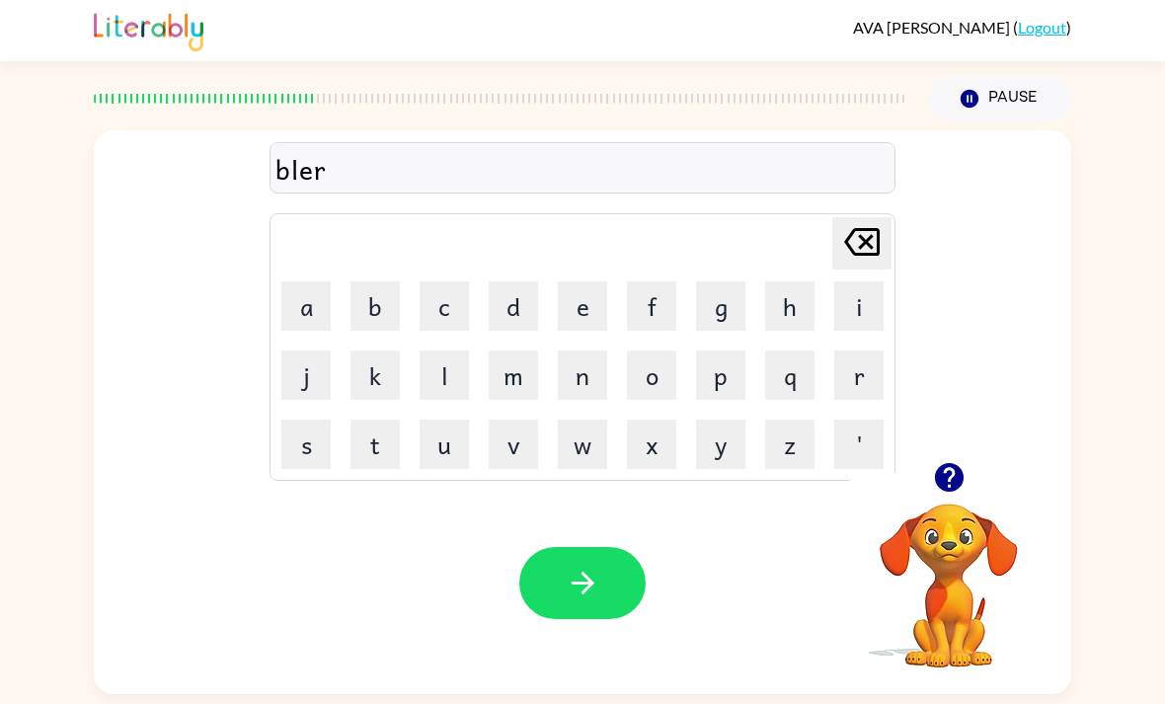
click at [388, 420] on button "t" at bounding box center [375, 444] width 49 height 49
click at [598, 547] on button "button" at bounding box center [582, 583] width 126 height 72
click at [374, 281] on button "b" at bounding box center [375, 305] width 49 height 49
click at [866, 351] on button "r" at bounding box center [858, 375] width 49 height 49
click at [656, 351] on button "o" at bounding box center [651, 375] width 49 height 49
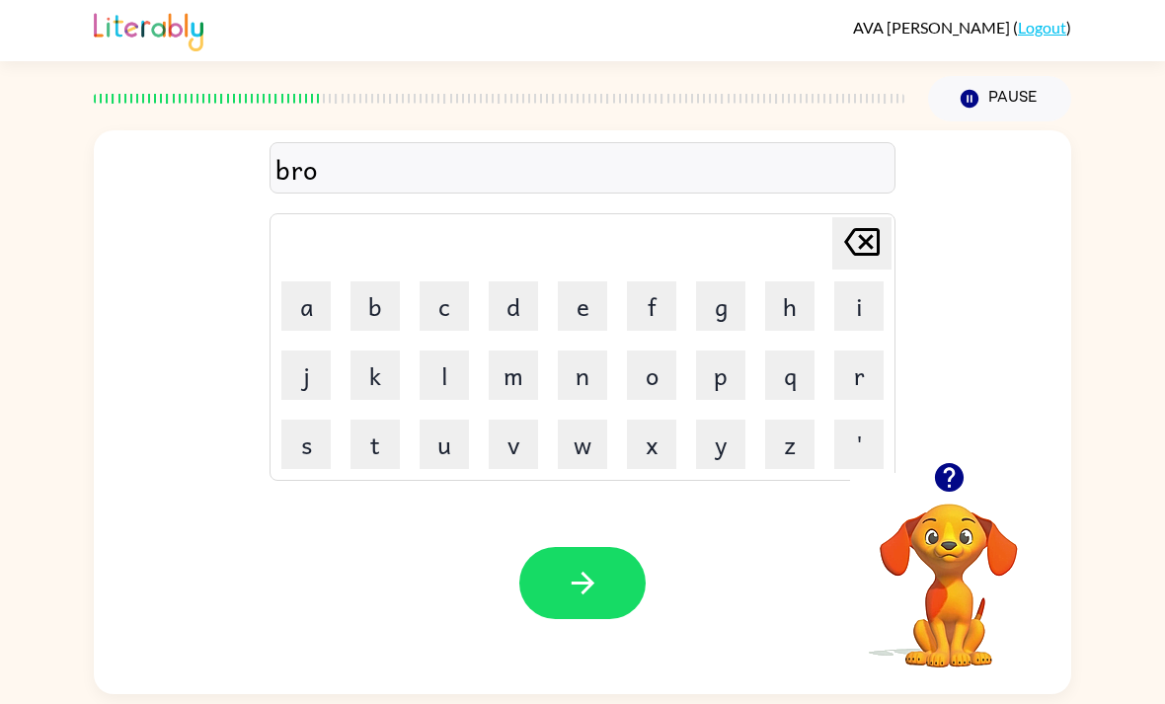
click at [383, 420] on button "t" at bounding box center [375, 444] width 49 height 49
click at [789, 281] on button "h" at bounding box center [789, 305] width 49 height 49
click at [584, 281] on button "e" at bounding box center [582, 305] width 49 height 49
click at [870, 351] on button "r" at bounding box center [858, 375] width 49 height 49
click at [585, 572] on icon "button" at bounding box center [582, 583] width 23 height 23
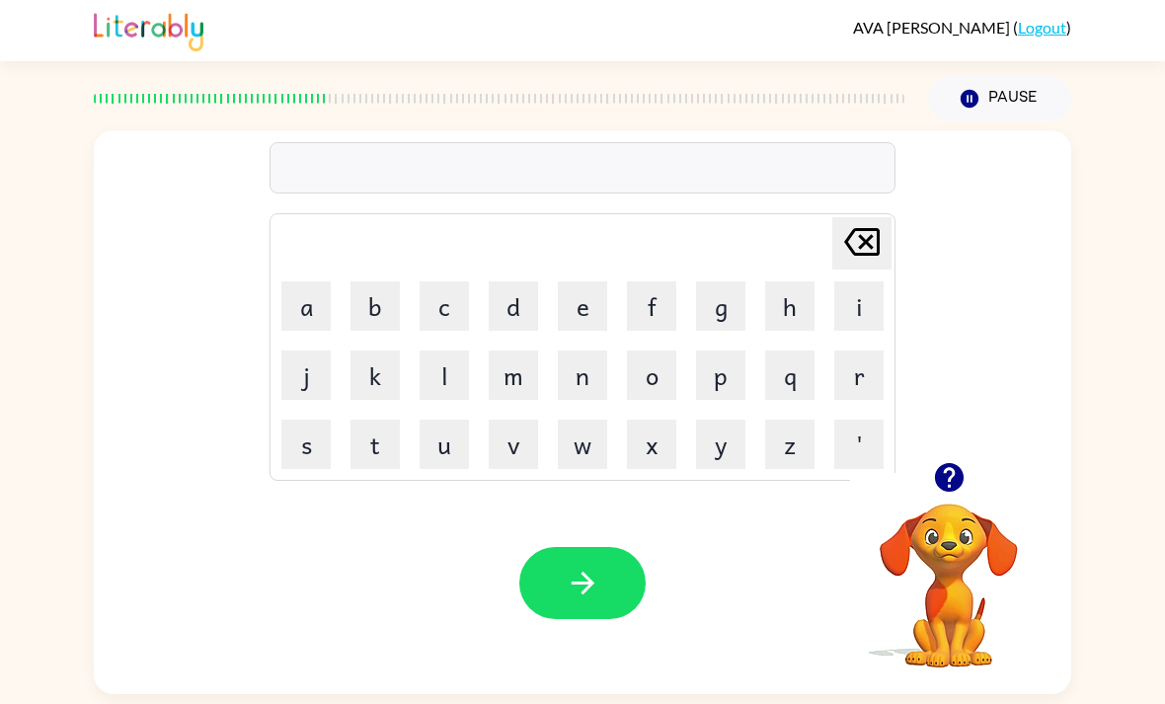
click at [594, 566] on icon "button" at bounding box center [583, 583] width 35 height 35
click at [394, 281] on button "b" at bounding box center [375, 305] width 49 height 49
click at [662, 351] on button "o" at bounding box center [651, 375] width 49 height 49
click at [872, 351] on button "r" at bounding box center [858, 375] width 49 height 49
click at [605, 547] on button "button" at bounding box center [582, 583] width 126 height 72
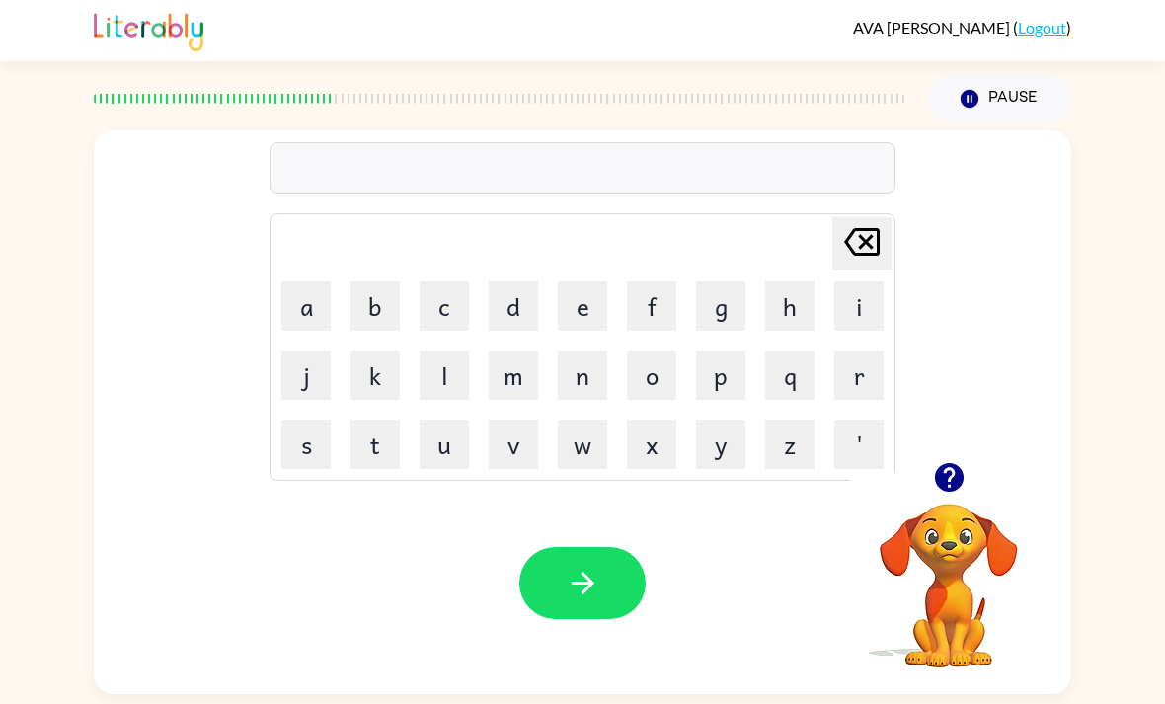
click at [725, 281] on button "g" at bounding box center [720, 305] width 49 height 49
click at [880, 351] on button "r" at bounding box center [858, 375] width 49 height 49
click at [313, 281] on button "a" at bounding box center [305, 305] width 49 height 49
click at [590, 351] on button "n" at bounding box center [582, 375] width 49 height 49
click at [516, 281] on button "d" at bounding box center [513, 305] width 49 height 49
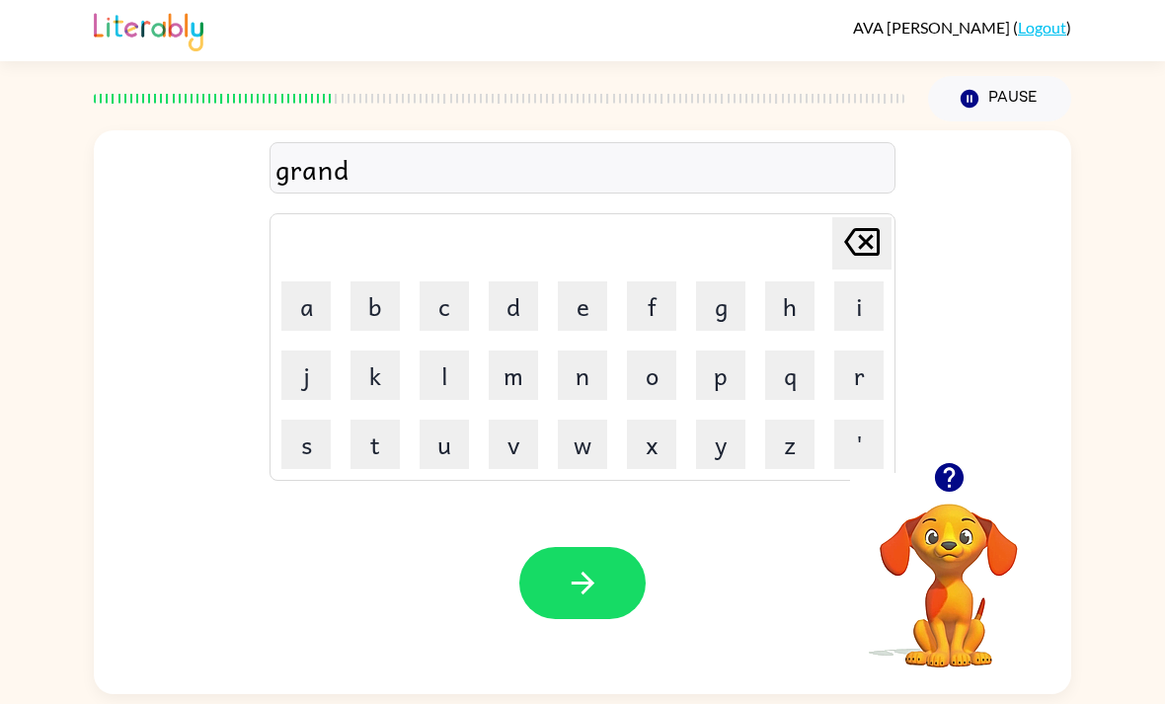
click at [524, 351] on button "m" at bounding box center [513, 375] width 49 height 49
click at [665, 351] on button "o" at bounding box center [651, 375] width 49 height 49
click at [360, 420] on button "t" at bounding box center [375, 444] width 49 height 49
click at [788, 281] on button "h" at bounding box center [789, 305] width 49 height 49
click at [583, 281] on button "e" at bounding box center [582, 305] width 49 height 49
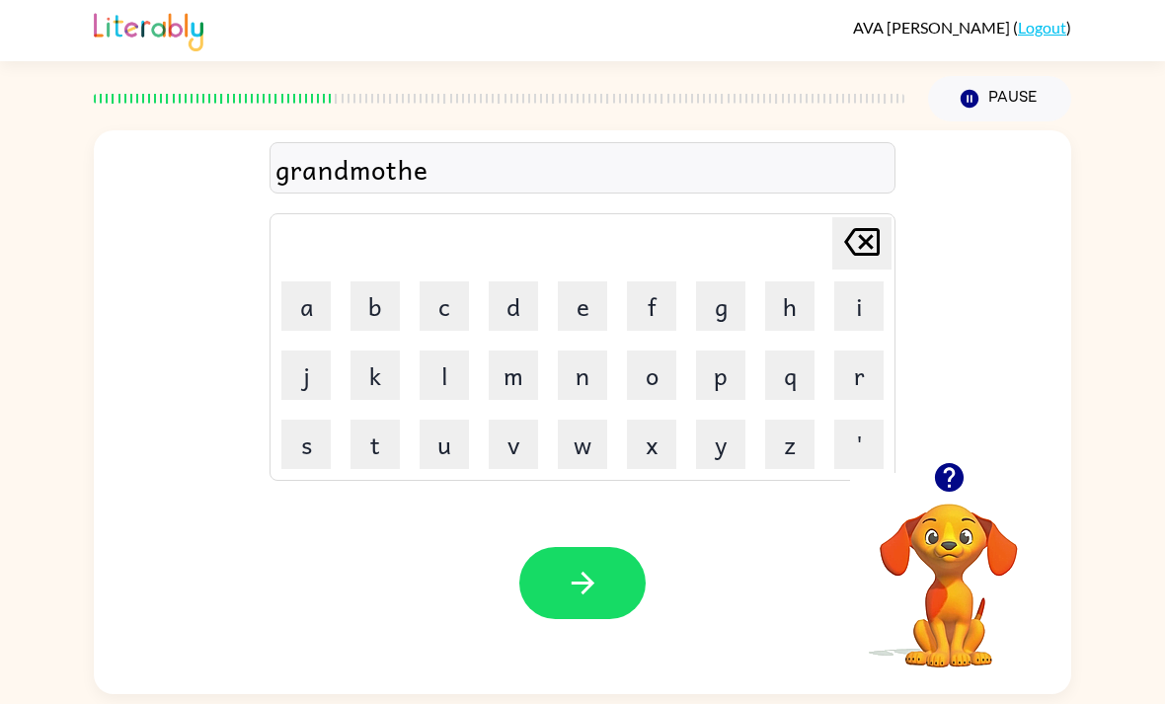
click at [861, 351] on button "r" at bounding box center [858, 375] width 49 height 49
click at [587, 547] on button "button" at bounding box center [582, 583] width 126 height 72
click at [866, 351] on button "r" at bounding box center [858, 375] width 49 height 49
click at [668, 351] on button "o" at bounding box center [651, 375] width 49 height 49
click at [628, 547] on button "button" at bounding box center [582, 583] width 126 height 72
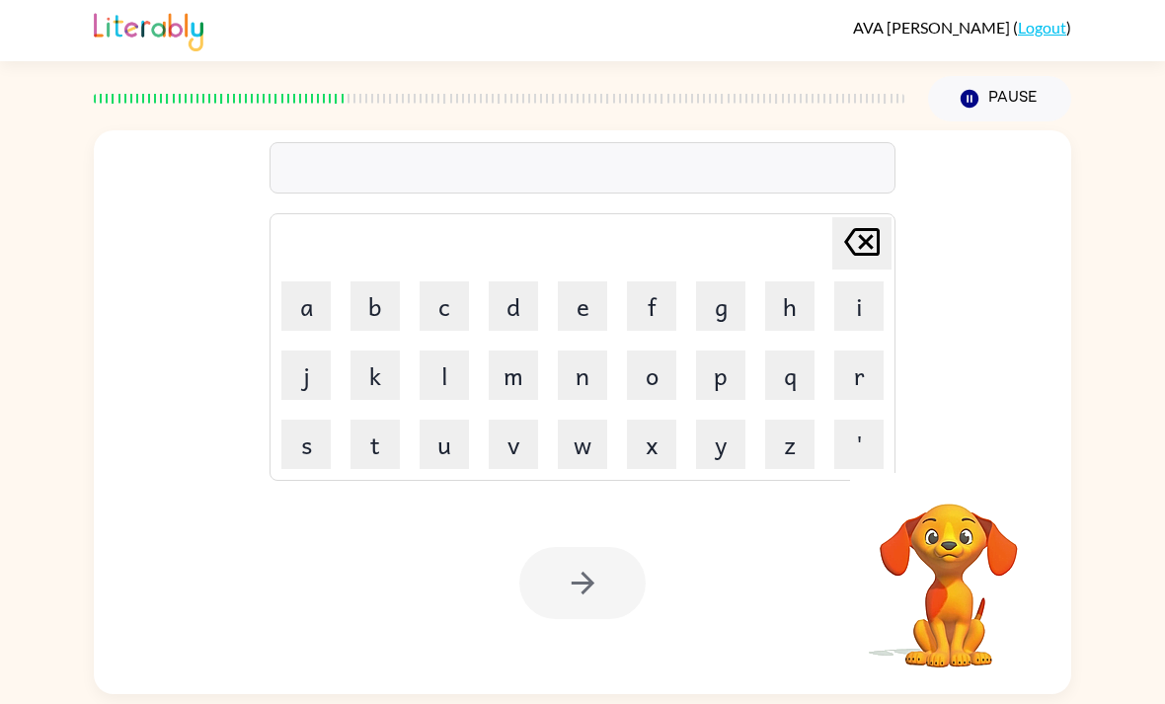
click at [305, 420] on button "s" at bounding box center [305, 444] width 49 height 49
click at [327, 281] on button "a" at bounding box center [305, 305] width 49 height 49
click at [877, 351] on button "r" at bounding box center [858, 375] width 49 height 49
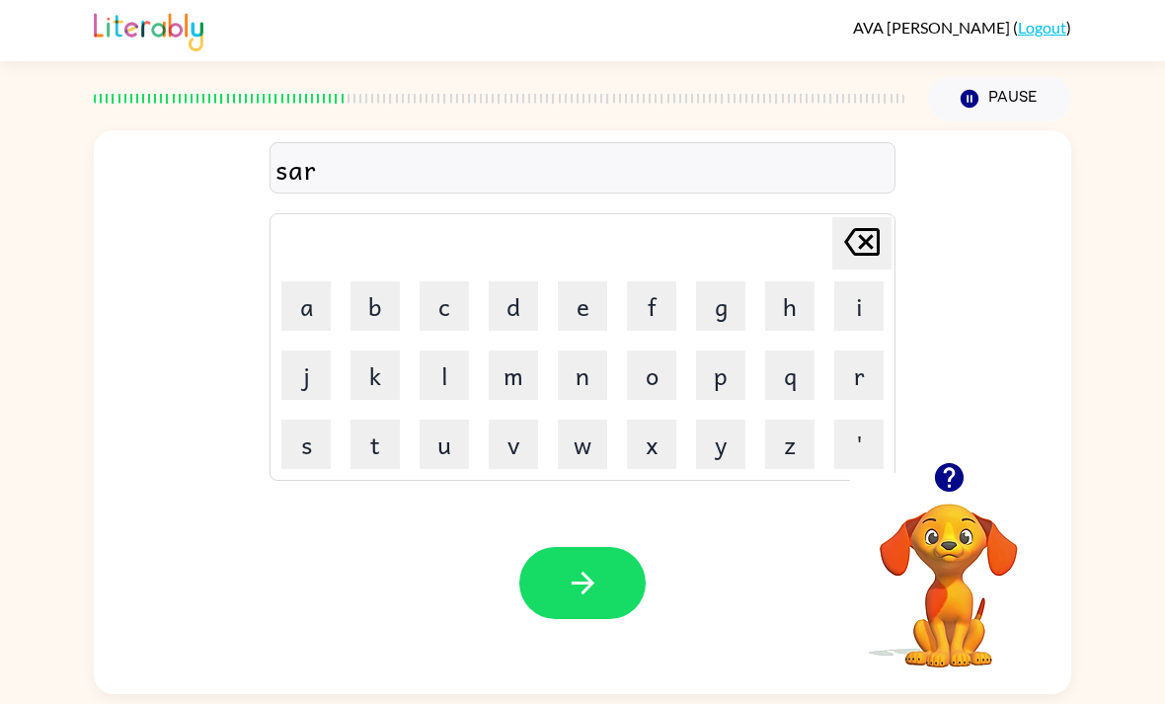
click at [875, 218] on icon "[PERSON_NAME] last character input" at bounding box center [861, 241] width 47 height 47
click at [863, 228] on icon at bounding box center [862, 242] width 36 height 28
click at [723, 351] on button "p" at bounding box center [720, 375] width 49 height 49
click at [316, 281] on button "a" at bounding box center [305, 305] width 49 height 49
click at [882, 351] on button "r" at bounding box center [858, 375] width 49 height 49
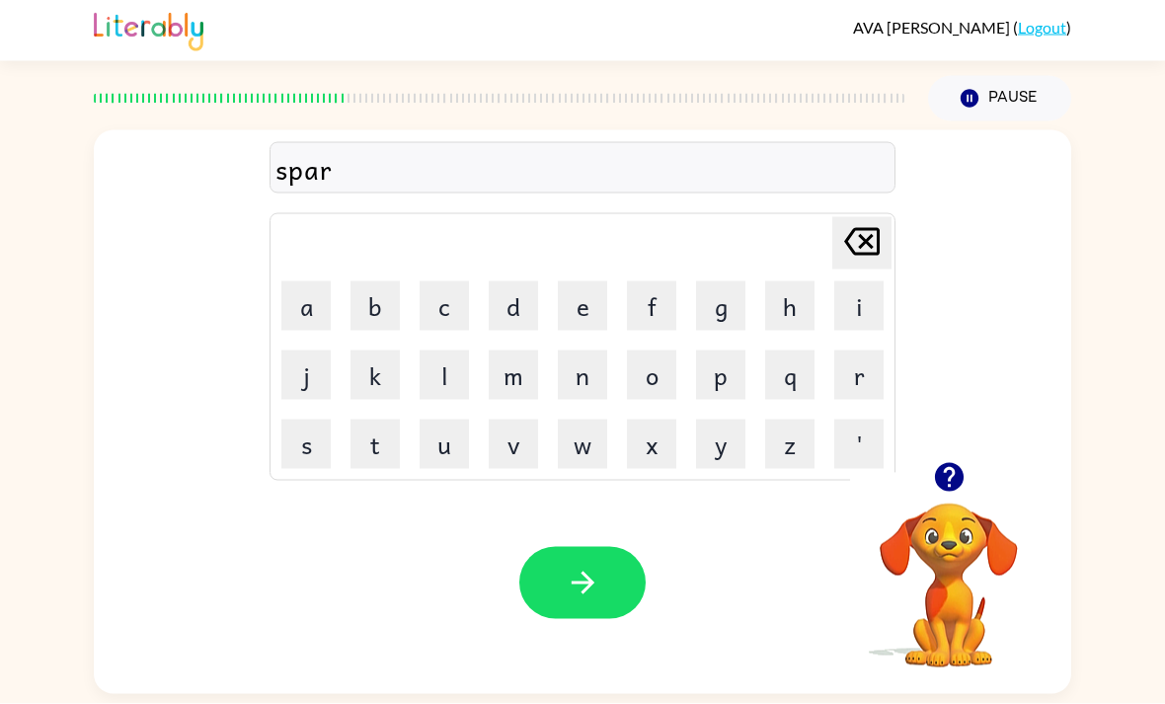
scroll to position [0, 0]
click at [362, 374] on button "k" at bounding box center [375, 375] width 49 height 49
click at [596, 581] on icon "button" at bounding box center [583, 583] width 35 height 35
click at [310, 428] on button "s" at bounding box center [305, 444] width 49 height 49
click at [664, 385] on button "o" at bounding box center [651, 375] width 49 height 49
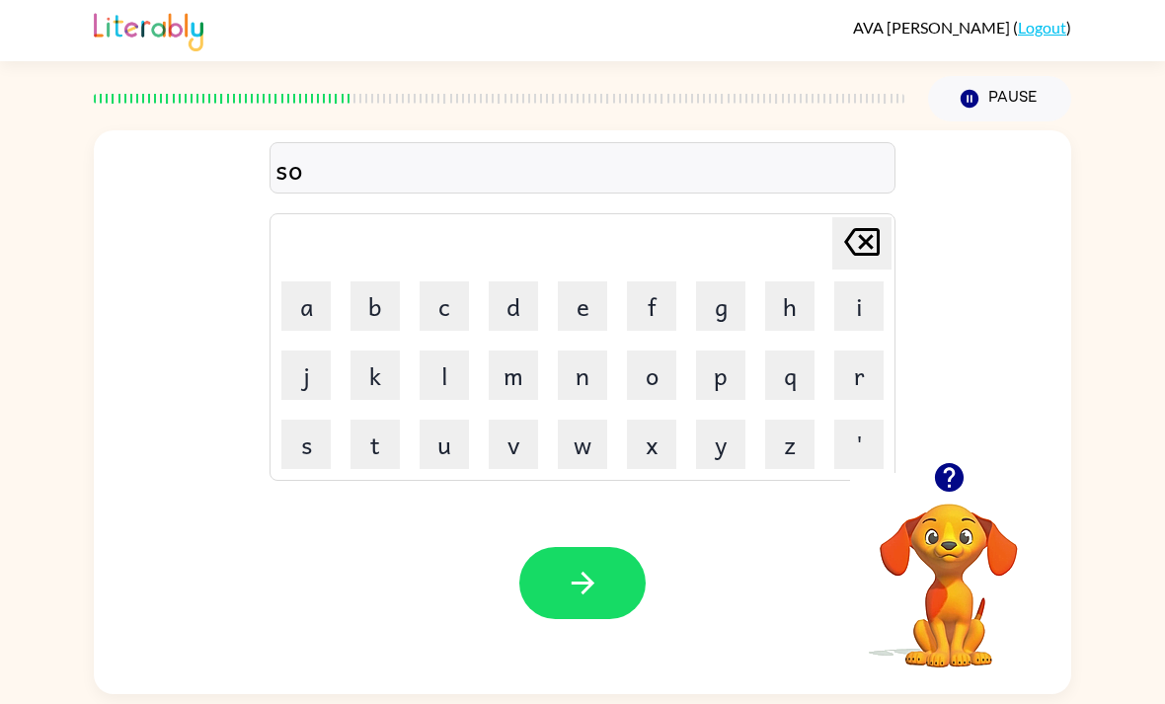
click at [874, 384] on button "r" at bounding box center [858, 375] width 49 height 49
click at [398, 459] on button "t" at bounding box center [375, 444] width 49 height 49
click at [504, 370] on button "m" at bounding box center [513, 375] width 49 height 49
click at [604, 311] on button "e" at bounding box center [582, 305] width 49 height 49
click at [597, 383] on button "n" at bounding box center [582, 375] width 49 height 49
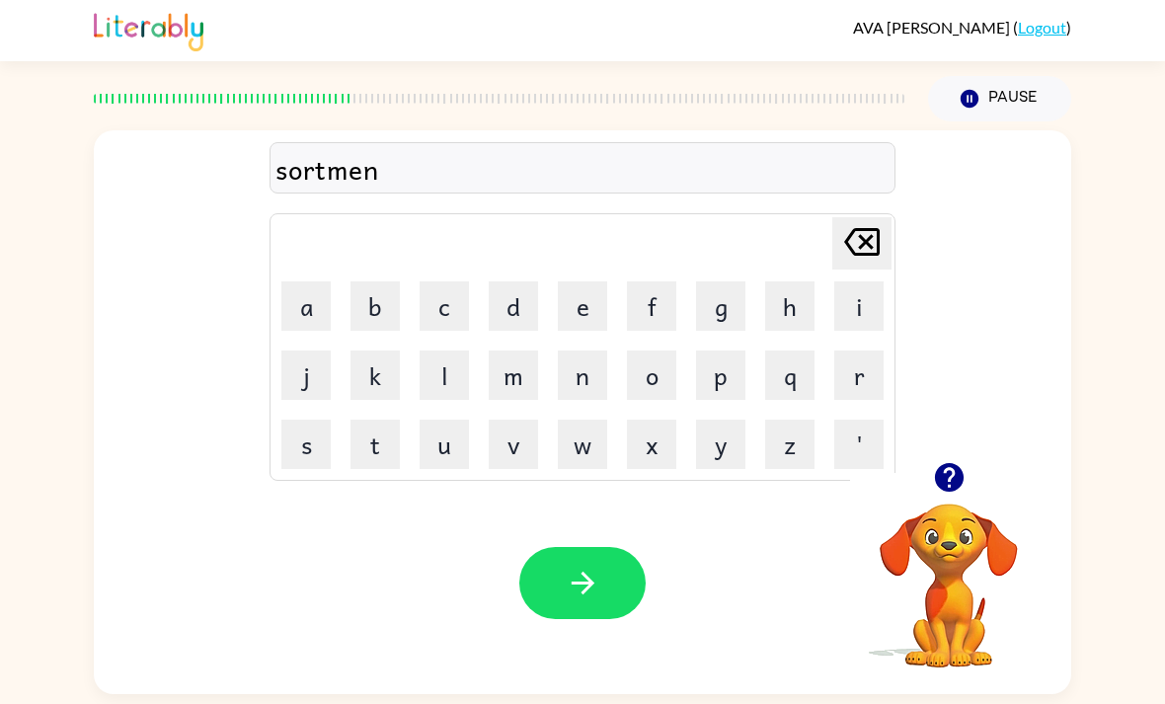
click at [397, 427] on button "t" at bounding box center [375, 444] width 49 height 49
click at [329, 447] on button "s" at bounding box center [305, 444] width 49 height 49
click at [812, 319] on button "h" at bounding box center [789, 305] width 49 height 49
click at [864, 321] on button "i" at bounding box center [858, 305] width 49 height 49
click at [738, 383] on button "p" at bounding box center [720, 375] width 49 height 49
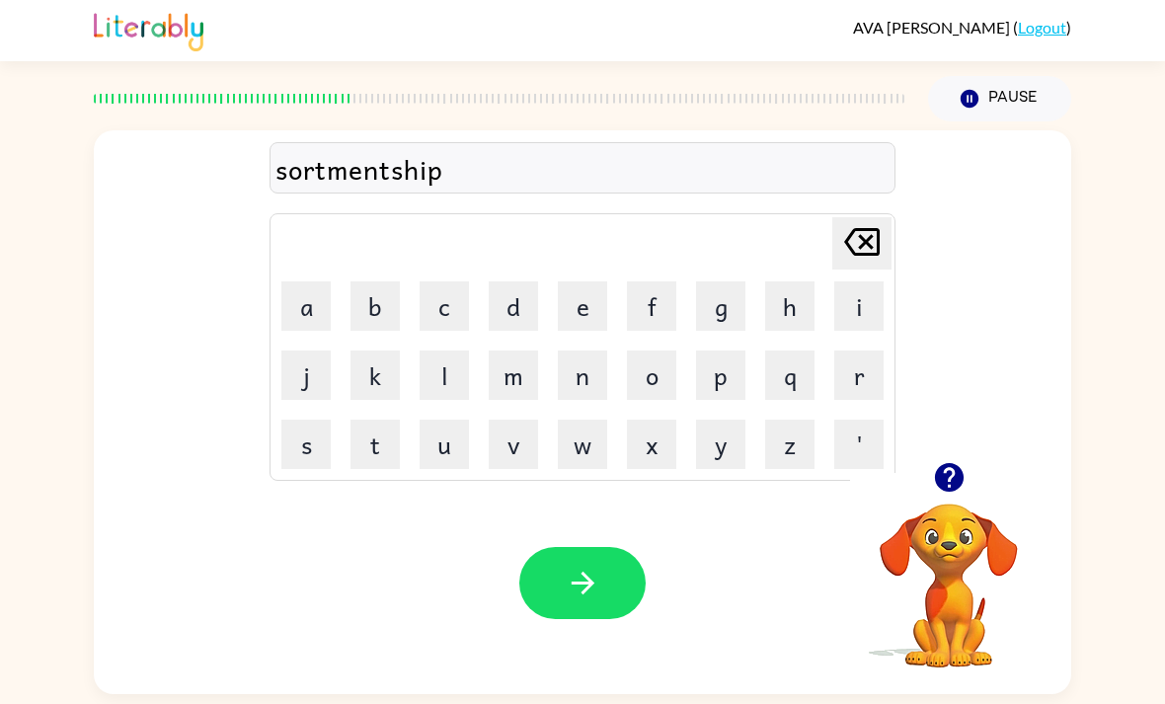
click at [596, 580] on icon "button" at bounding box center [583, 583] width 35 height 35
click at [798, 464] on button "z" at bounding box center [789, 444] width 49 height 49
click at [640, 391] on button "o" at bounding box center [651, 375] width 49 height 49
click at [640, 390] on button "o" at bounding box center [651, 375] width 49 height 49
click at [583, 597] on icon "button" at bounding box center [583, 583] width 35 height 35
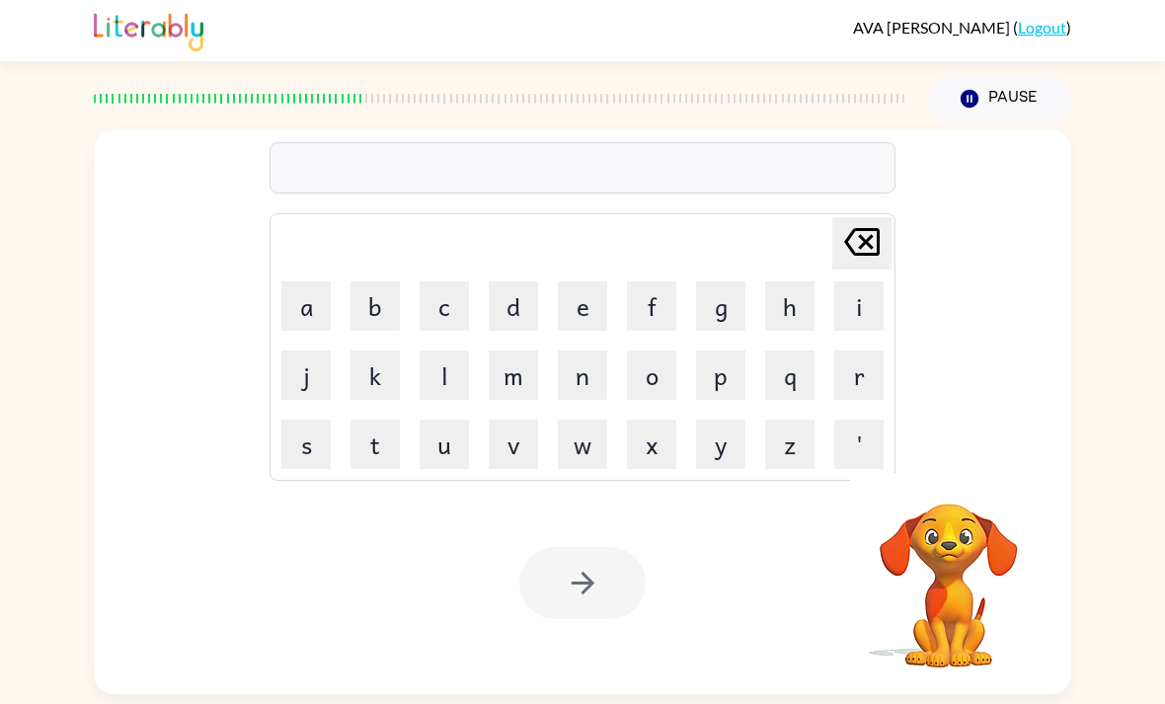
click at [297, 435] on button "s" at bounding box center [305, 444] width 49 height 49
click at [879, 312] on button "i" at bounding box center [858, 305] width 49 height 49
click at [866, 373] on button "r" at bounding box center [858, 375] width 49 height 49
click at [519, 314] on button "d" at bounding box center [513, 305] width 49 height 49
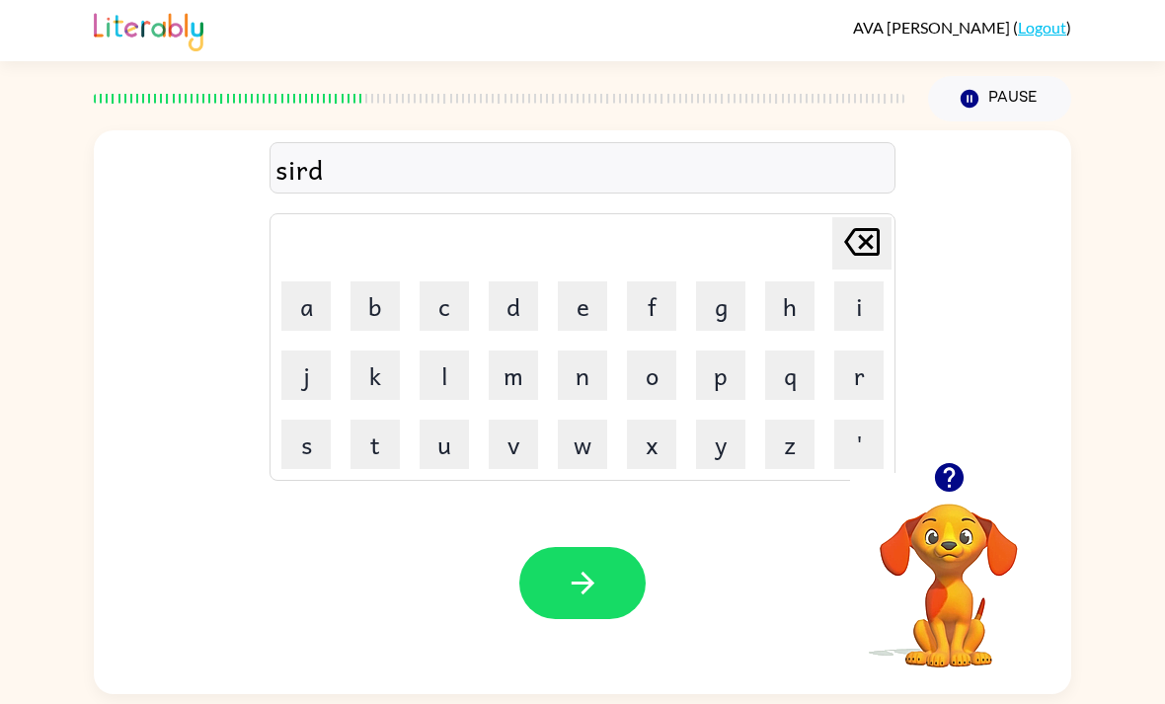
click at [738, 441] on button "y" at bounding box center [720, 444] width 49 height 49
click at [609, 577] on button "button" at bounding box center [582, 583] width 126 height 72
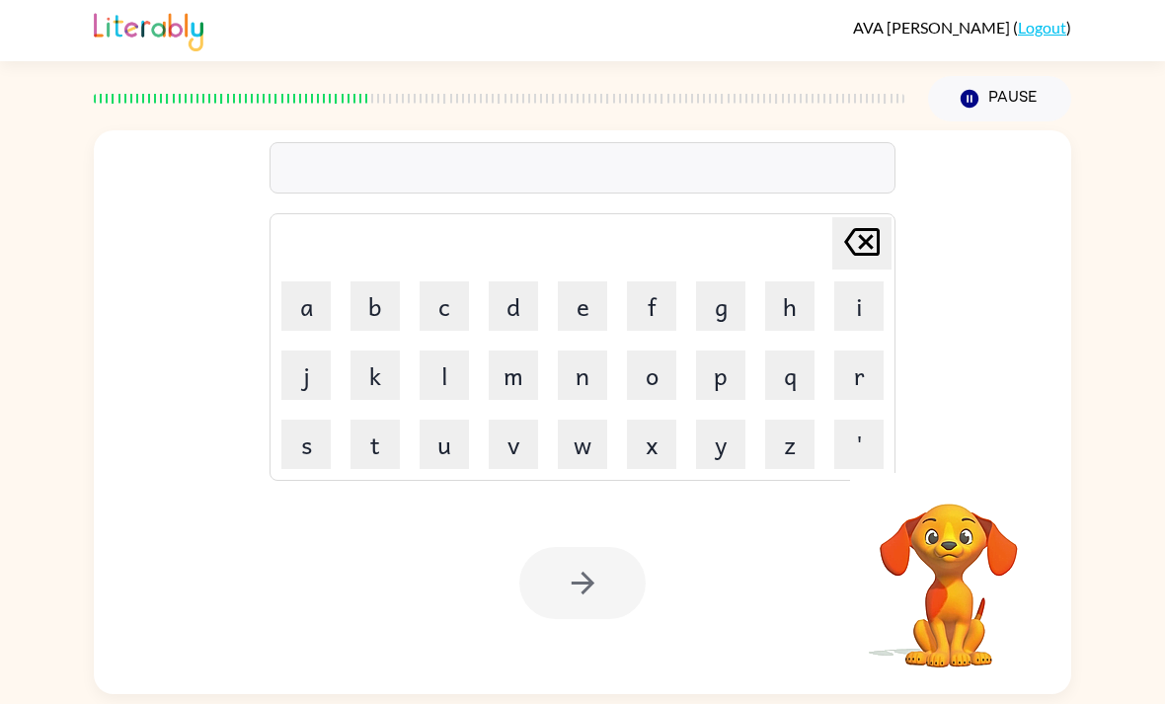
click at [322, 467] on button "s" at bounding box center [305, 444] width 49 height 49
click at [382, 469] on button "t" at bounding box center [375, 444] width 49 height 49
click at [315, 310] on button "a" at bounding box center [305, 305] width 49 height 49
click at [871, 380] on button "r" at bounding box center [858, 375] width 49 height 49
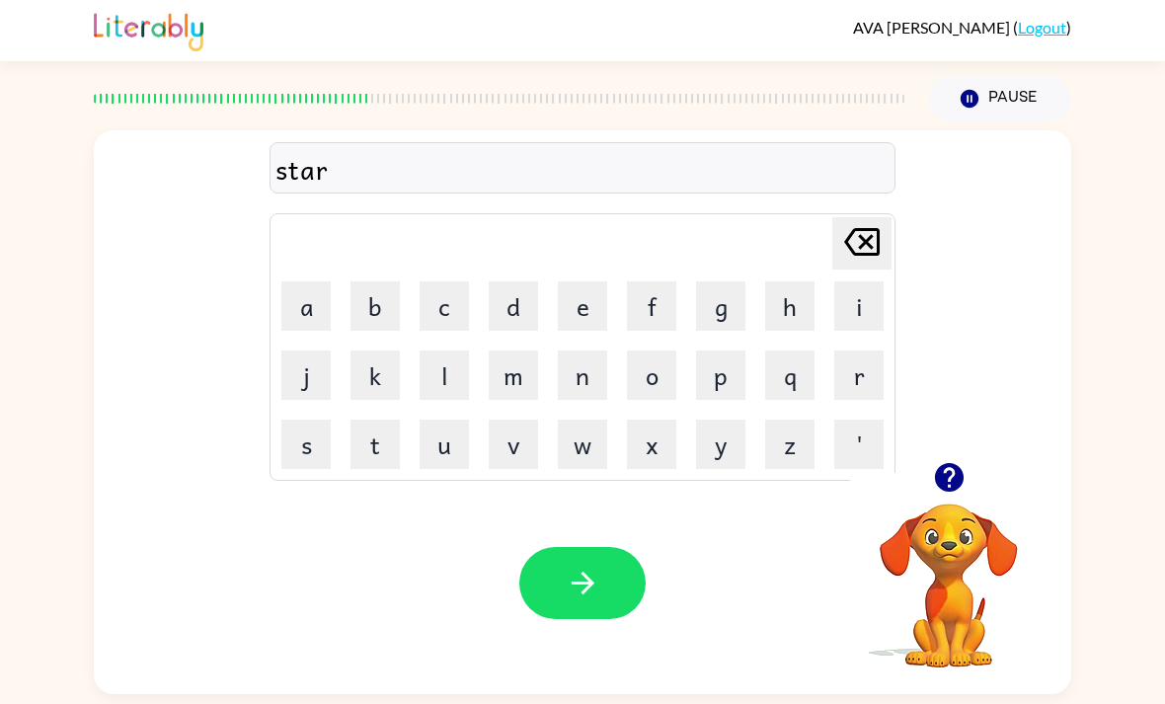
click at [590, 600] on icon "button" at bounding box center [583, 583] width 35 height 35
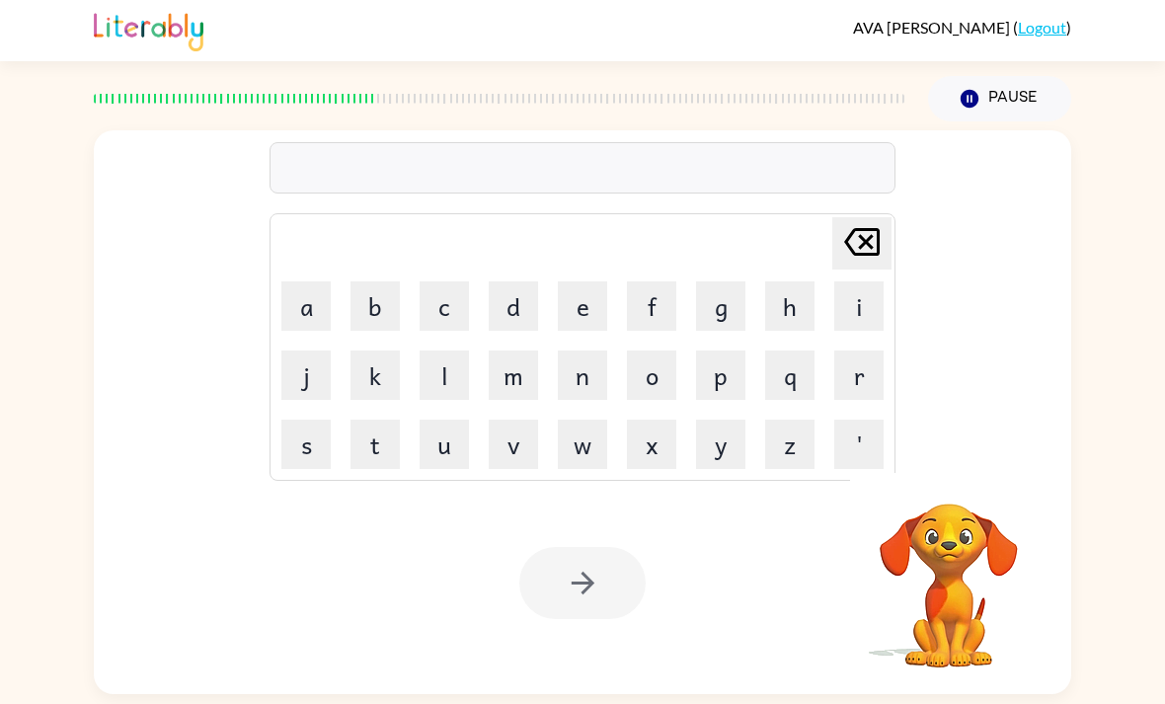
click at [317, 454] on button "s" at bounding box center [305, 444] width 49 height 49
click at [882, 375] on button "r" at bounding box center [858, 375] width 49 height 49
click at [586, 317] on button "e" at bounding box center [582, 305] width 49 height 49
click at [384, 453] on button "t" at bounding box center [375, 444] width 49 height 49
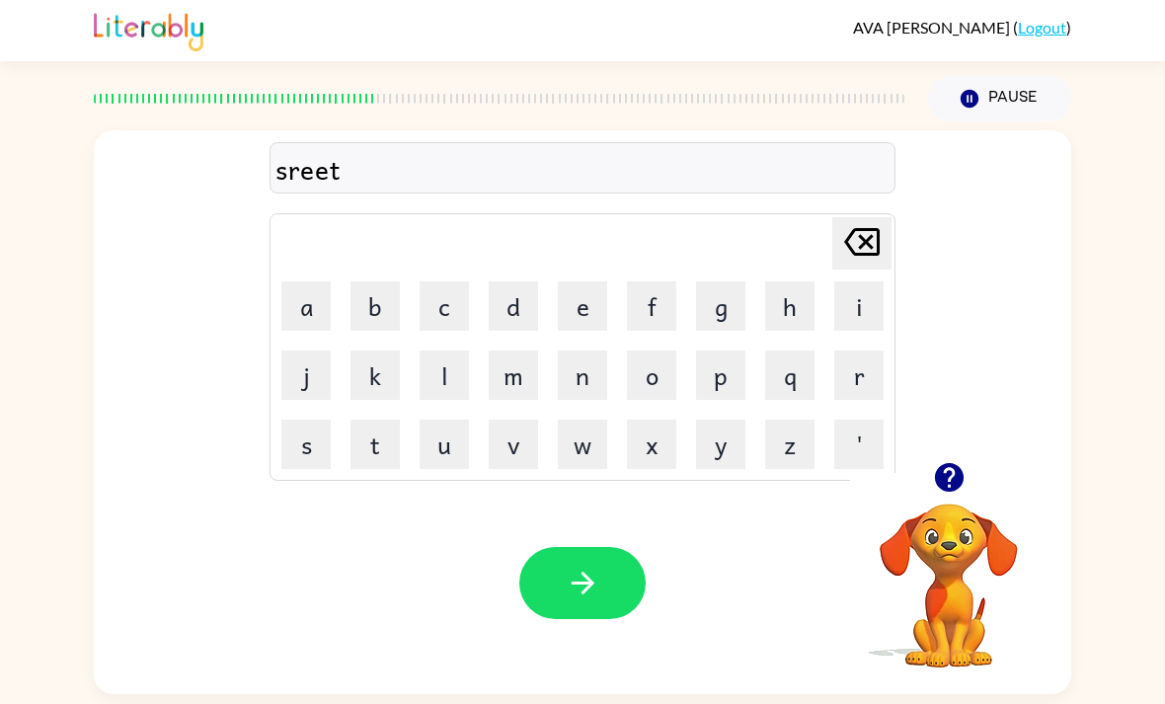
click at [447, 320] on button "c" at bounding box center [444, 305] width 49 height 49
click at [310, 318] on button "a" at bounding box center [305, 305] width 49 height 49
click at [877, 387] on button "r" at bounding box center [858, 375] width 49 height 49
click at [615, 595] on button "button" at bounding box center [582, 583] width 126 height 72
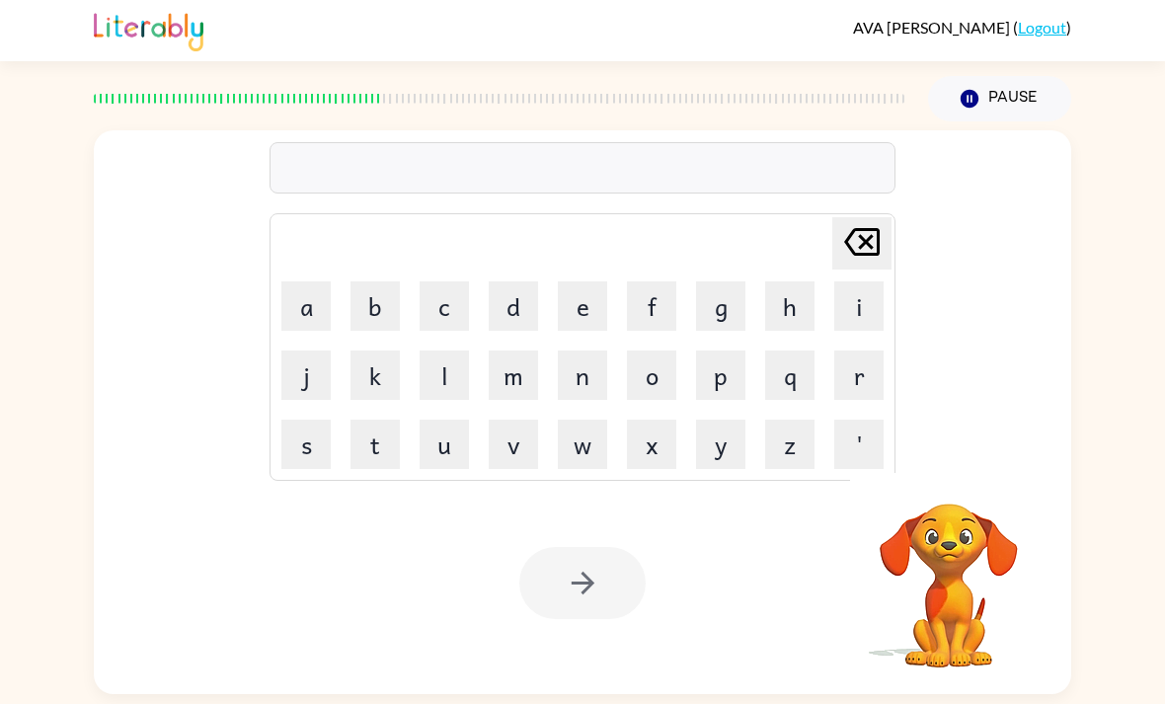
click at [319, 451] on button "s" at bounding box center [305, 444] width 49 height 49
click at [585, 456] on button "w" at bounding box center [582, 444] width 49 height 49
click at [671, 383] on button "o" at bounding box center [651, 375] width 49 height 49
click at [871, 384] on button "r" at bounding box center [858, 375] width 49 height 49
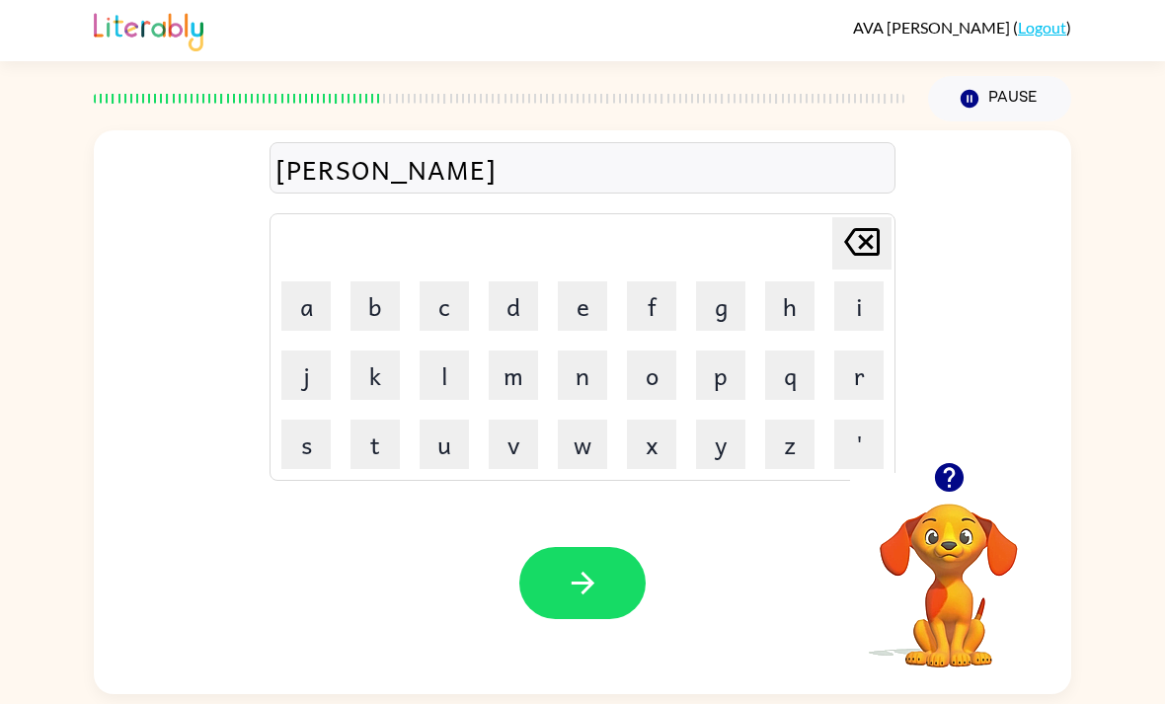
click at [529, 372] on button "m" at bounding box center [513, 375] width 49 height 49
click at [598, 599] on icon "button" at bounding box center [583, 583] width 35 height 35
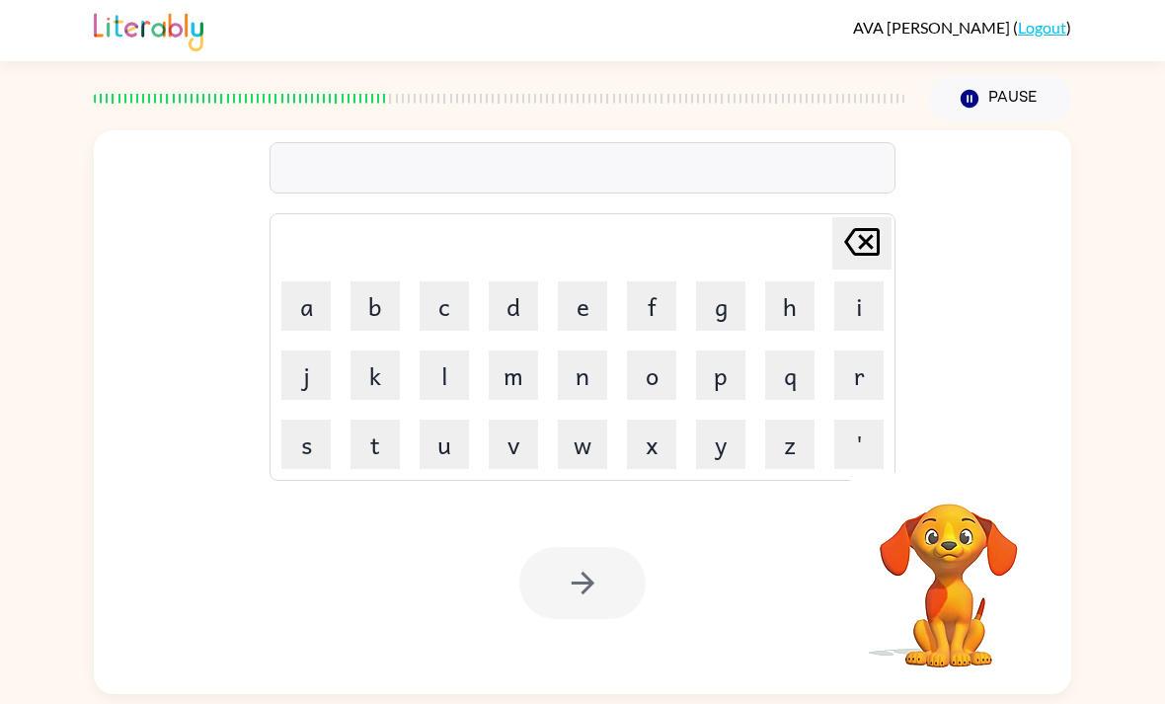
click at [738, 331] on button "g" at bounding box center [720, 305] width 49 height 49
click at [851, 324] on button "i" at bounding box center [858, 305] width 49 height 49
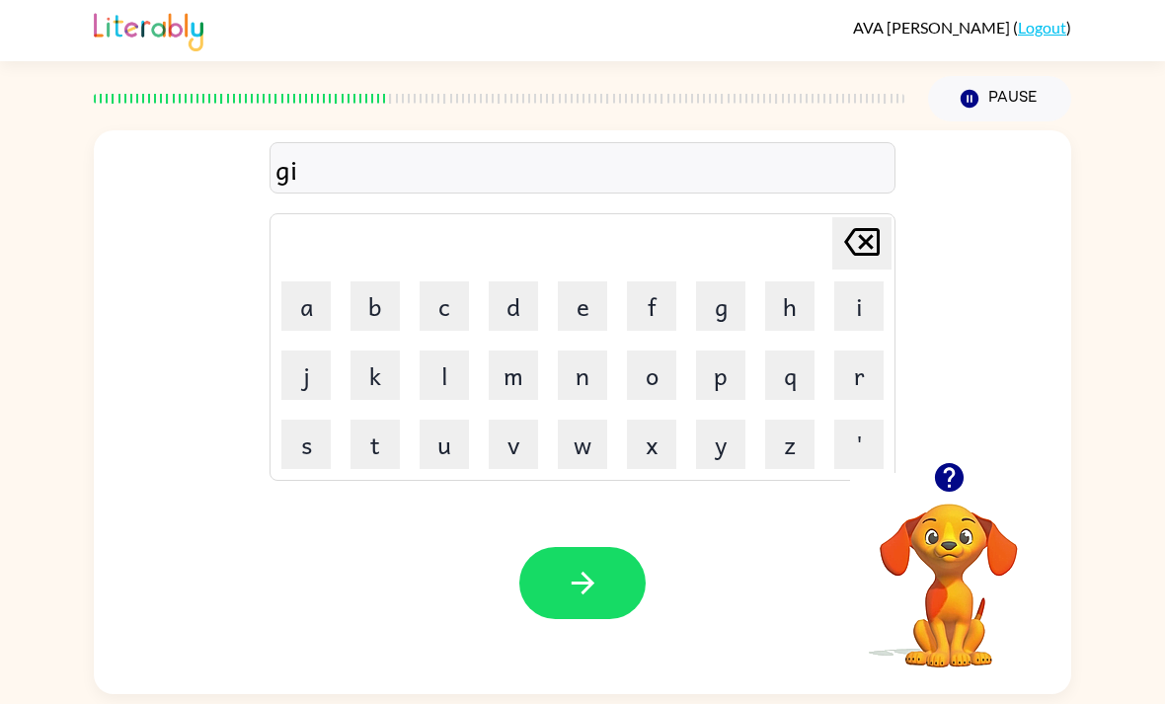
click at [728, 307] on button "g" at bounding box center [720, 305] width 49 height 49
click at [599, 307] on button "e" at bounding box center [582, 305] width 49 height 49
click at [871, 391] on button "r" at bounding box center [858, 375] width 49 height 49
click at [616, 592] on button "button" at bounding box center [582, 583] width 126 height 72
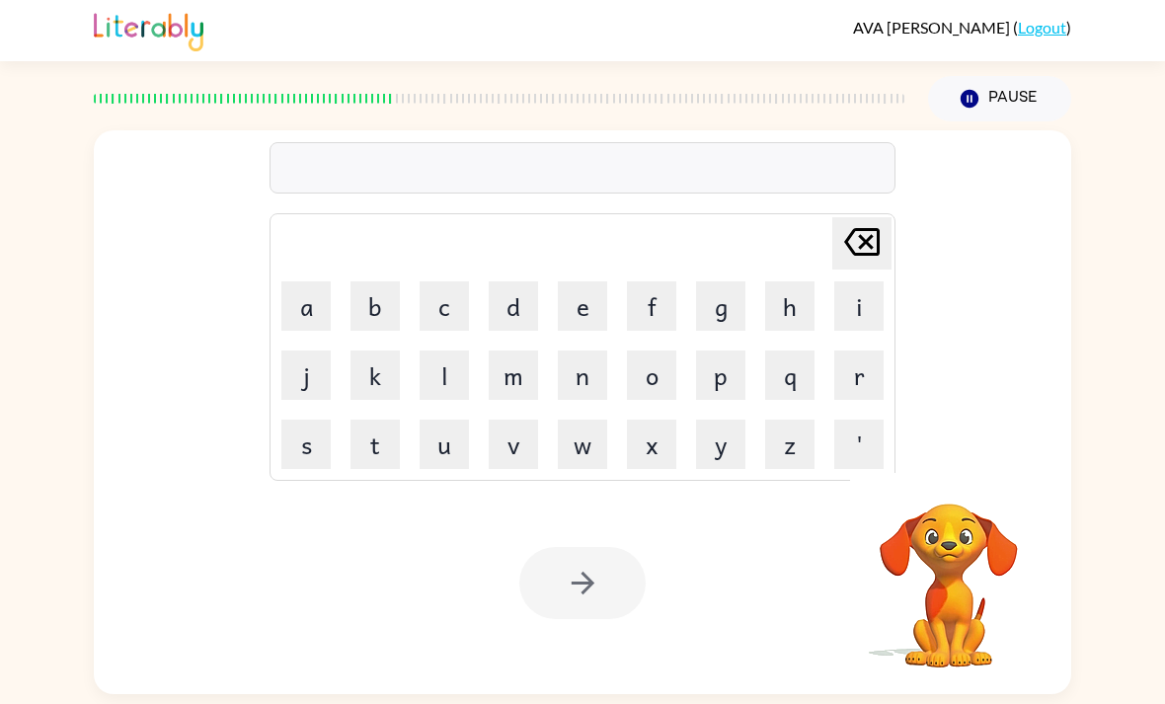
click at [387, 321] on button "b" at bounding box center [375, 305] width 49 height 49
click at [672, 382] on button "o" at bounding box center [651, 375] width 49 height 49
click at [582, 454] on button "w" at bounding box center [582, 444] width 49 height 49
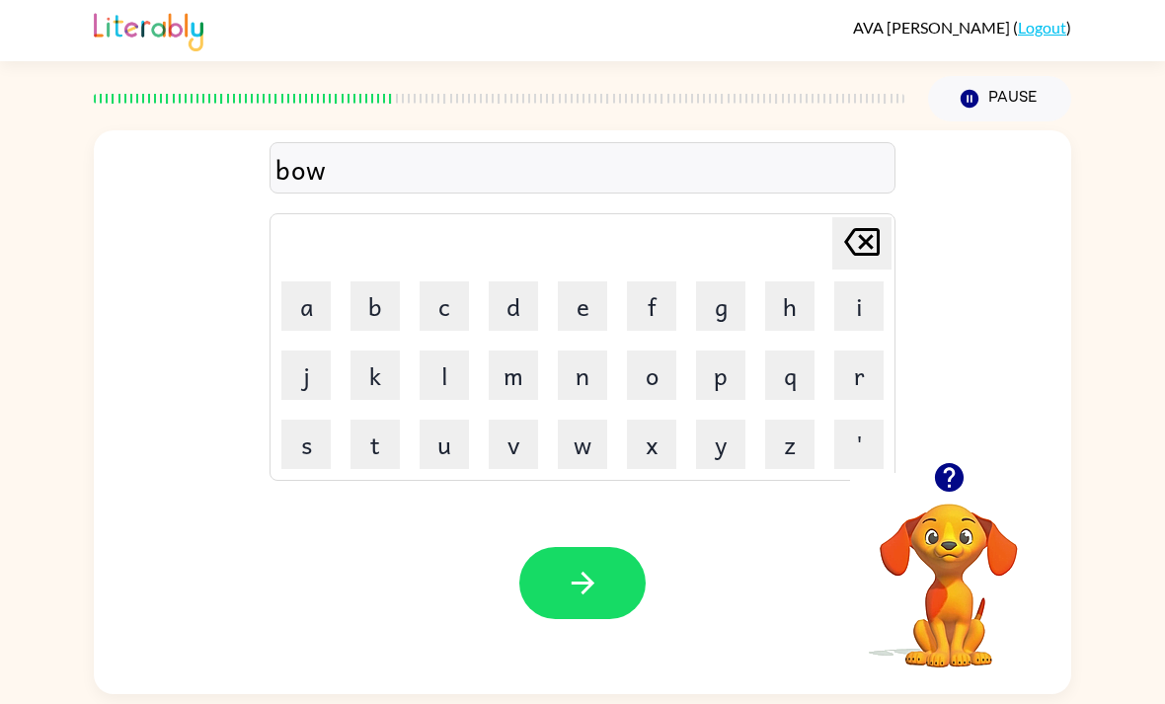
click at [520, 314] on button "d" at bounding box center [513, 305] width 49 height 49
click at [587, 309] on button "e" at bounding box center [582, 305] width 49 height 49
click at [867, 392] on button "r" at bounding box center [858, 375] width 49 height 49
click at [729, 456] on button "y" at bounding box center [720, 444] width 49 height 49
click at [585, 619] on button "button" at bounding box center [582, 583] width 126 height 72
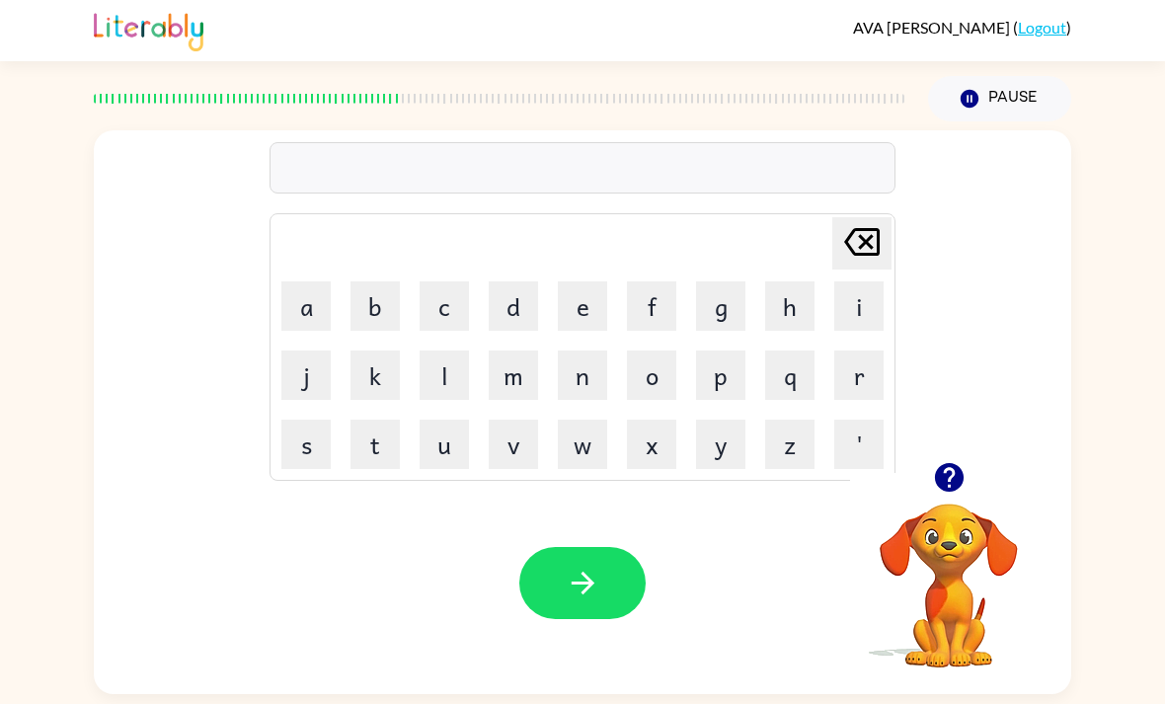
click at [367, 321] on button "b" at bounding box center [375, 305] width 49 height 49
click at [666, 376] on button "o" at bounding box center [651, 375] width 49 height 49
click at [852, 385] on button "r" at bounding box center [858, 375] width 49 height 49
click at [525, 306] on button "d" at bounding box center [513, 305] width 49 height 49
click at [579, 314] on button "e" at bounding box center [582, 305] width 49 height 49
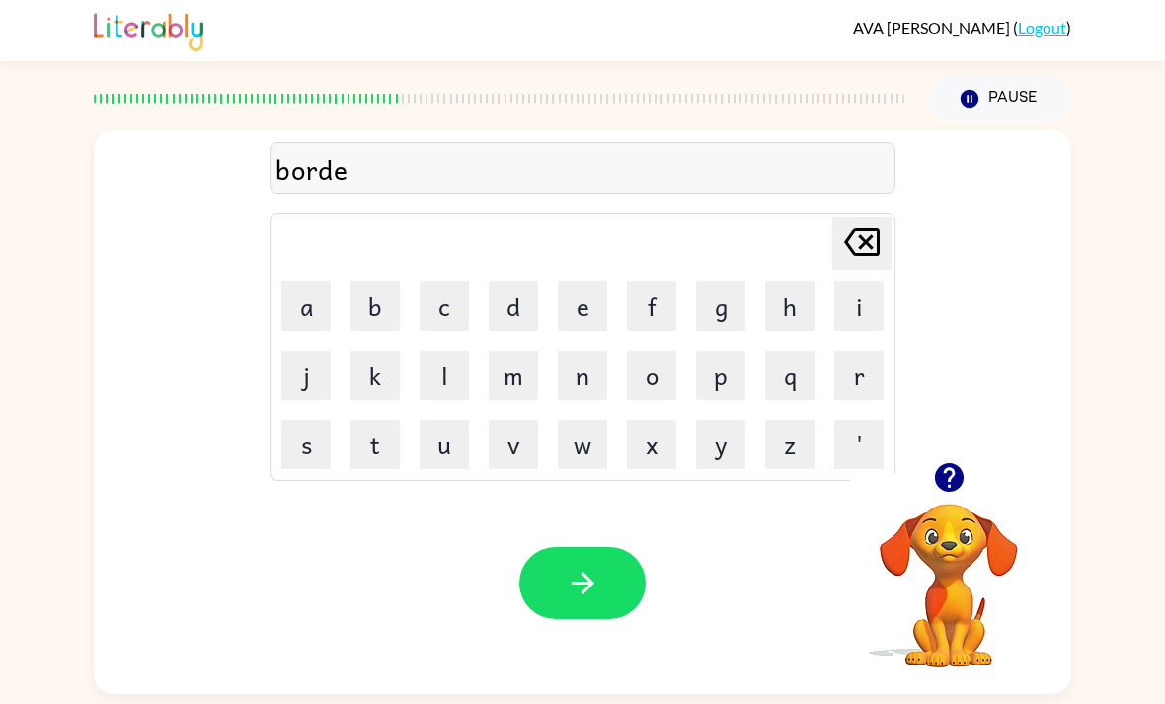
click at [871, 400] on button "r" at bounding box center [858, 375] width 49 height 49
click at [590, 594] on icon "button" at bounding box center [582, 583] width 23 height 23
click at [658, 310] on button "f" at bounding box center [651, 305] width 49 height 49
click at [674, 391] on button "o" at bounding box center [651, 375] width 49 height 49
click at [882, 362] on button "r" at bounding box center [858, 375] width 49 height 49
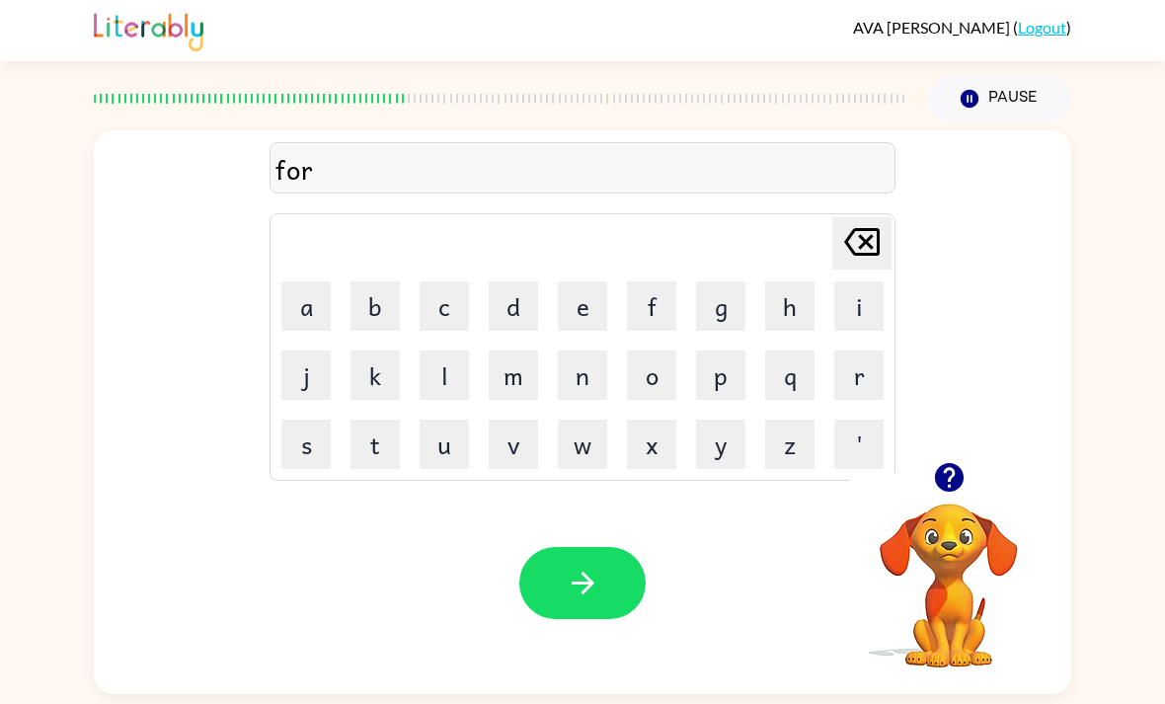
click at [604, 551] on div "Your browser must support playing .mp4 files to use Literably. Please try using…" at bounding box center [583, 583] width 978 height 222
click at [617, 564] on button "button" at bounding box center [582, 583] width 126 height 72
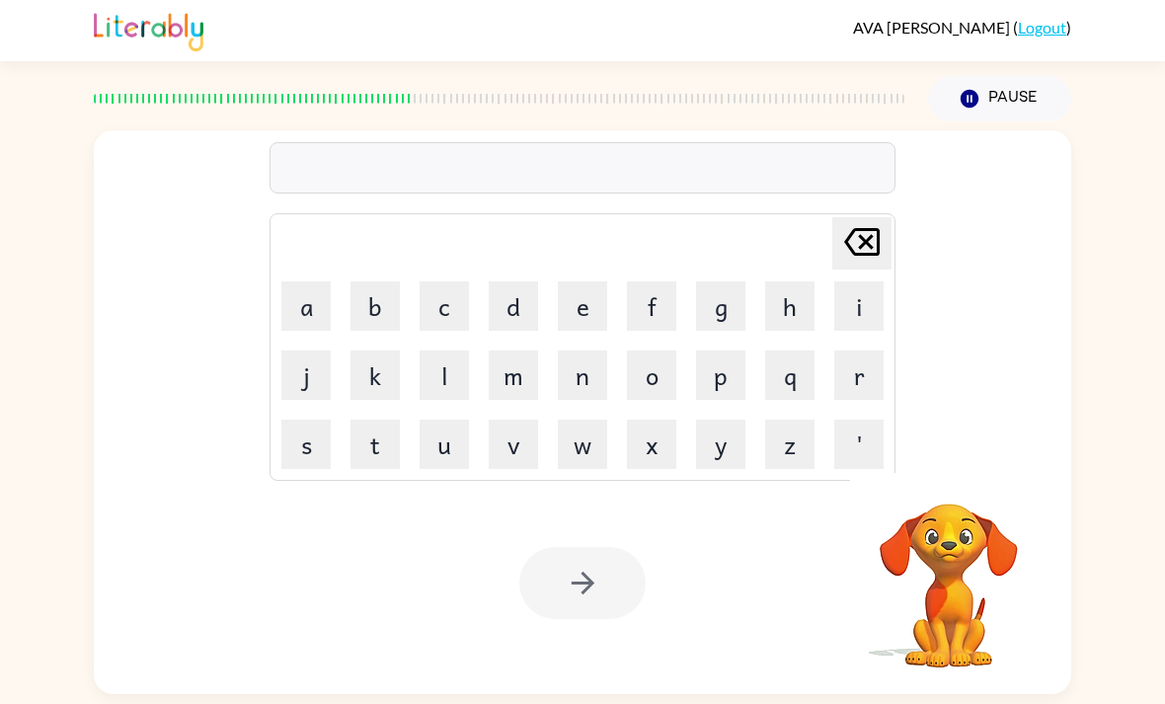
click at [658, 323] on button "f" at bounding box center [651, 305] width 49 height 49
click at [878, 309] on button "i" at bounding box center [858, 305] width 49 height 49
click at [868, 399] on button "r" at bounding box center [858, 375] width 49 height 49
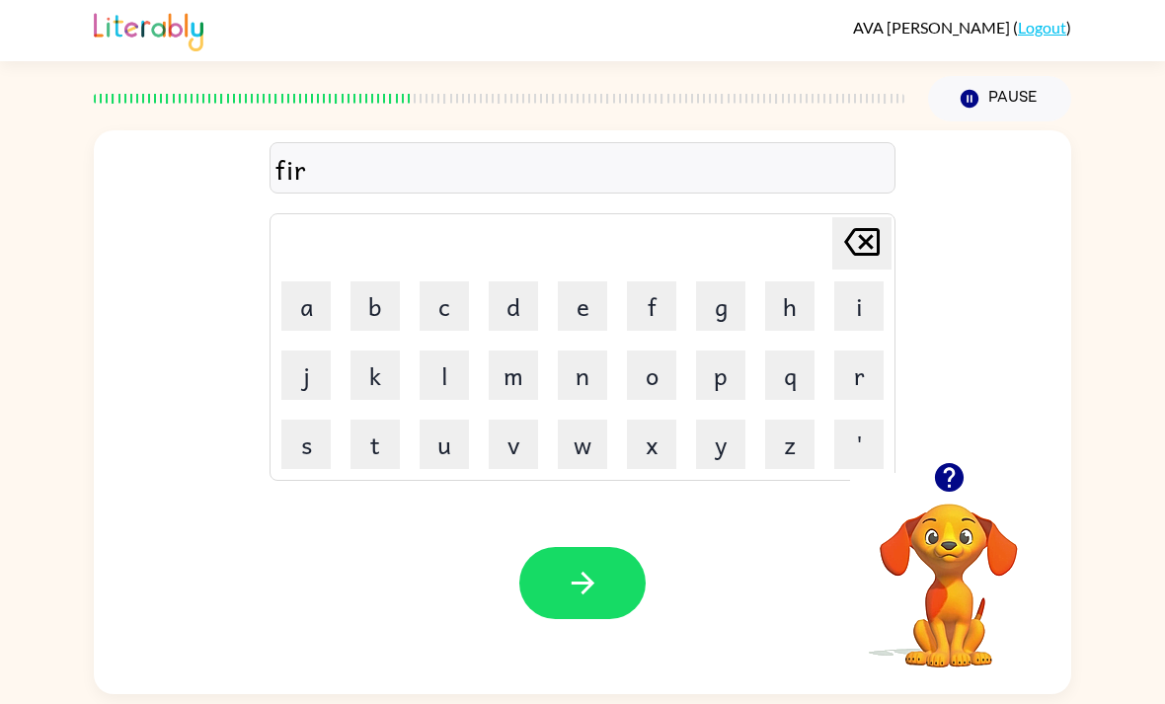
click at [595, 598] on icon "button" at bounding box center [583, 583] width 35 height 35
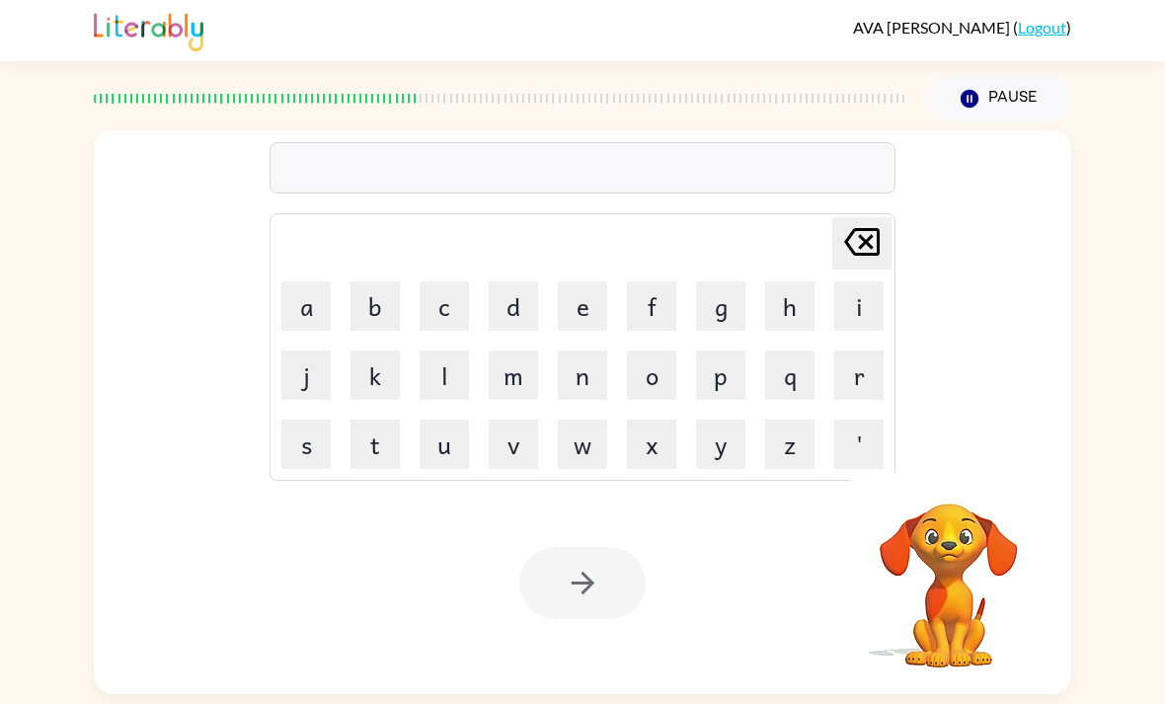
click at [371, 309] on button "b" at bounding box center [375, 305] width 49 height 49
click at [672, 367] on button "o" at bounding box center [651, 375] width 49 height 49
click at [872, 380] on button "r" at bounding box center [858, 375] width 49 height 49
click at [525, 310] on button "d" at bounding box center [513, 305] width 49 height 49
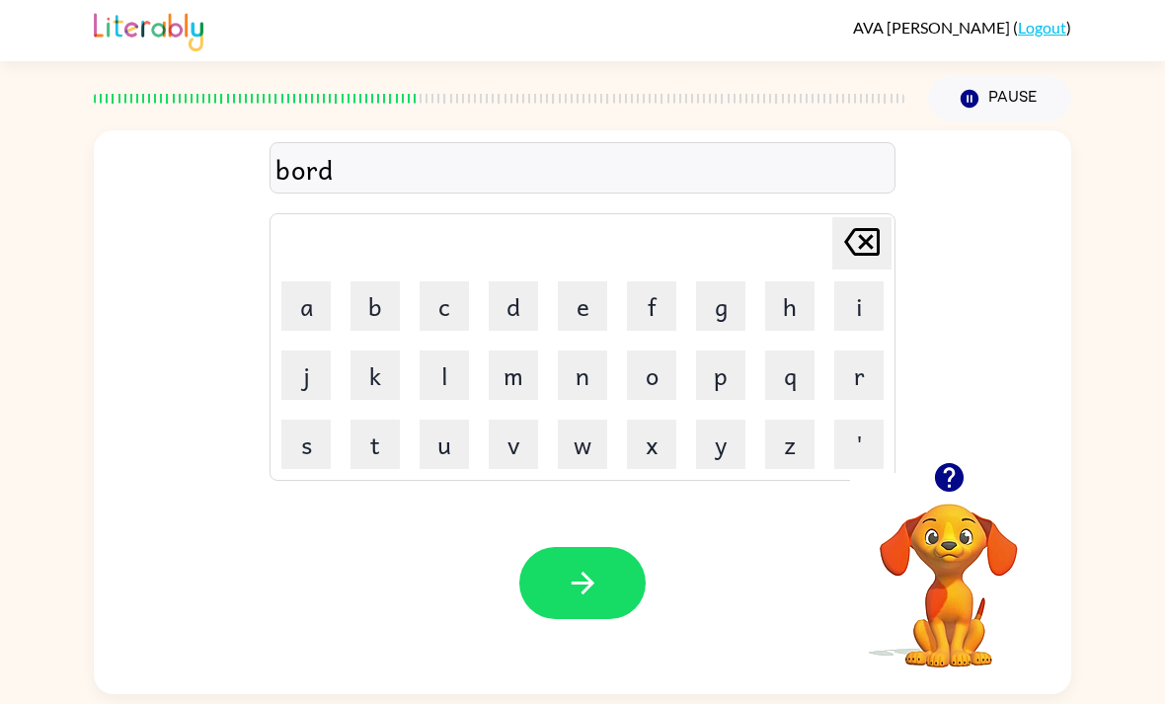
click at [450, 452] on button "u" at bounding box center [444, 444] width 49 height 49
click at [537, 381] on button "m" at bounding box center [513, 375] width 49 height 49
click at [610, 593] on button "button" at bounding box center [582, 583] width 126 height 72
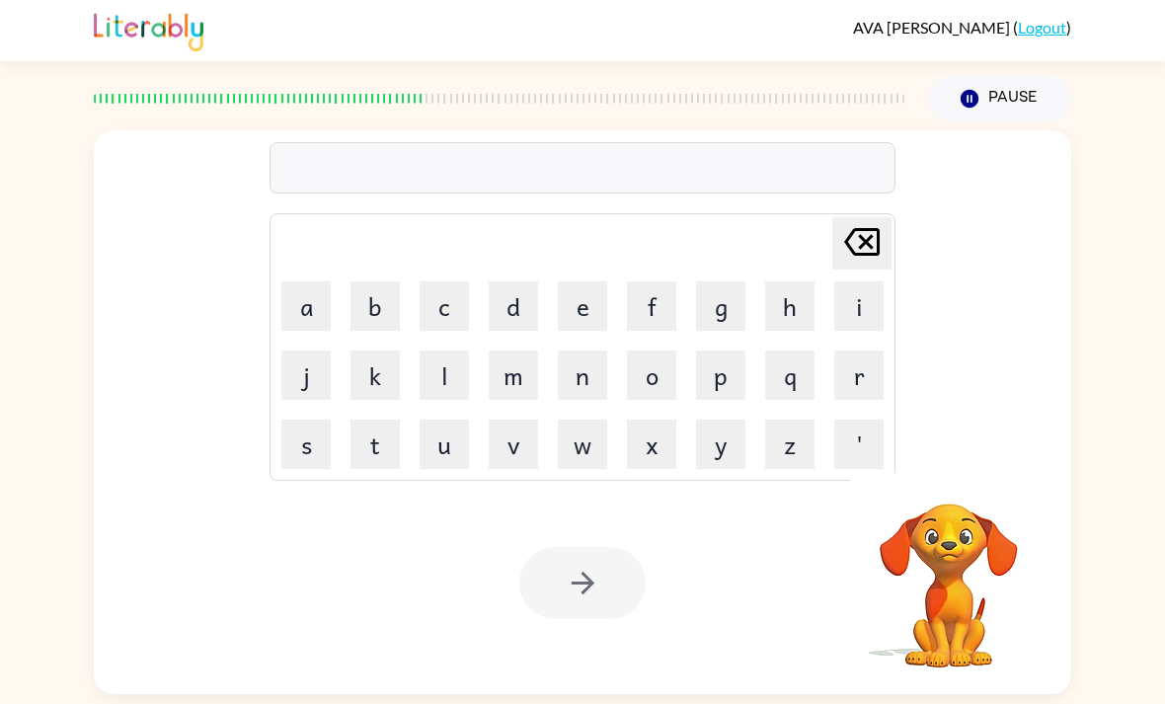
click at [734, 383] on button "p" at bounding box center [720, 375] width 49 height 49
click at [662, 377] on button "o" at bounding box center [651, 375] width 49 height 49
click at [883, 391] on button "r" at bounding box center [858, 375] width 49 height 49
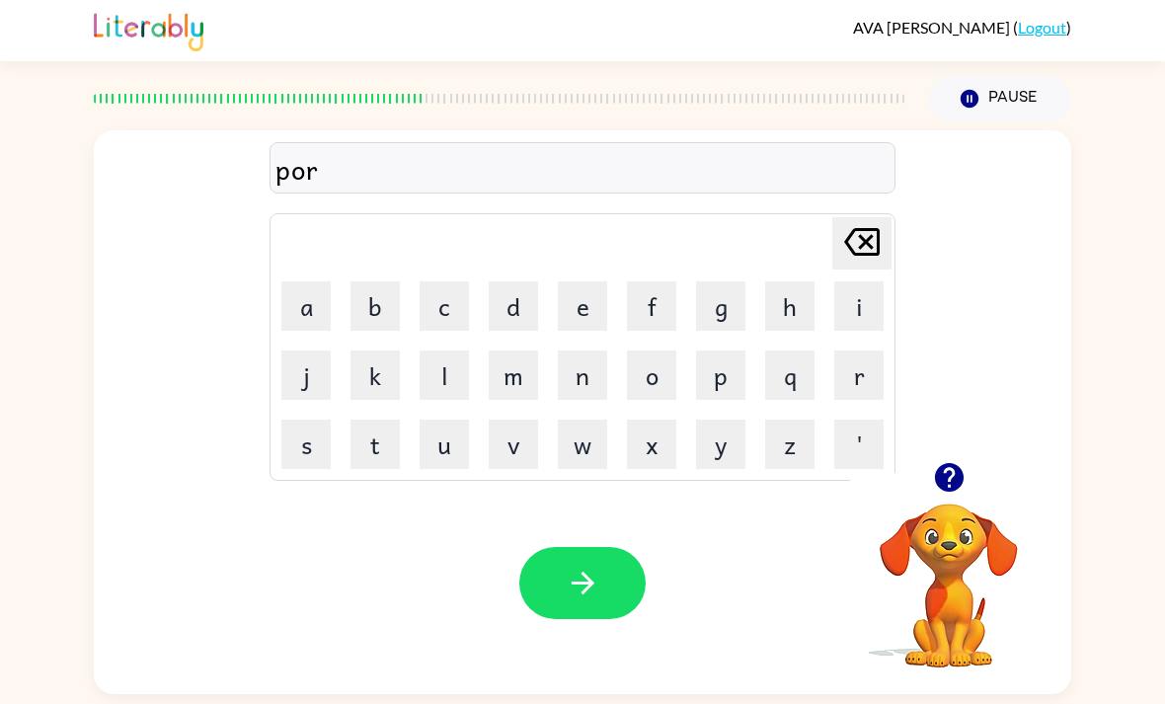
click at [384, 460] on button "t" at bounding box center [375, 444] width 49 height 49
click at [597, 600] on icon "button" at bounding box center [583, 583] width 35 height 35
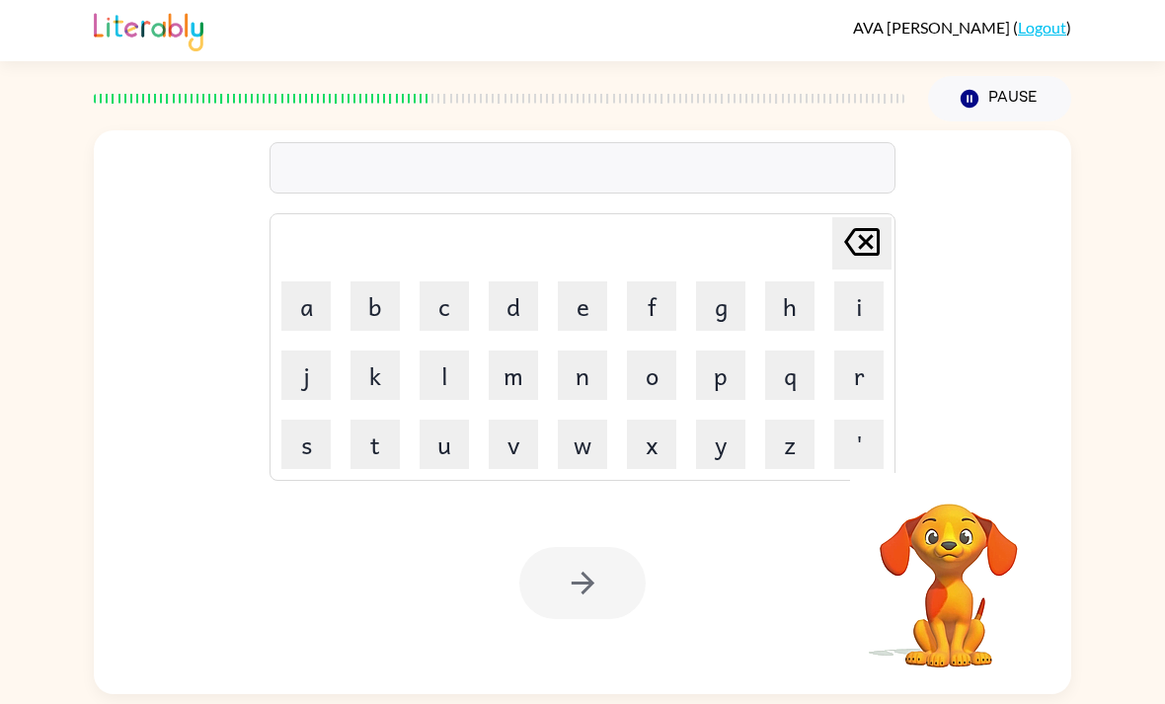
click at [456, 308] on button "c" at bounding box center [444, 305] width 49 height 49
click at [656, 381] on button "o" at bounding box center [651, 375] width 49 height 49
click at [513, 456] on button "v" at bounding box center [513, 444] width 49 height 49
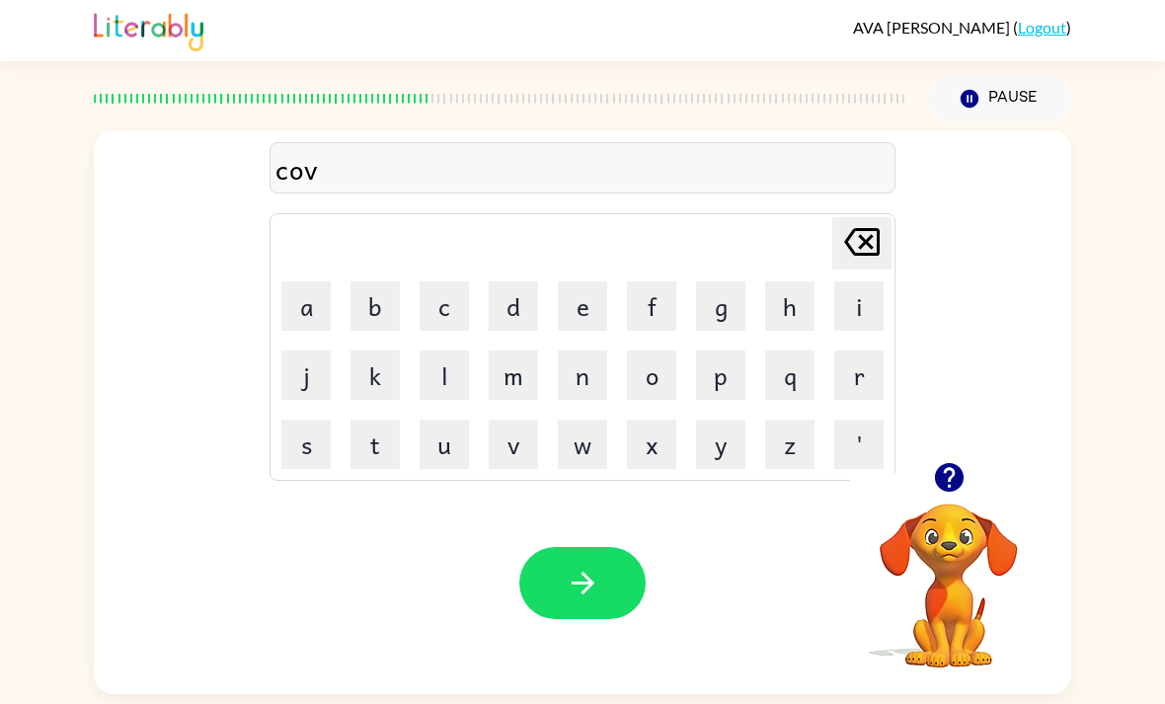
click at [587, 319] on button "e" at bounding box center [582, 305] width 49 height 49
click at [878, 387] on button "r" at bounding box center [858, 375] width 49 height 49
click at [310, 453] on button "s" at bounding box center [305, 444] width 49 height 49
click at [805, 318] on button "h" at bounding box center [789, 305] width 49 height 49
click at [311, 327] on button "a" at bounding box center [305, 305] width 49 height 49
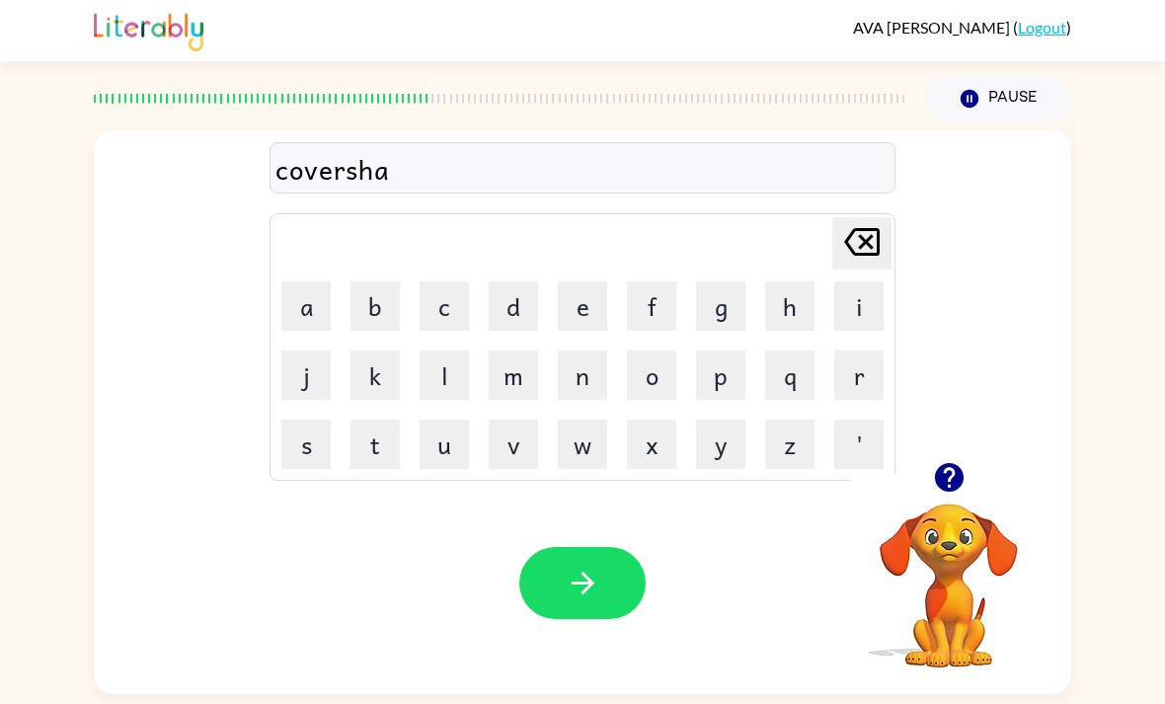
click at [580, 379] on button "n" at bounding box center [582, 375] width 49 height 49
click at [588, 619] on button "button" at bounding box center [582, 583] width 126 height 72
click at [504, 326] on button "d" at bounding box center [513, 305] width 49 height 49
click at [661, 394] on button "o" at bounding box center [651, 375] width 49 height 49
click at [881, 388] on button "r" at bounding box center [858, 375] width 49 height 49
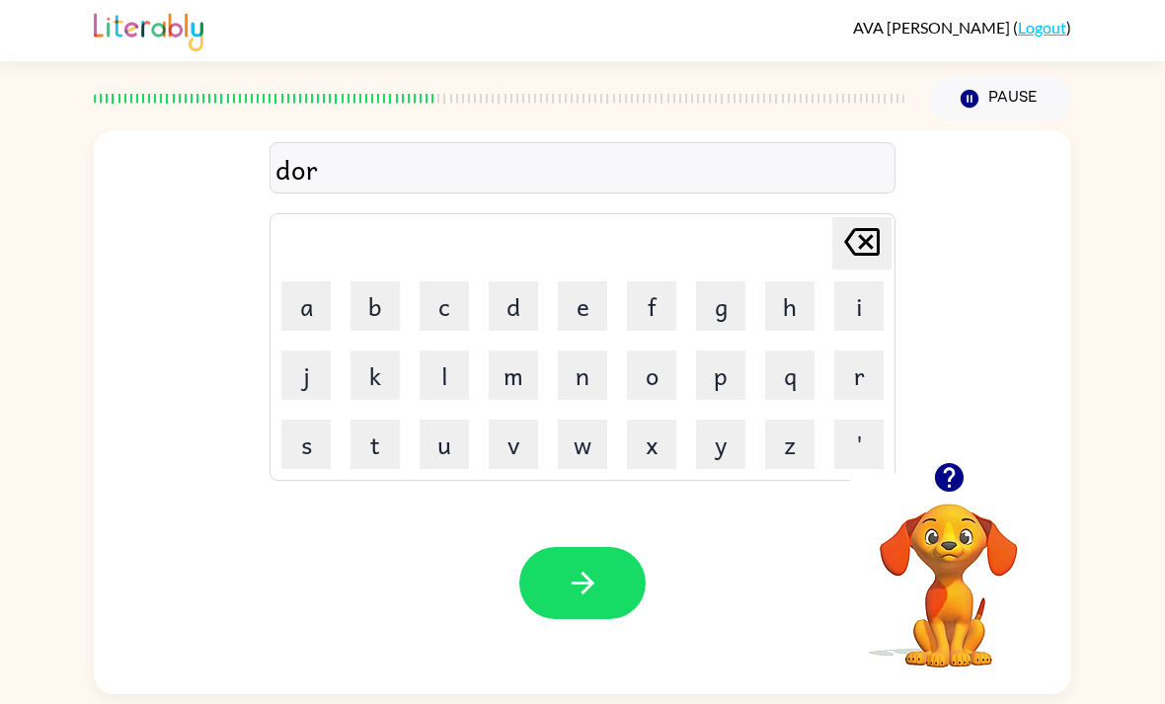
click at [614, 616] on button "button" at bounding box center [582, 583] width 126 height 72
click at [445, 313] on button "c" at bounding box center [444, 305] width 49 height 49
click at [670, 379] on button "o" at bounding box center [651, 375] width 49 height 49
click at [875, 373] on button "r" at bounding box center [858, 375] width 49 height 49
click at [589, 395] on button "n" at bounding box center [582, 375] width 49 height 49
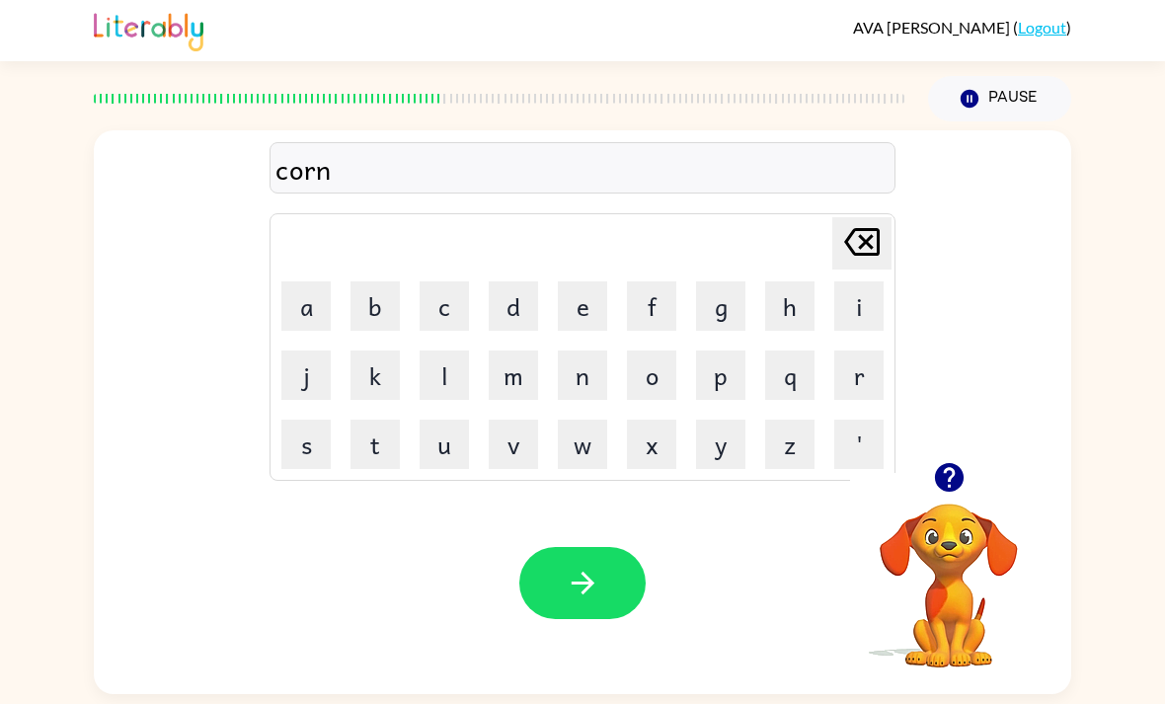
click at [600, 290] on button "e" at bounding box center [582, 305] width 49 height 49
click at [857, 382] on button "r" at bounding box center [858, 375] width 49 height 49
click at [583, 594] on icon "button" at bounding box center [583, 583] width 35 height 35
click at [647, 367] on button "o" at bounding box center [651, 375] width 49 height 49
click at [868, 384] on button "r" at bounding box center [858, 375] width 49 height 49
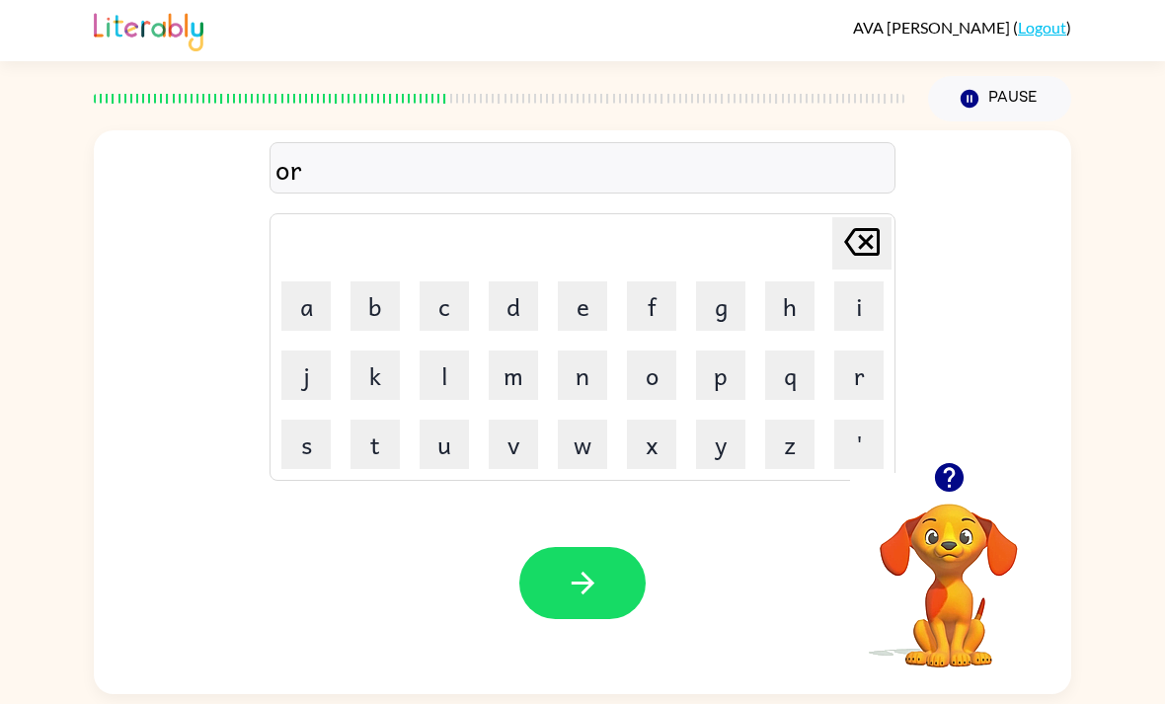
click at [592, 587] on icon "button" at bounding box center [583, 583] width 35 height 35
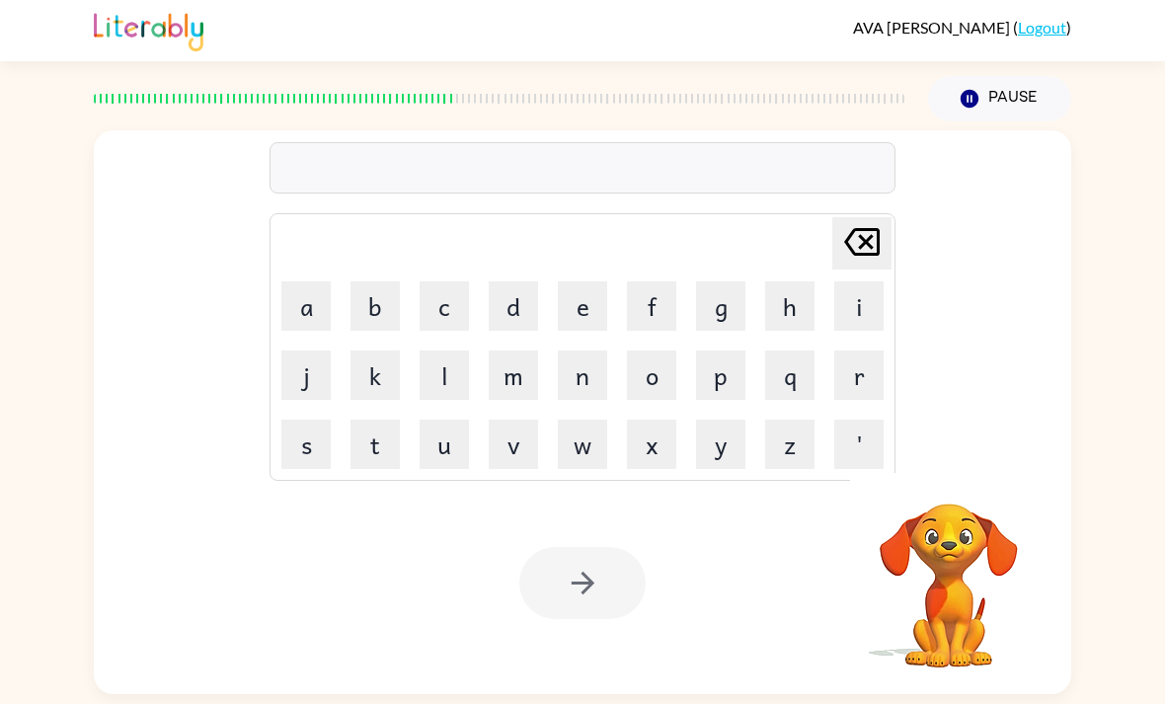
click at [449, 293] on button "c" at bounding box center [444, 305] width 49 height 49
click at [465, 451] on button "u" at bounding box center [444, 444] width 49 height 49
click at [526, 376] on button "m" at bounding box center [513, 375] width 49 height 49
click at [659, 320] on button "f" at bounding box center [651, 305] width 49 height 49
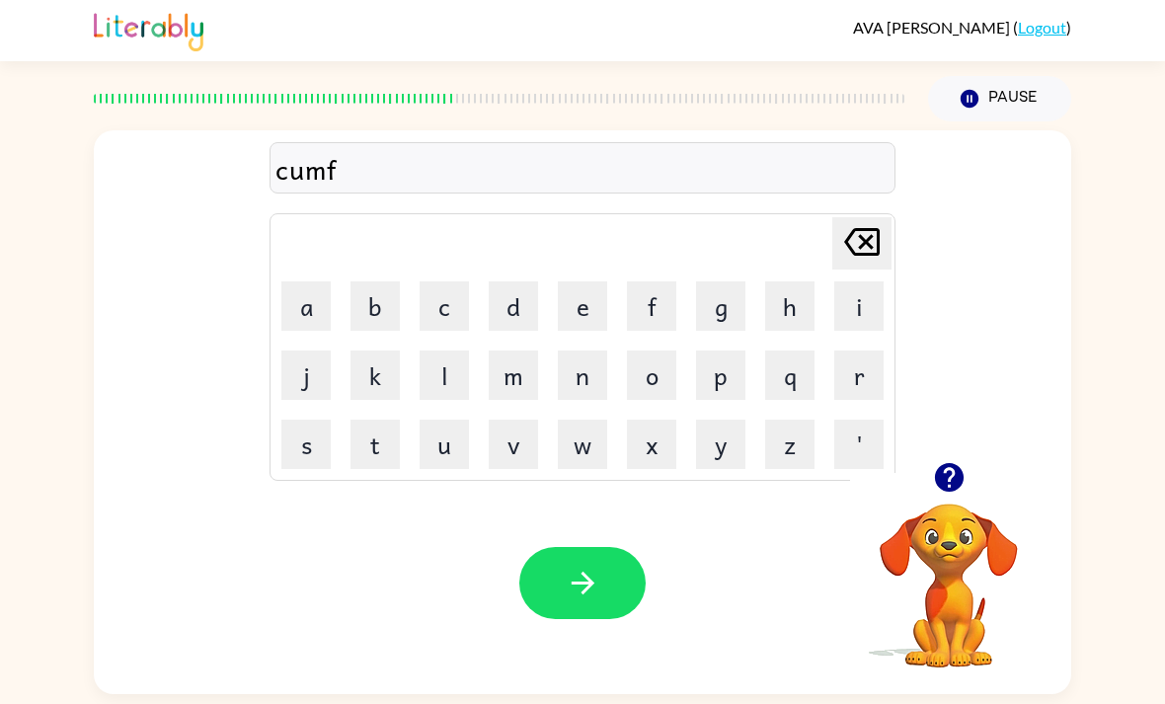
click at [675, 391] on button "o" at bounding box center [651, 375] width 49 height 49
click at [867, 385] on button "r" at bounding box center [858, 375] width 49 height 49
click at [536, 366] on button "m" at bounding box center [513, 375] width 49 height 49
click at [575, 559] on button "button" at bounding box center [582, 583] width 126 height 72
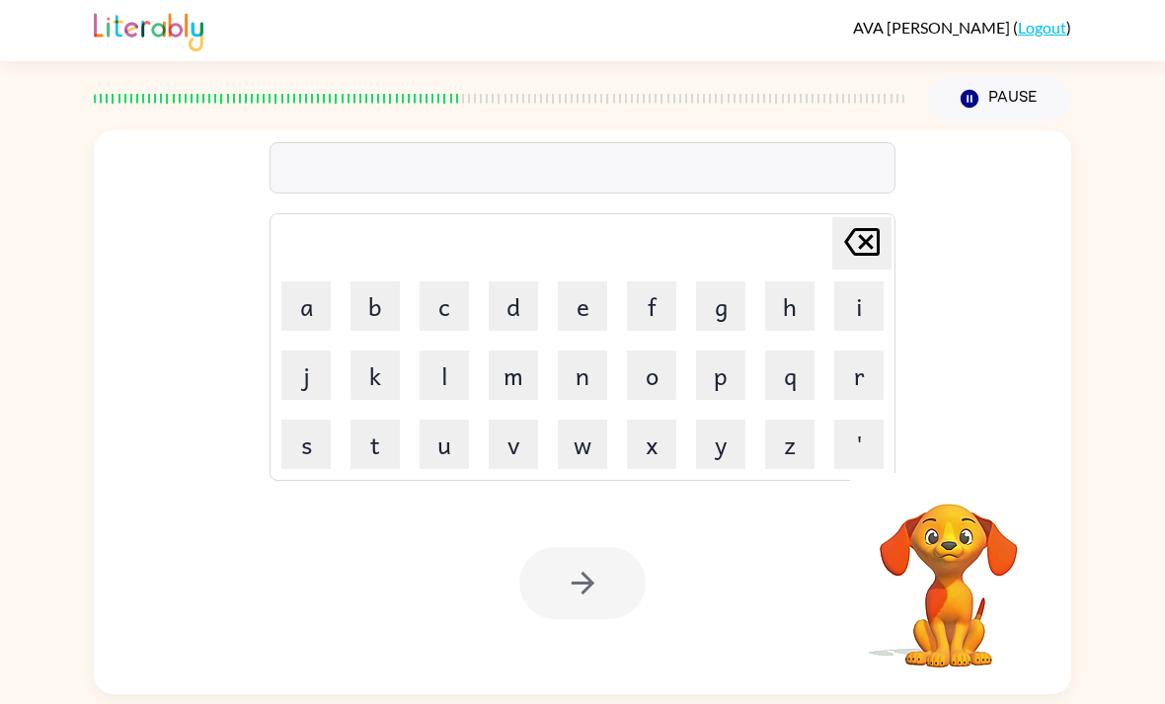
click at [435, 331] on button "c" at bounding box center [444, 305] width 49 height 49
click at [667, 382] on button "o" at bounding box center [651, 375] width 49 height 49
click at [868, 388] on button "r" at bounding box center [858, 375] width 49 height 49
click at [598, 391] on button "n" at bounding box center [582, 375] width 49 height 49
click at [594, 313] on button "e" at bounding box center [582, 305] width 49 height 49
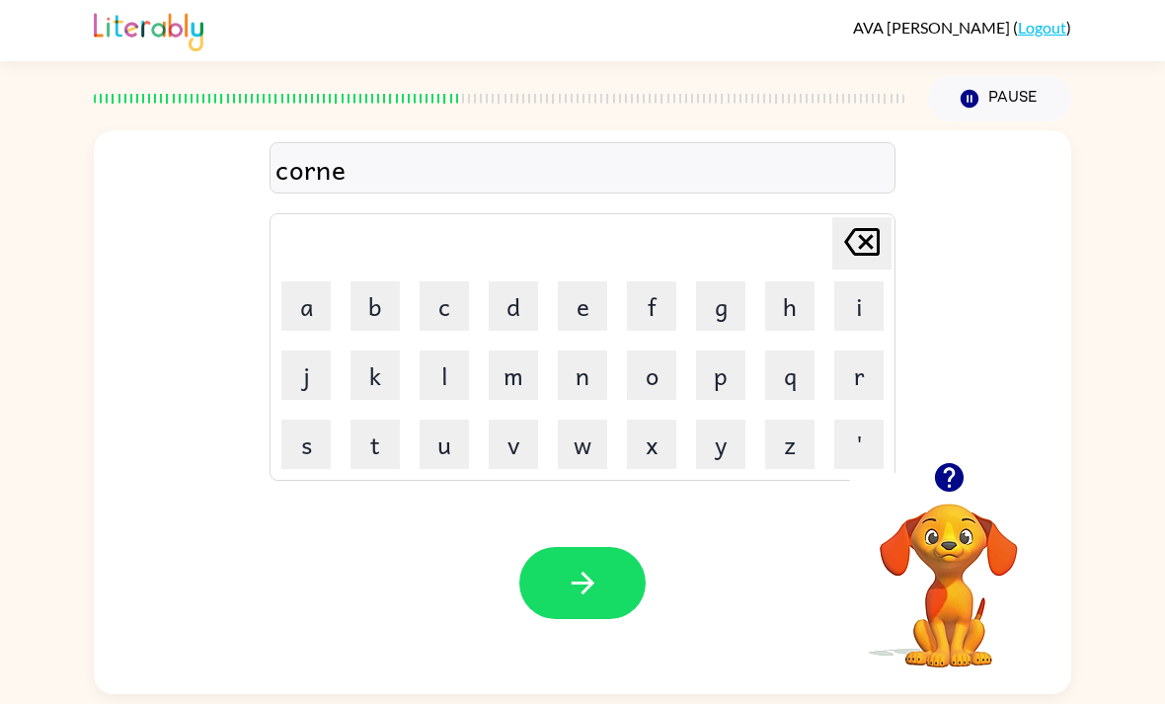
click at [863, 395] on button "r" at bounding box center [858, 375] width 49 height 49
click at [312, 443] on button "s" at bounding box center [305, 444] width 49 height 49
click at [397, 449] on button "t" at bounding box center [375, 444] width 49 height 49
click at [675, 385] on button "o" at bounding box center [651, 375] width 49 height 49
click at [600, 383] on button "n" at bounding box center [582, 375] width 49 height 49
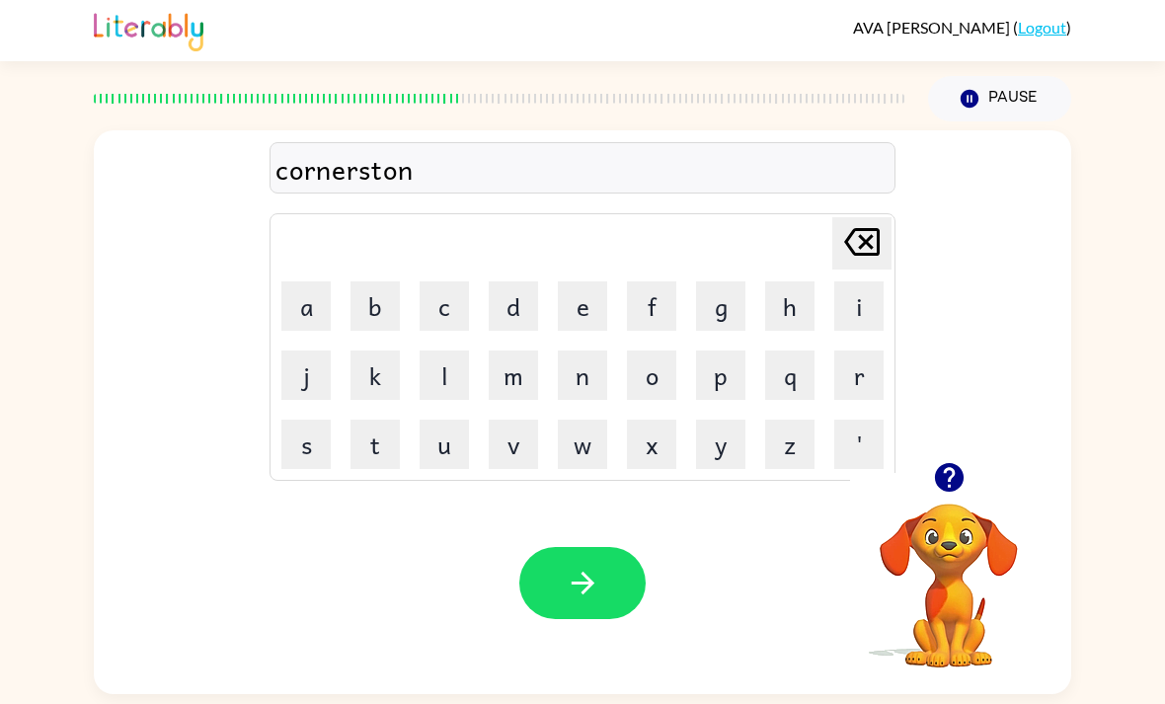
click at [612, 582] on button "button" at bounding box center [582, 583] width 126 height 72
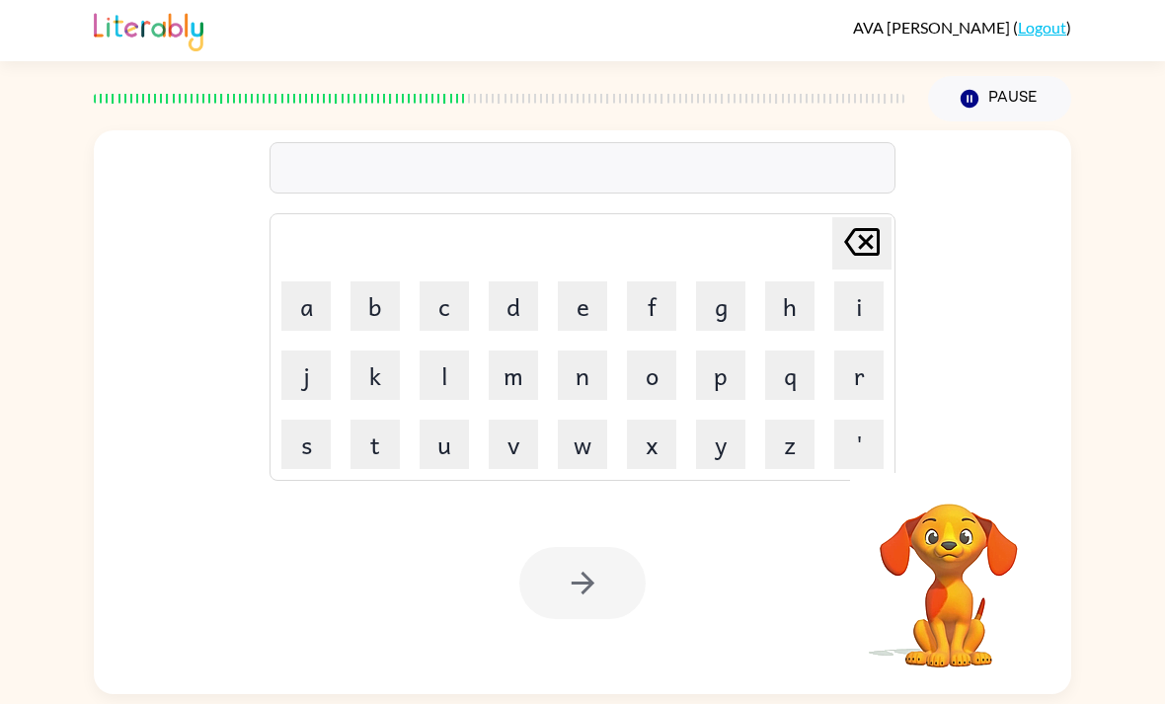
click at [448, 308] on button "c" at bounding box center [444, 305] width 49 height 49
click at [664, 390] on button "o" at bounding box center [651, 375] width 49 height 49
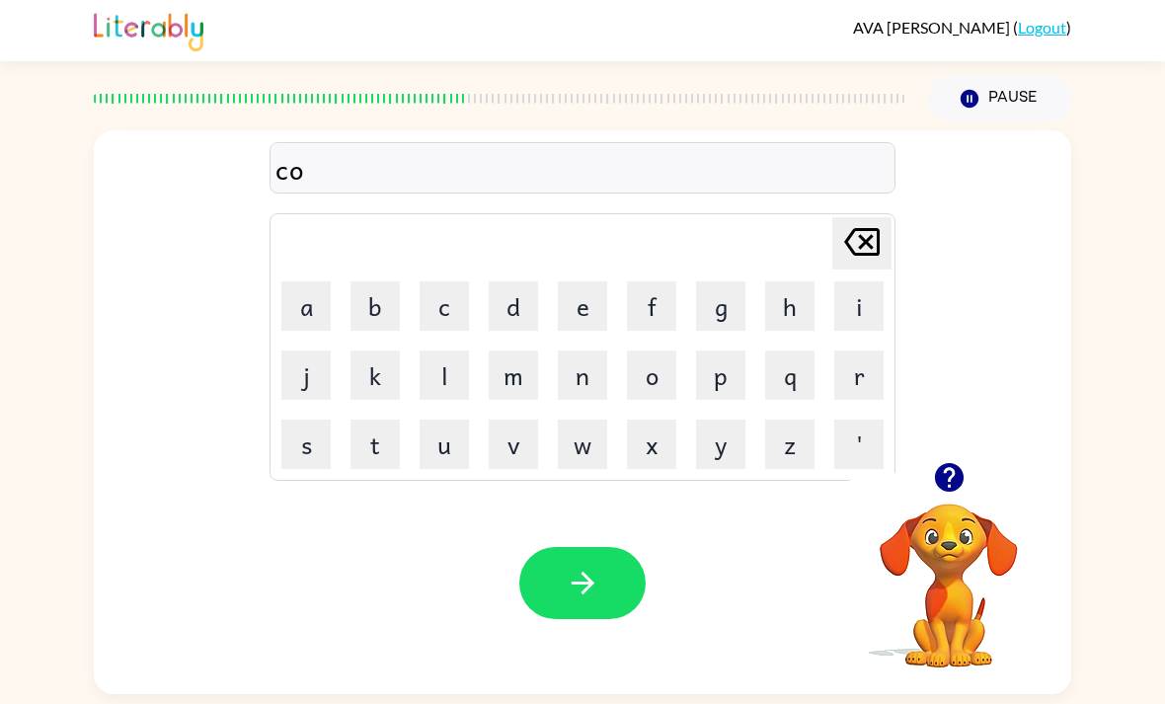
click at [465, 385] on button "l" at bounding box center [444, 375] width 49 height 49
click at [519, 326] on button "d" at bounding box center [513, 305] width 49 height 49
click at [596, 308] on button "e" at bounding box center [582, 305] width 49 height 49
click at [871, 393] on button "r" at bounding box center [858, 375] width 49 height 49
click at [604, 582] on button "button" at bounding box center [582, 583] width 126 height 72
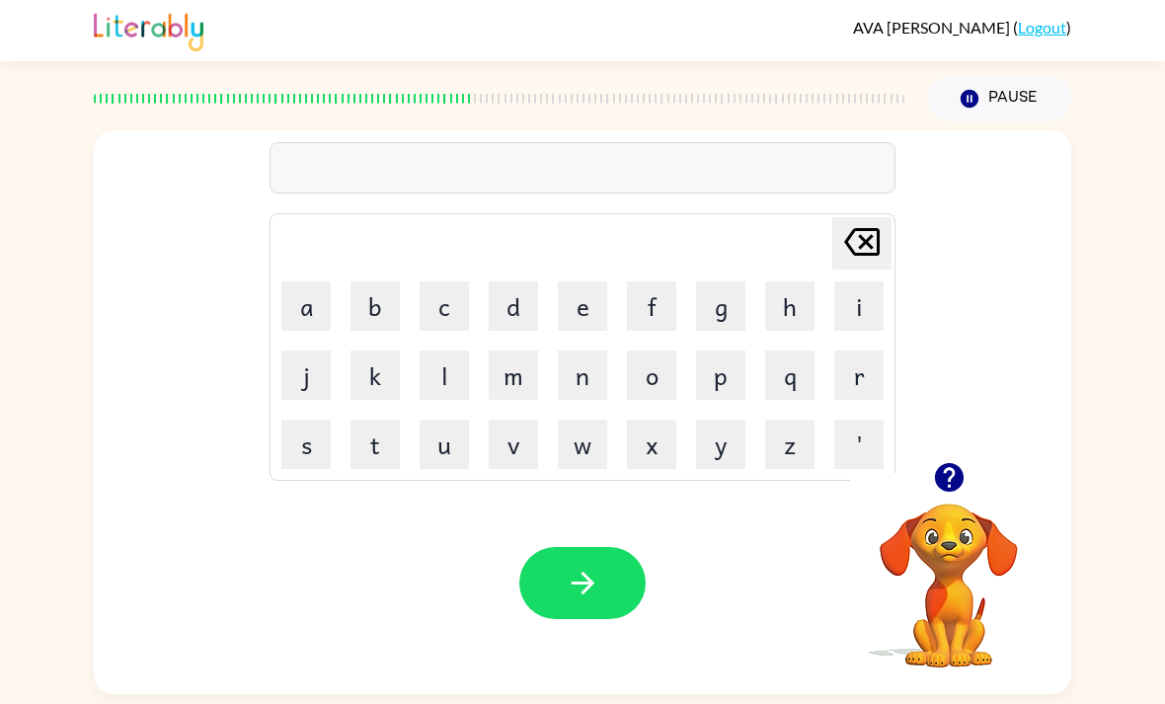
click at [439, 322] on button "c" at bounding box center [444, 305] width 49 height 49
click at [325, 331] on button "a" at bounding box center [305, 305] width 49 height 49
click at [865, 386] on button "r" at bounding box center [858, 375] width 49 height 49
click at [398, 445] on button "t" at bounding box center [375, 444] width 49 height 49
click at [592, 460] on button "w" at bounding box center [582, 444] width 49 height 49
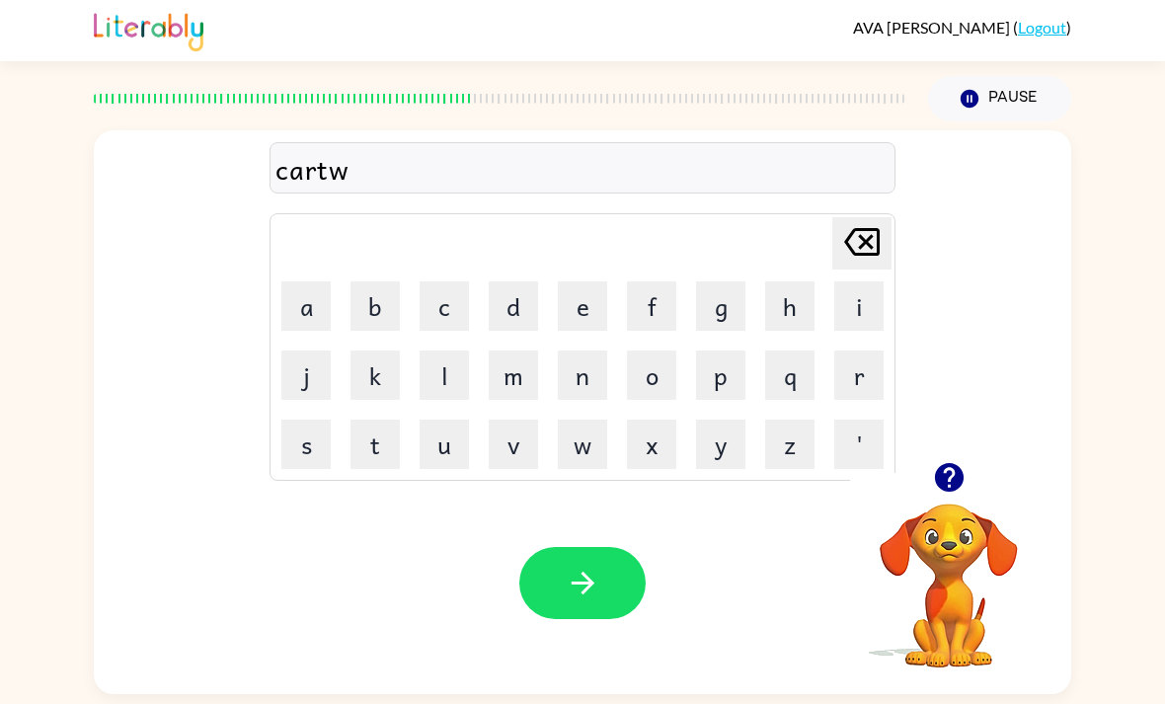
click at [812, 317] on button "h" at bounding box center [789, 305] width 49 height 49
click at [591, 329] on button "e" at bounding box center [582, 305] width 49 height 49
click at [591, 331] on button "e" at bounding box center [582, 305] width 49 height 49
click at [468, 378] on button "l" at bounding box center [444, 375] width 49 height 49
click at [594, 599] on icon "button" at bounding box center [583, 583] width 35 height 35
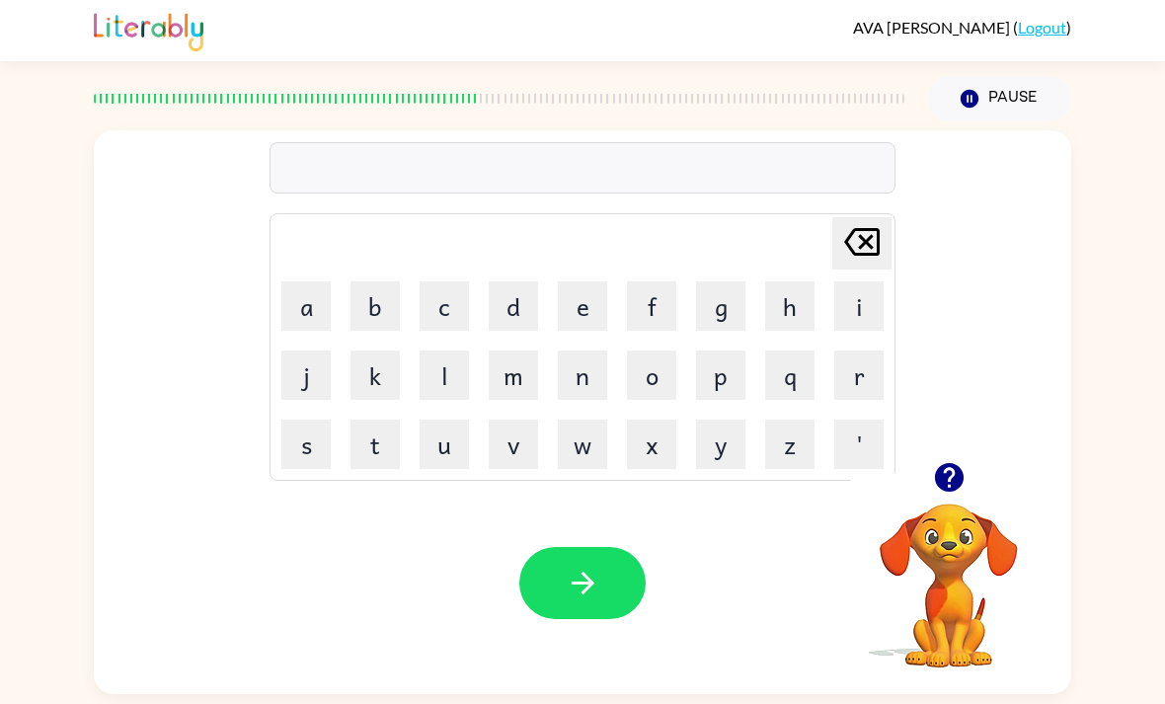
click at [661, 321] on button "f" at bounding box center [651, 305] width 49 height 49
click at [671, 390] on button "o" at bounding box center [651, 375] width 49 height 49
click at [881, 385] on button "r" at bounding box center [858, 375] width 49 height 49
click at [583, 588] on icon "button" at bounding box center [583, 583] width 35 height 35
click at [800, 395] on button "q" at bounding box center [789, 375] width 49 height 49
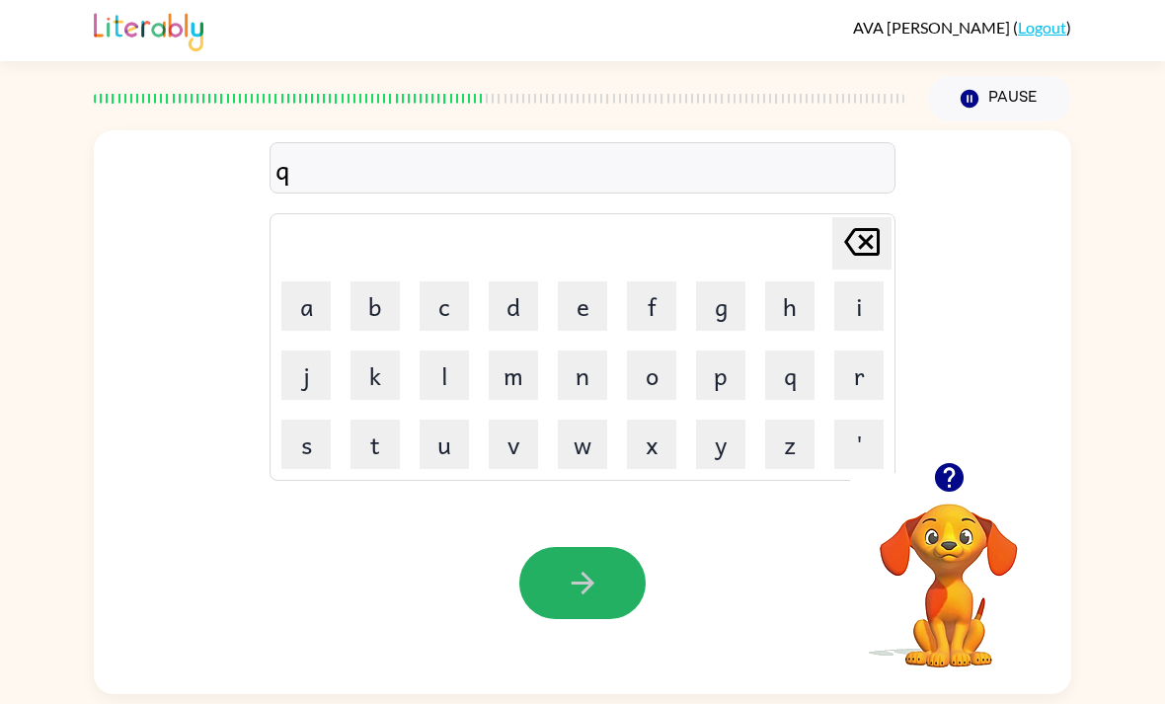
click at [587, 589] on icon "button" at bounding box center [582, 583] width 23 height 23
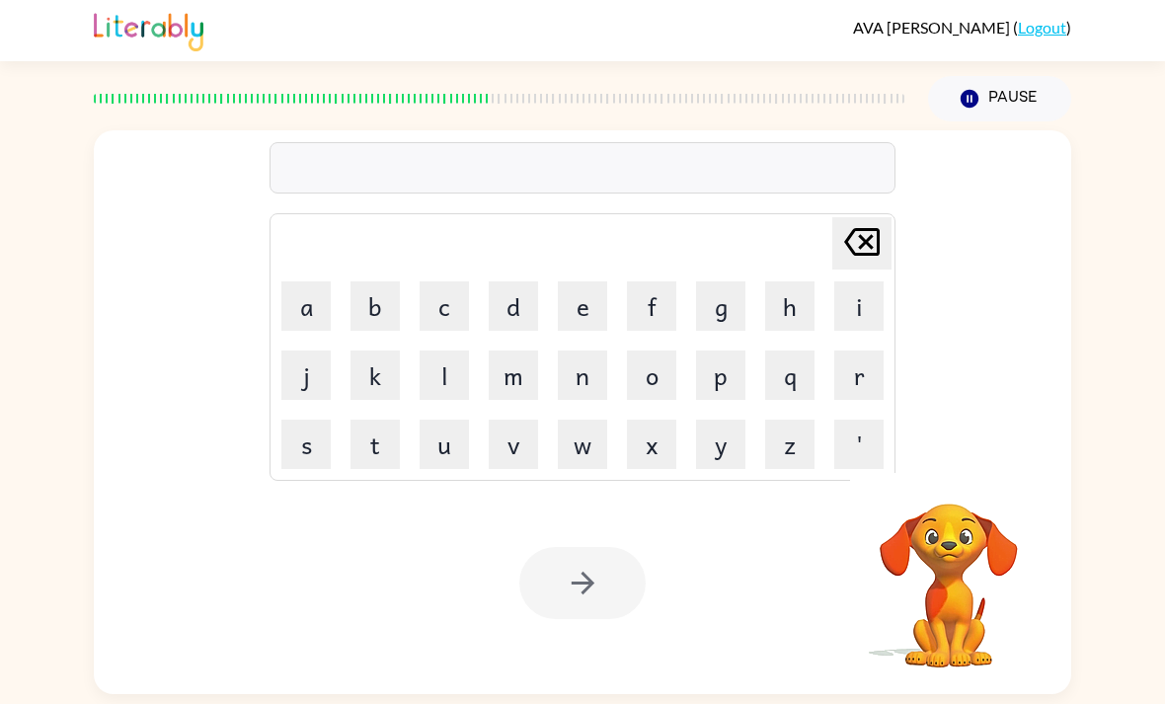
click at [444, 296] on button "c" at bounding box center [444, 305] width 49 height 49
click at [867, 243] on icon "[PERSON_NAME] last character input" at bounding box center [861, 241] width 47 height 47
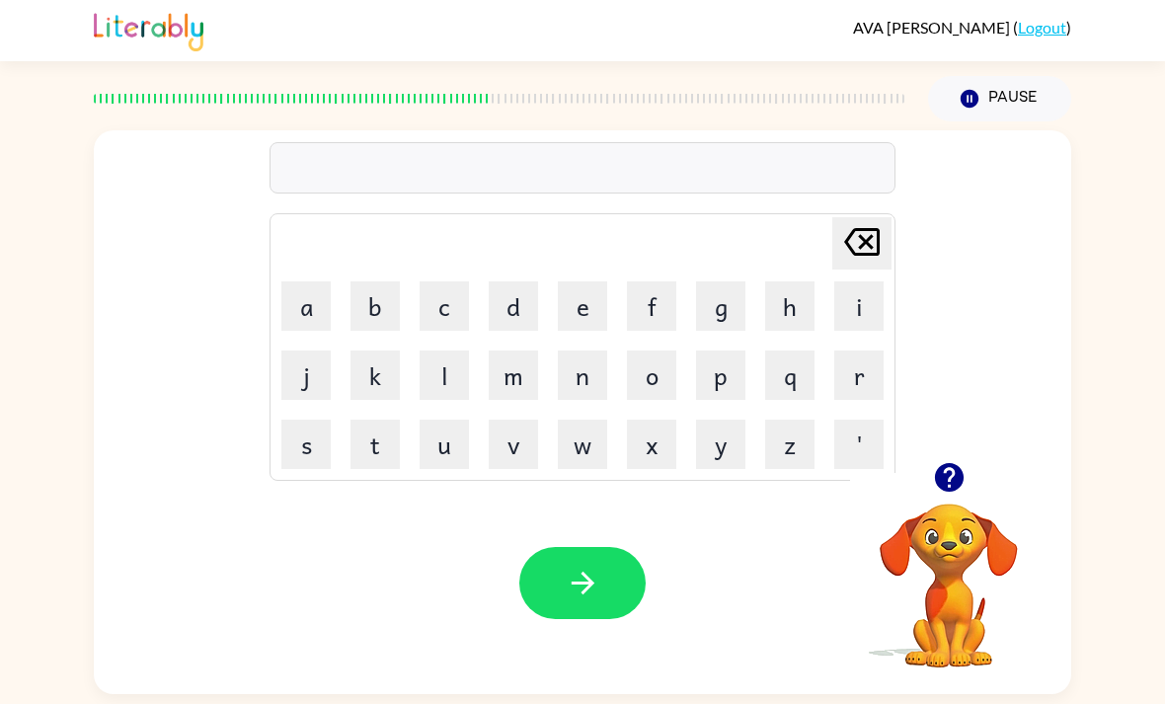
click at [532, 318] on button "d" at bounding box center [513, 305] width 49 height 49
click at [876, 314] on button "i" at bounding box center [858, 305] width 49 height 49
click at [322, 445] on button "s" at bounding box center [305, 444] width 49 height 49
click at [654, 384] on button "o" at bounding box center [651, 375] width 49 height 49
click at [872, 373] on button "r" at bounding box center [858, 375] width 49 height 49
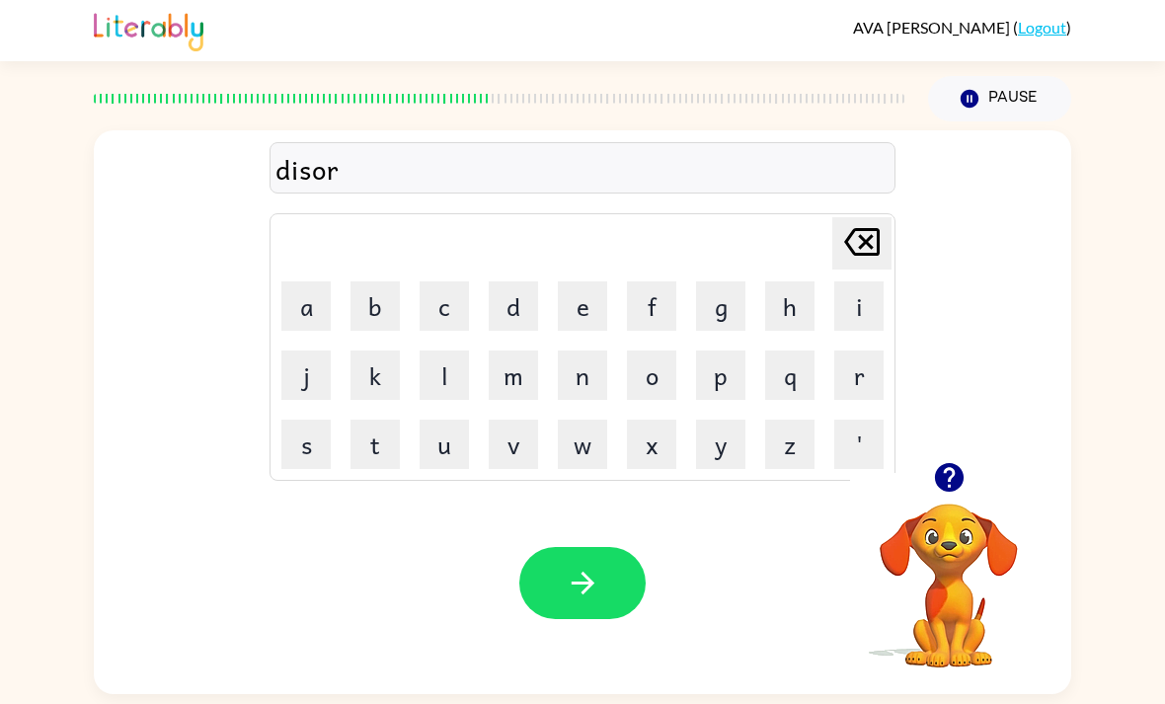
click at [520, 321] on button "d" at bounding box center [513, 305] width 49 height 49
click at [581, 321] on button "e" at bounding box center [582, 305] width 49 height 49
click at [865, 381] on button "r" at bounding box center [858, 375] width 49 height 49
click at [568, 619] on button "button" at bounding box center [582, 583] width 126 height 72
click at [575, 578] on icon "button" at bounding box center [583, 583] width 35 height 35
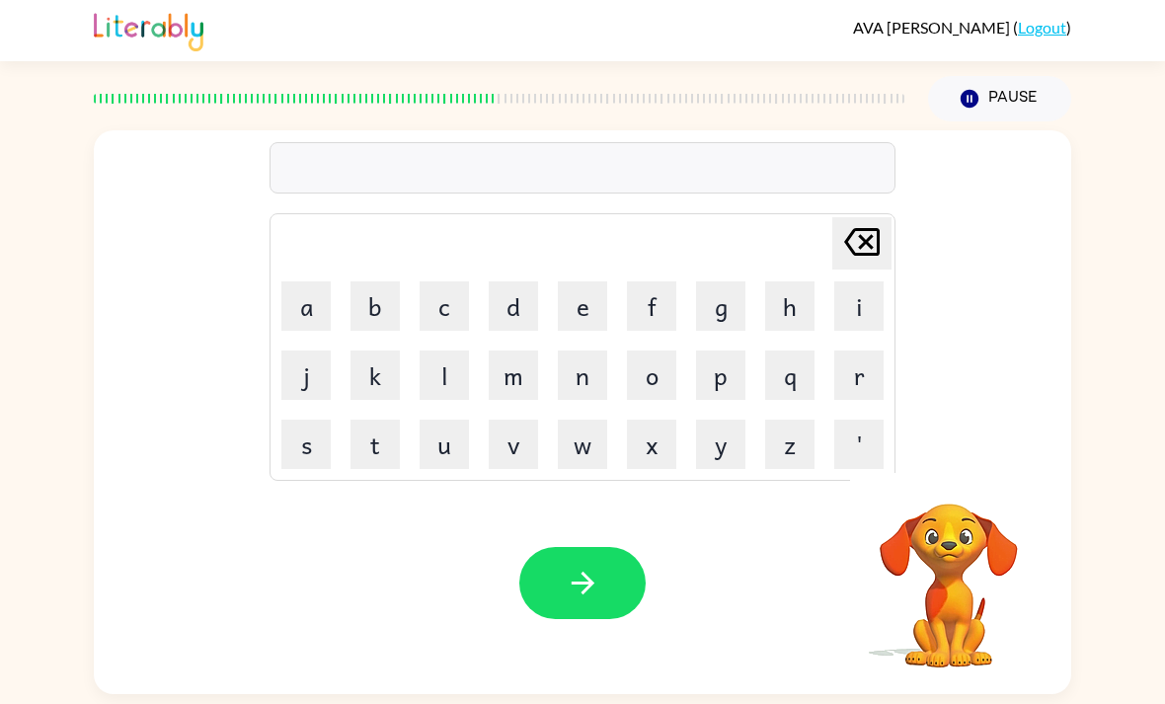
click at [592, 383] on button "n" at bounding box center [582, 375] width 49 height 49
click at [664, 384] on button "o" at bounding box center [651, 375] width 49 height 49
click at [606, 581] on button "button" at bounding box center [582, 583] width 126 height 72
click at [662, 382] on button "o" at bounding box center [651, 375] width 49 height 49
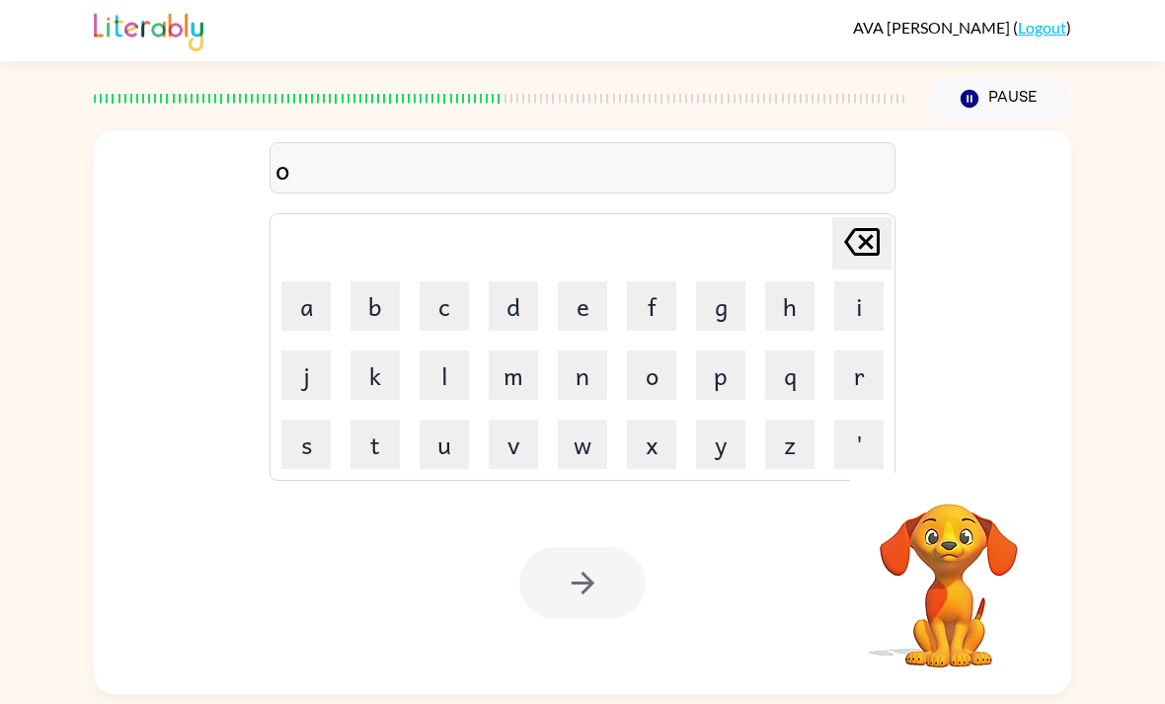
click at [881, 395] on button "r" at bounding box center [858, 375] width 49 height 49
click at [516, 319] on button "d" at bounding box center [513, 305] width 49 height 49
click at [587, 318] on button "e" at bounding box center [582, 305] width 49 height 49
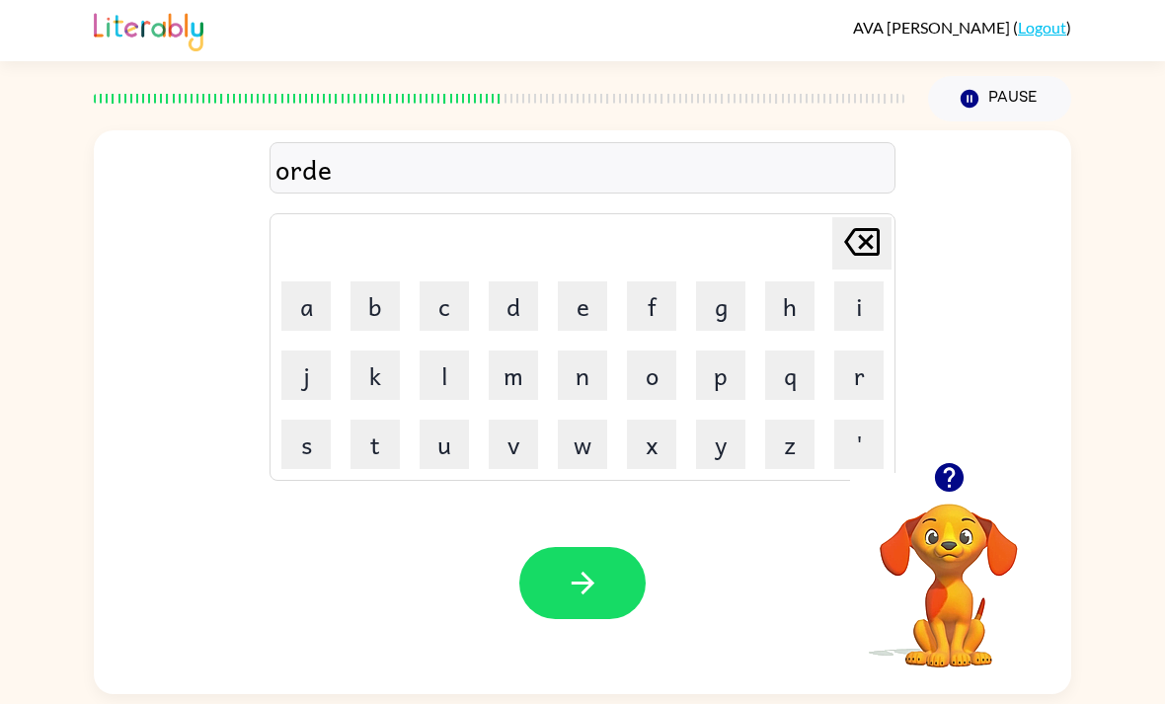
click at [867, 384] on button "r" at bounding box center [858, 375] width 49 height 49
click at [577, 598] on icon "button" at bounding box center [583, 583] width 35 height 35
click at [803, 298] on button "h" at bounding box center [789, 305] width 49 height 49
click at [881, 305] on button "i" at bounding box center [858, 305] width 49 height 49
click at [599, 600] on icon "button" at bounding box center [583, 583] width 35 height 35
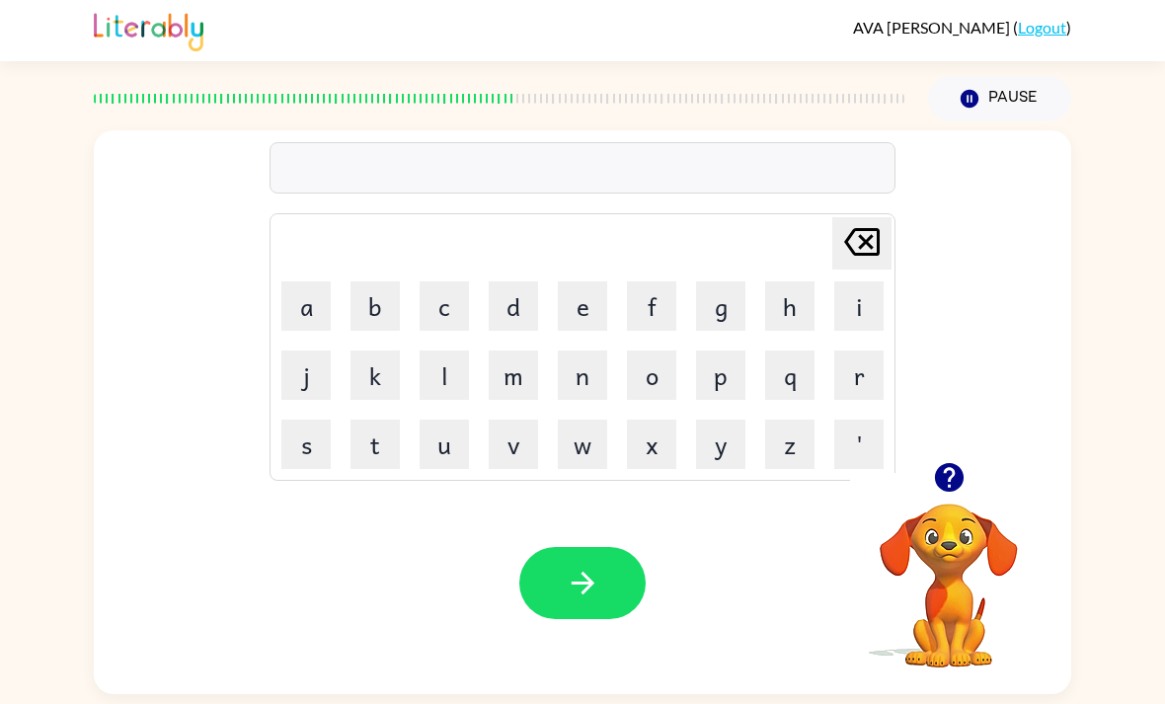
click at [459, 389] on button "l" at bounding box center [444, 375] width 49 height 49
click at [672, 391] on button "o" at bounding box center [651, 375] width 49 height 49
click at [577, 312] on button "e" at bounding box center [582, 305] width 49 height 49
click at [869, 379] on button "r" at bounding box center [858, 375] width 49 height 49
click at [583, 579] on icon "button" at bounding box center [583, 583] width 35 height 35
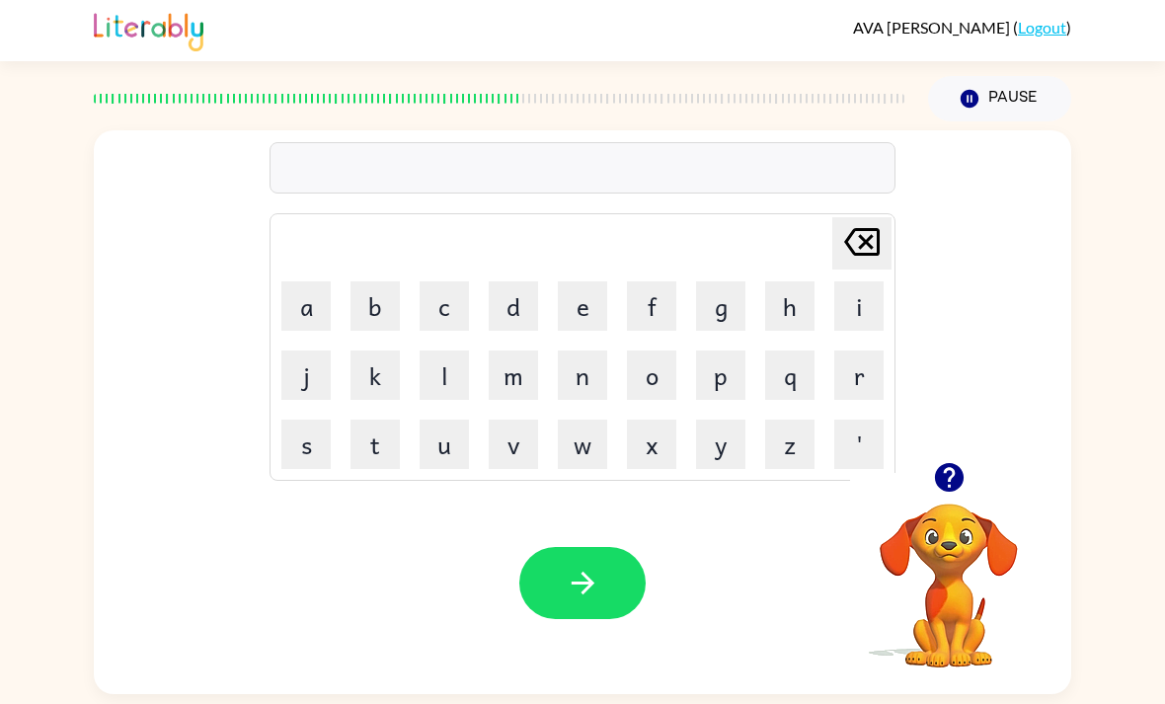
click at [667, 313] on button "f" at bounding box center [651, 305] width 49 height 49
click at [668, 366] on button "o" at bounding box center [651, 375] width 49 height 49
click at [875, 377] on button "r" at bounding box center [858, 375] width 49 height 49
click at [599, 445] on button "w" at bounding box center [582, 444] width 49 height 49
click at [664, 386] on button "o" at bounding box center [651, 375] width 49 height 49
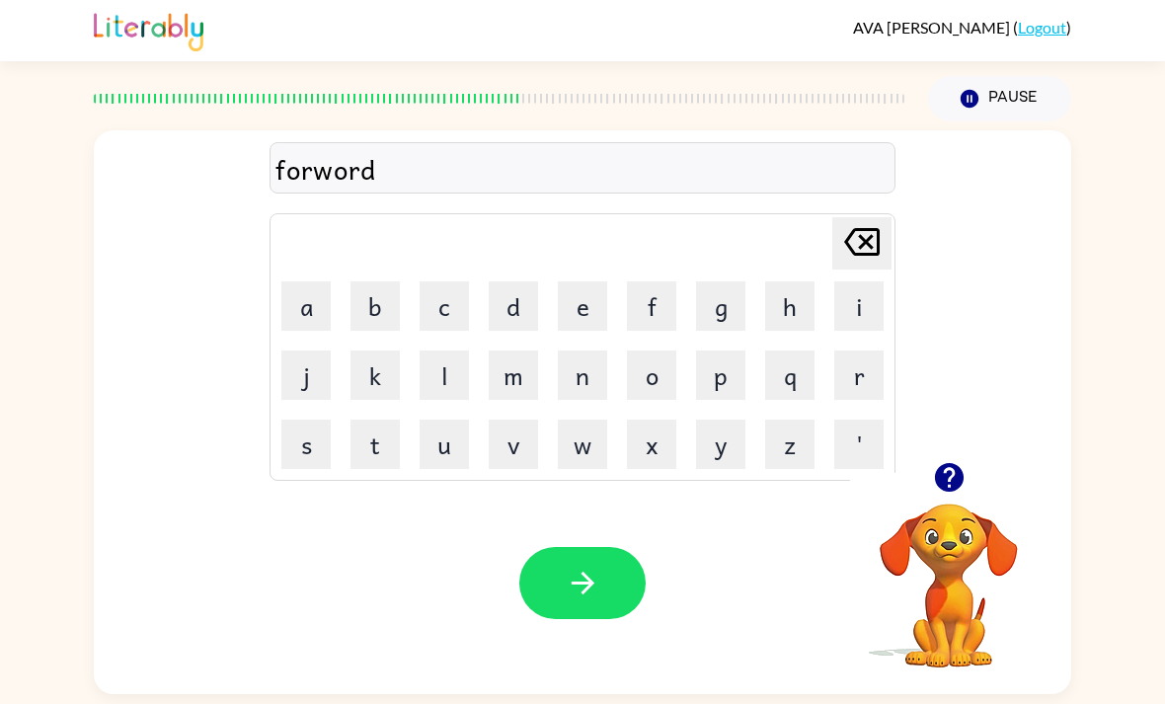
click at [606, 580] on button "button" at bounding box center [582, 583] width 126 height 72
click at [602, 606] on button "button" at bounding box center [582, 583] width 126 height 72
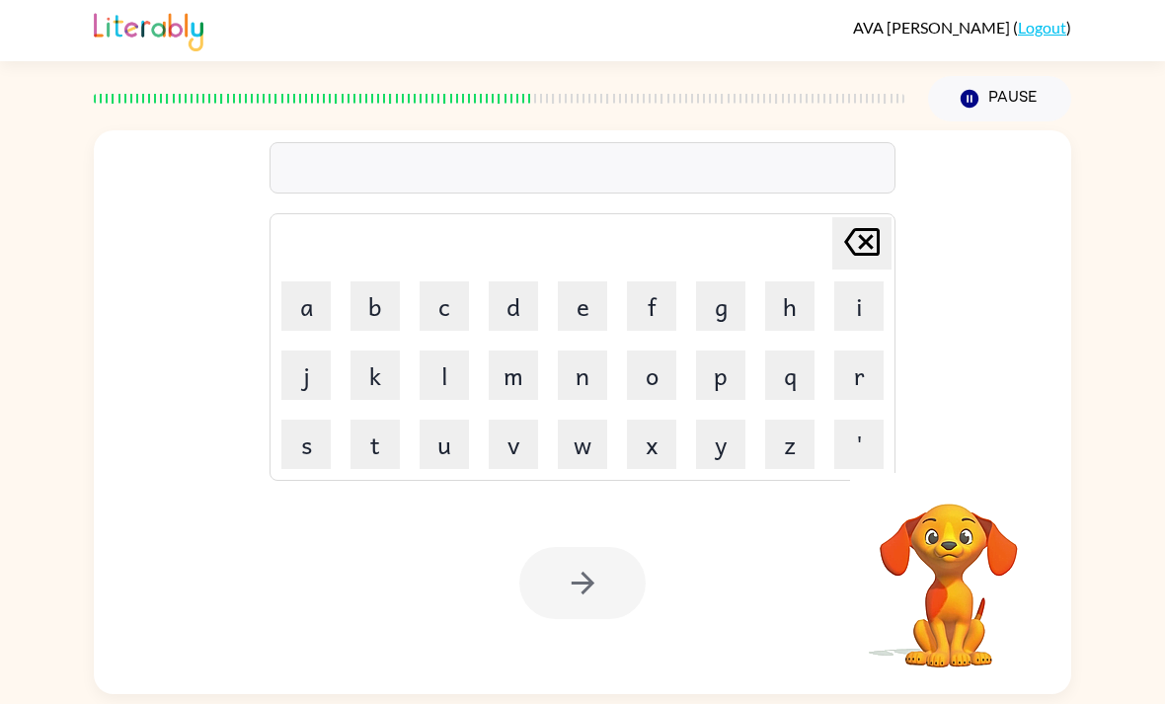
click at [741, 374] on button "p" at bounding box center [720, 375] width 49 height 49
click at [871, 237] on icon "[PERSON_NAME] last character input" at bounding box center [861, 241] width 47 height 47
click at [587, 385] on button "n" at bounding box center [582, 375] width 49 height 49
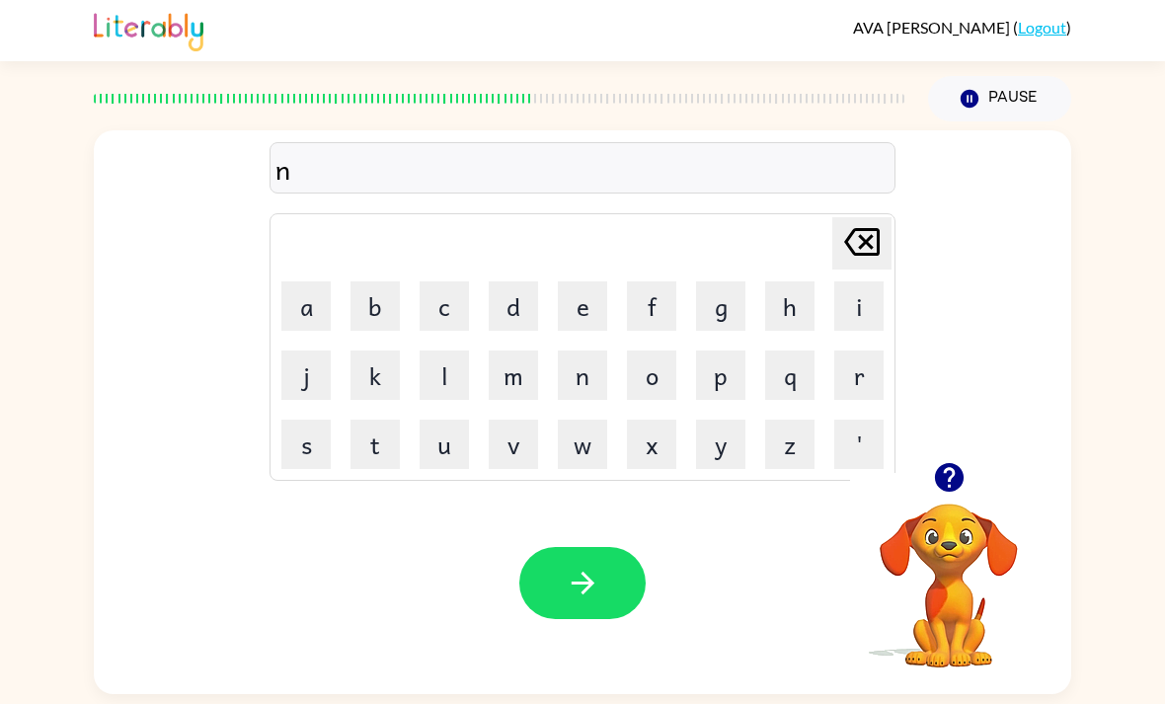
click at [867, 245] on icon at bounding box center [862, 242] width 36 height 28
click at [650, 323] on button "f" at bounding box center [651, 305] width 49 height 49
click at [861, 316] on button "i" at bounding box center [858, 305] width 49 height 49
click at [575, 570] on button "button" at bounding box center [582, 583] width 126 height 72
